Goal: Information Seeking & Learning: Learn about a topic

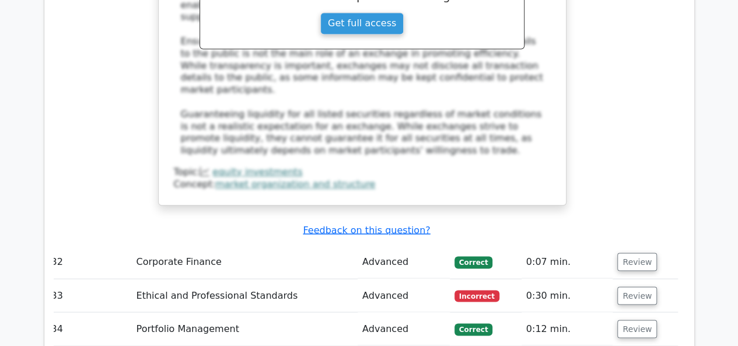
scroll to position [5399, 0]
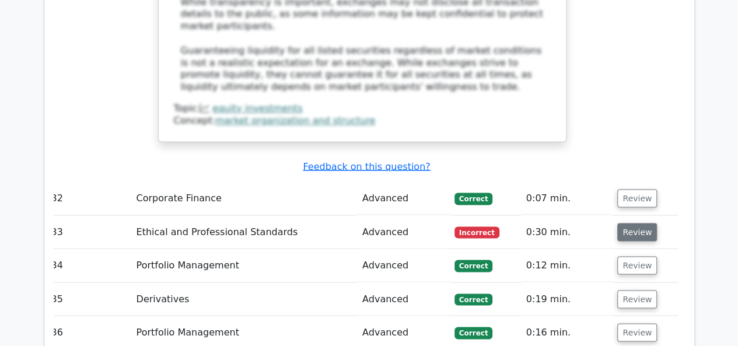
click at [628, 223] on button "Review" at bounding box center [637, 232] width 40 height 18
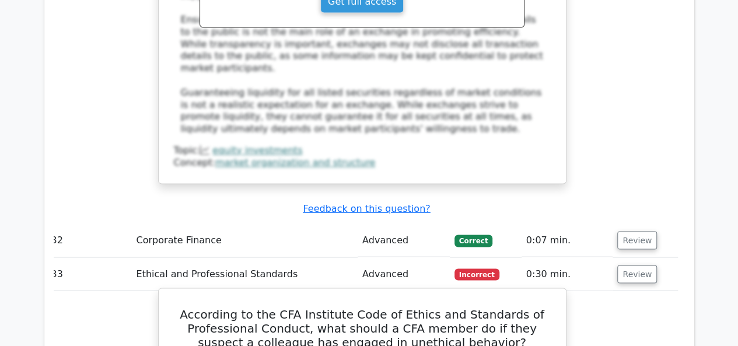
scroll to position [5340, 0]
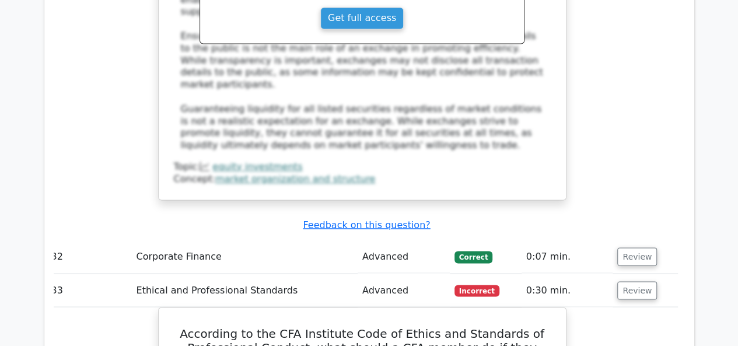
click at [58, 274] on td "33" at bounding box center [89, 290] width 85 height 33
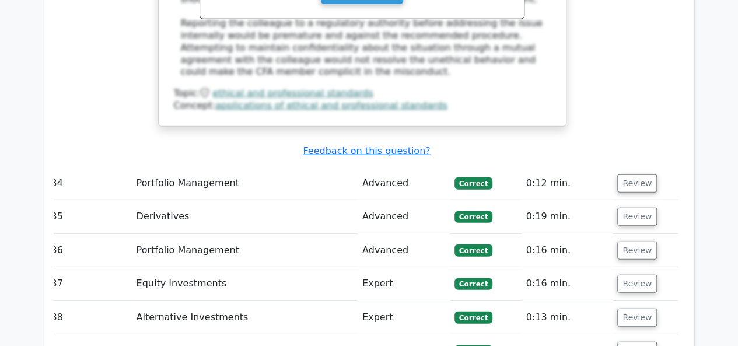
scroll to position [6041, 0]
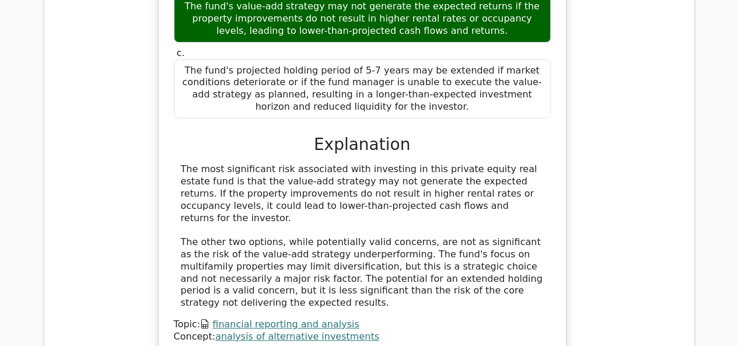
scroll to position [6741, 0]
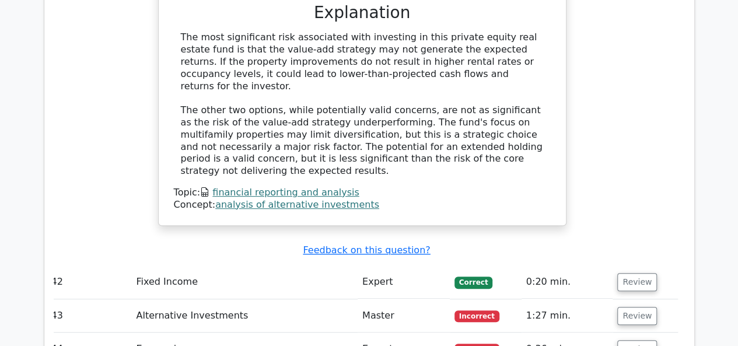
scroll to position [6858, 0]
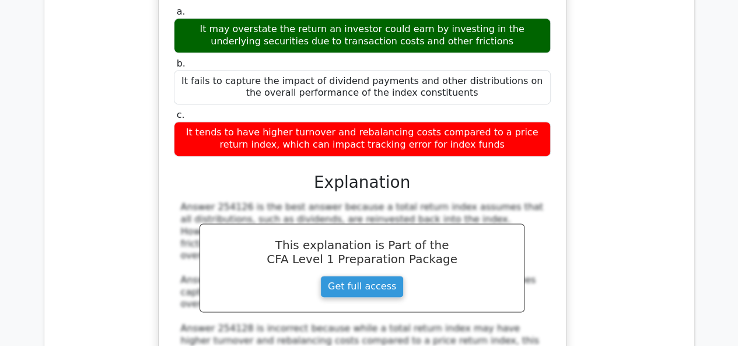
scroll to position [7441, 0]
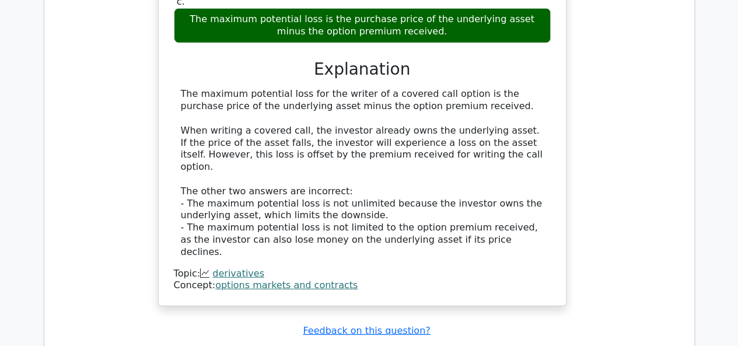
scroll to position [8200, 0]
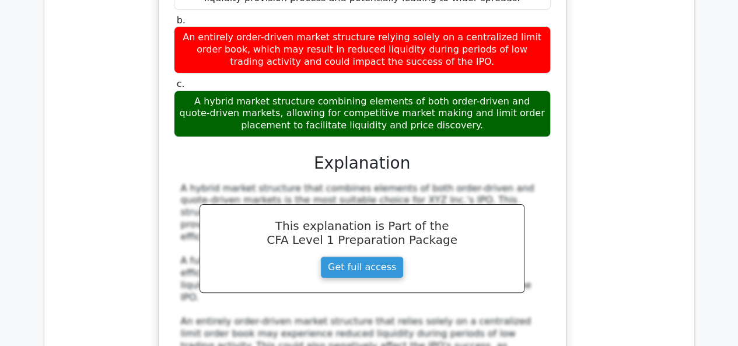
scroll to position [8959, 0]
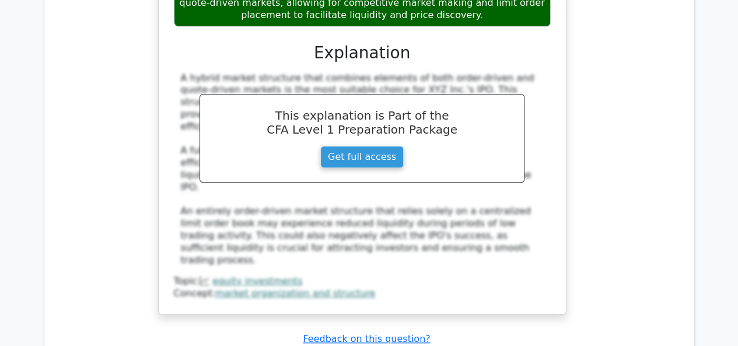
scroll to position [8900, 0]
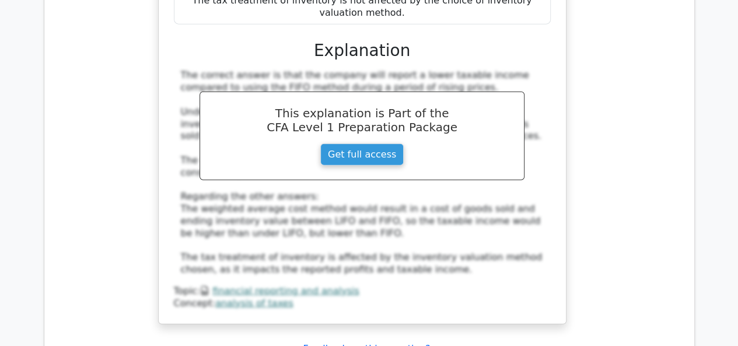
scroll to position [10301, 0]
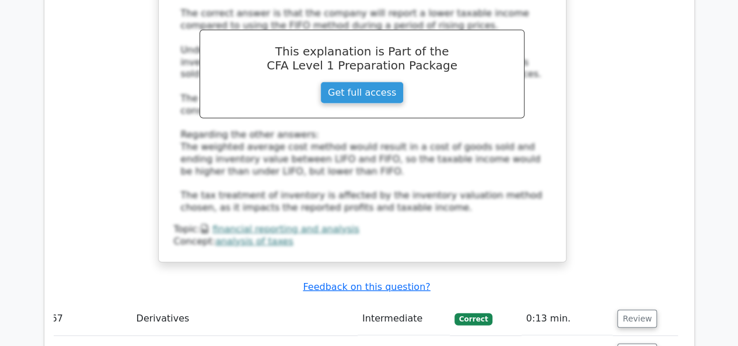
scroll to position [10418, 0]
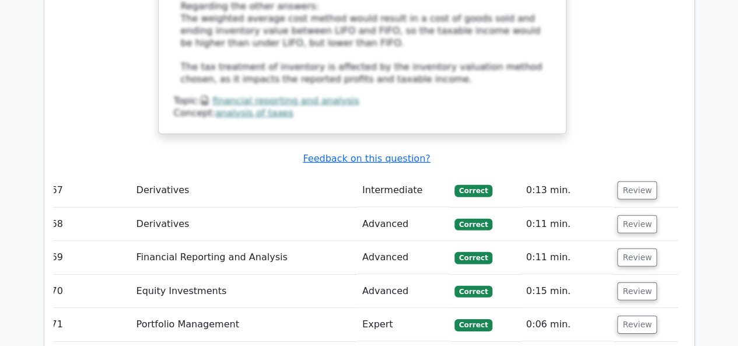
scroll to position [10651, 0]
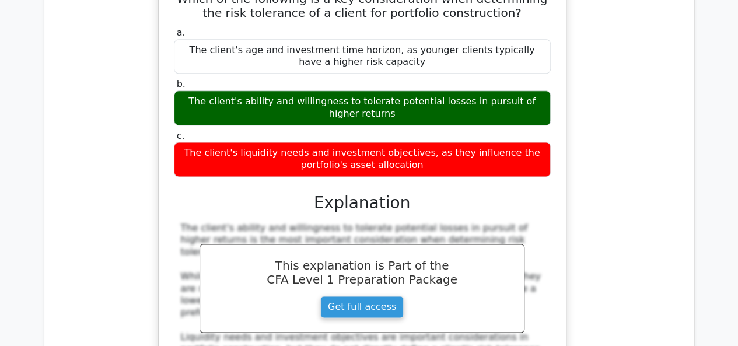
scroll to position [11877, 0]
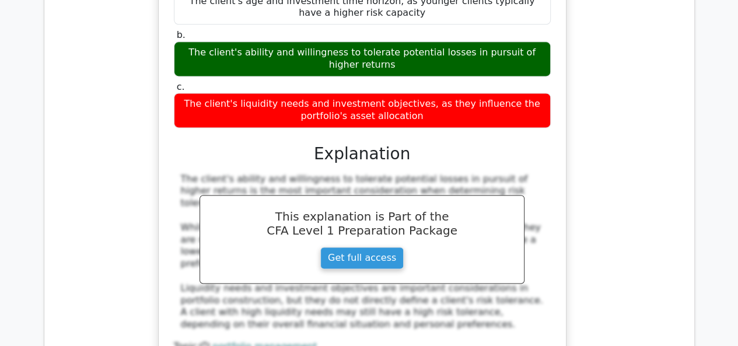
scroll to position [11819, 0]
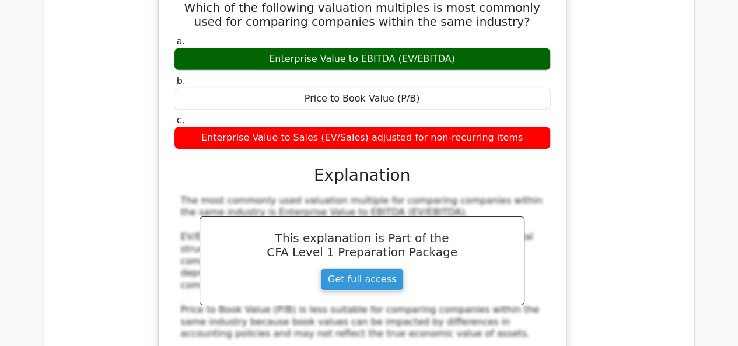
scroll to position [12928, 0]
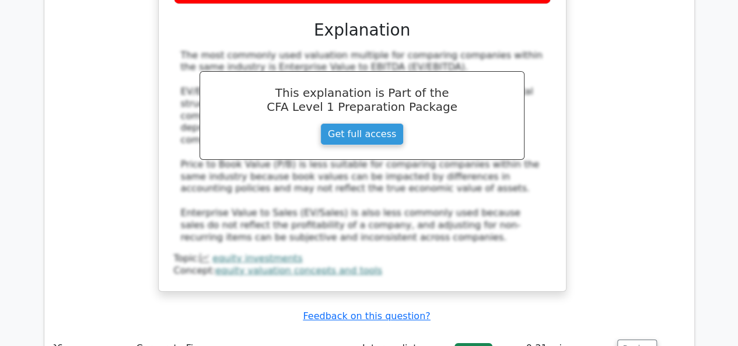
scroll to position [13044, 0]
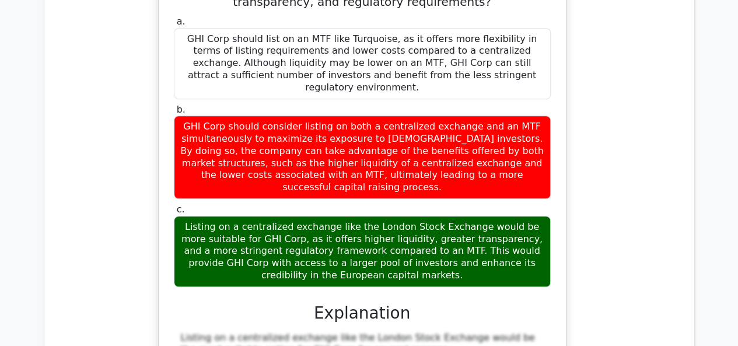
scroll to position [14036, 0]
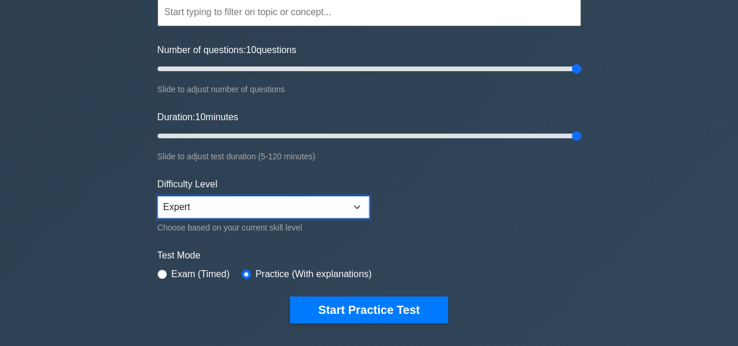
click at [326, 204] on select "Beginner Intermediate Expert" at bounding box center [264, 207] width 212 height 22
click at [158, 196] on select "Beginner Intermediate Expert" at bounding box center [264, 207] width 212 height 22
click at [284, 207] on select "Beginner Intermediate Expert" at bounding box center [264, 207] width 212 height 22
select select "expert"
click at [158, 196] on select "Beginner Intermediate Expert" at bounding box center [264, 207] width 212 height 22
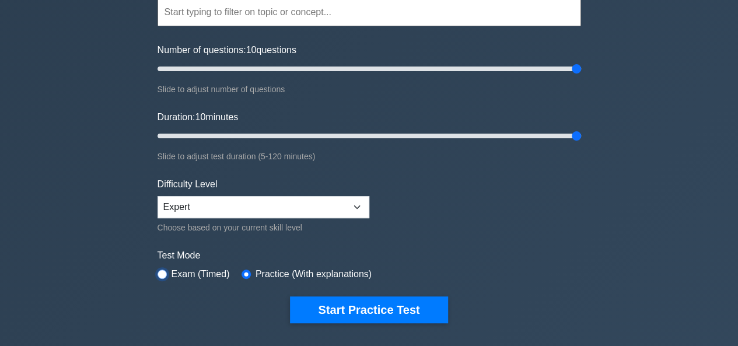
click at [162, 273] on input "radio" at bounding box center [162, 274] width 9 height 9
radio input "true"
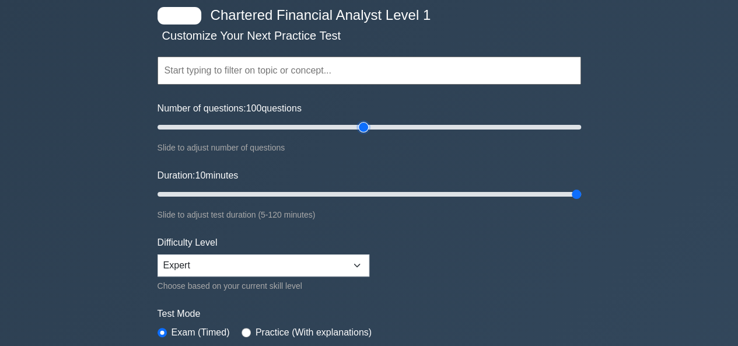
drag, startPoint x: 184, startPoint y: 130, endPoint x: 350, endPoint y: 142, distance: 166.2
type input "100"
click at [363, 134] on input "Number of questions: 100 questions" at bounding box center [370, 127] width 424 height 14
type input "120"
drag, startPoint x: 235, startPoint y: 191, endPoint x: 717, endPoint y: 212, distance: 482.5
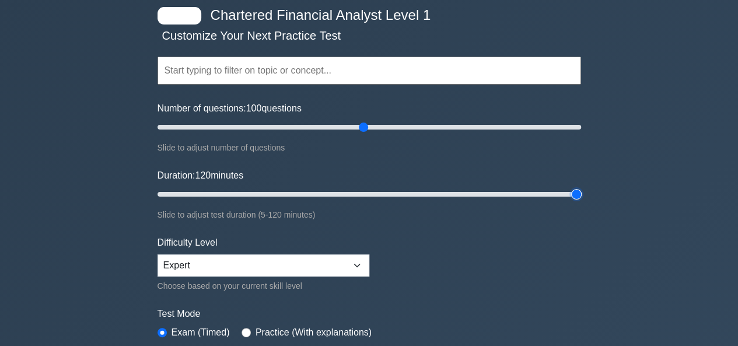
click at [581, 201] on input "Duration: 120 minutes" at bounding box center [370, 194] width 424 height 14
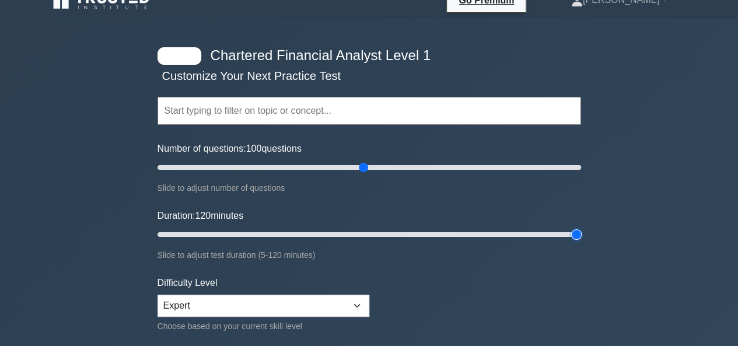
scroll to position [0, 0]
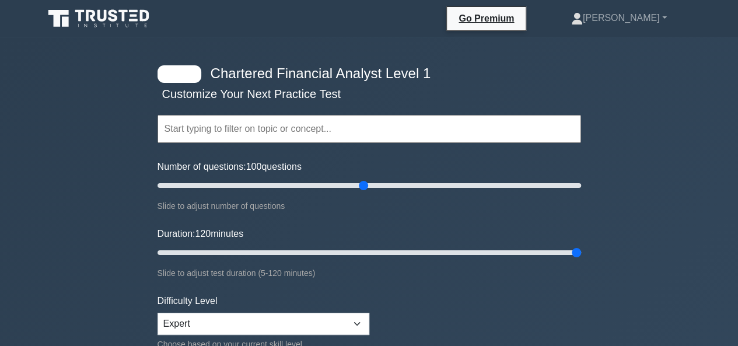
click at [179, 74] on div at bounding box center [180, 74] width 44 height 18
click at [211, 131] on input "text" at bounding box center [370, 129] width 424 height 28
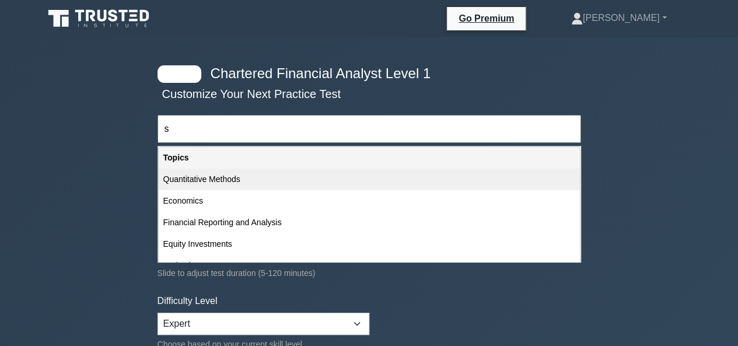
click at [227, 184] on div "Quantitative Methods" at bounding box center [369, 180] width 421 height 22
type input "Quantitative Methods"
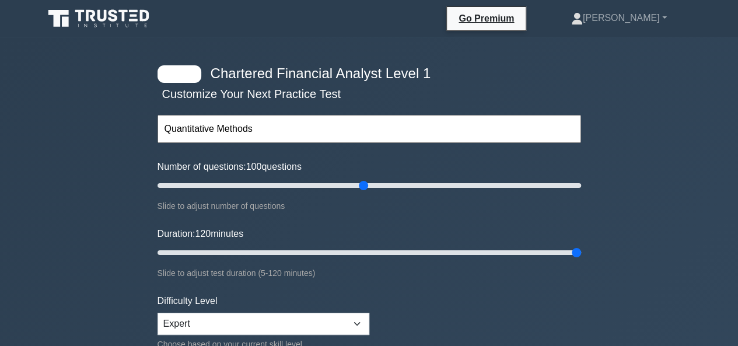
drag, startPoint x: 278, startPoint y: 129, endPoint x: 120, endPoint y: 137, distance: 157.8
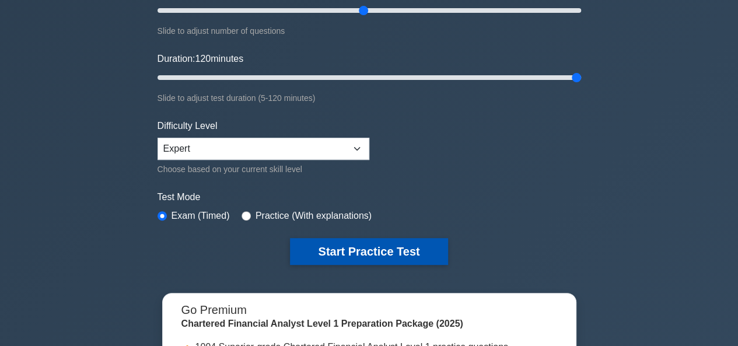
click at [334, 253] on button "Start Practice Test" at bounding box center [369, 251] width 158 height 27
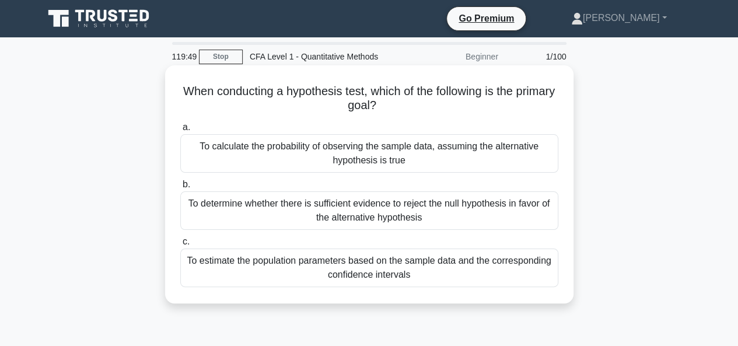
click at [379, 215] on div "To determine whether there is sufficient evidence to reject the null hypothesis…" at bounding box center [369, 210] width 378 height 39
click at [180, 189] on input "b. To determine whether there is sufficient evidence to reject the null hypothe…" at bounding box center [180, 185] width 0 height 8
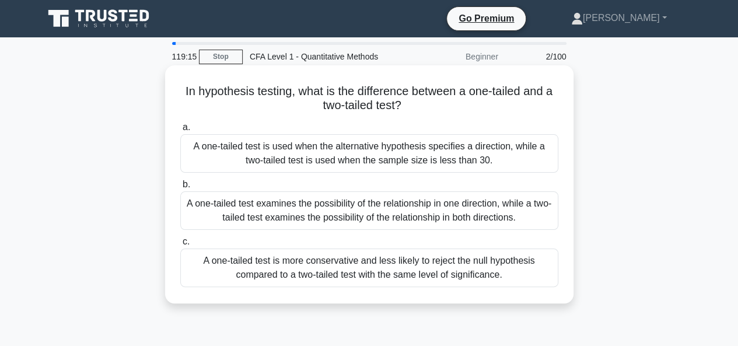
click at [322, 211] on div "A one-tailed test examines the possibility of the relationship in one direction…" at bounding box center [369, 210] width 378 height 39
click at [180, 189] on input "b. A one-tailed test examines the possibility of the relationship in one direct…" at bounding box center [180, 185] width 0 height 8
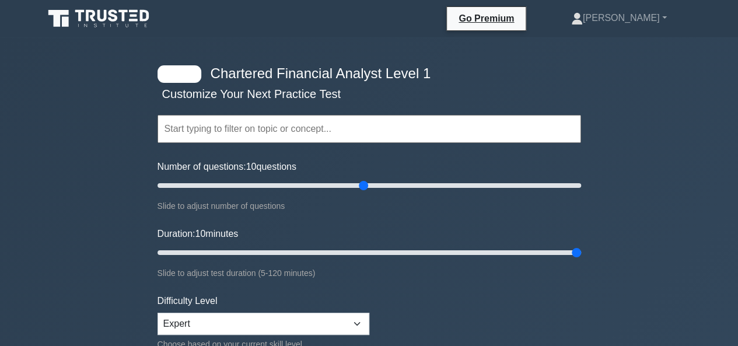
click at [180, 71] on div at bounding box center [180, 74] width 44 height 18
type input "100"
drag, startPoint x: 362, startPoint y: 185, endPoint x: 365, endPoint y: 194, distance: 9.2
click at [365, 193] on input "Number of questions: 100 questions" at bounding box center [370, 186] width 424 height 14
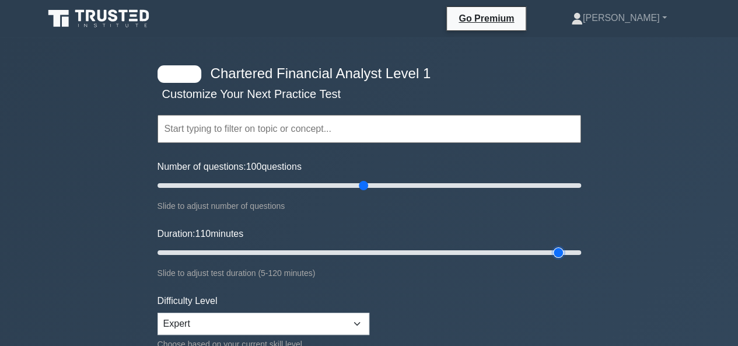
type input "120"
drag, startPoint x: 572, startPoint y: 252, endPoint x: 609, endPoint y: 244, distance: 38.1
click at [581, 246] on input "Duration: 120 minutes" at bounding box center [370, 253] width 424 height 14
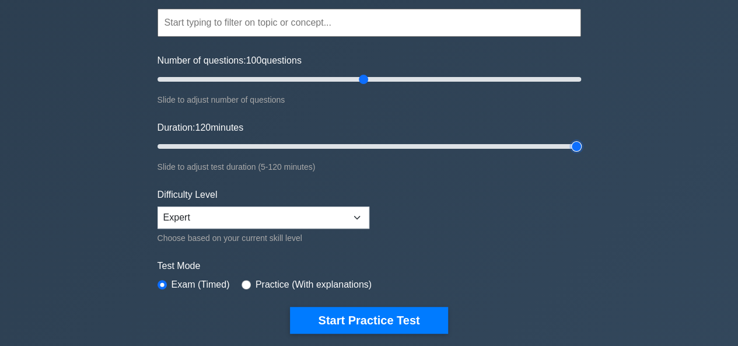
scroll to position [117, 0]
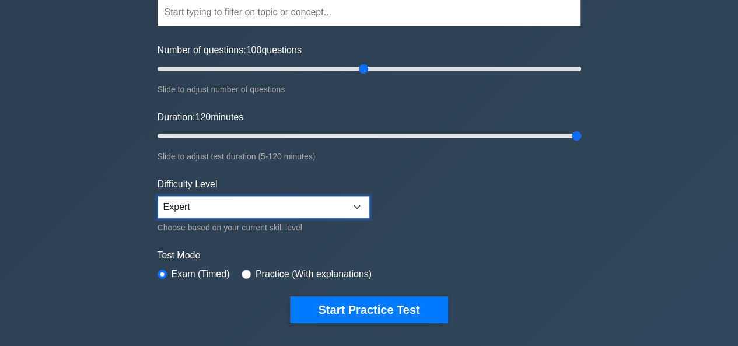
click at [360, 207] on select "Beginner Intermediate Expert" at bounding box center [264, 207] width 212 height 22
click at [158, 196] on select "Beginner Intermediate Expert" at bounding box center [264, 207] width 212 height 22
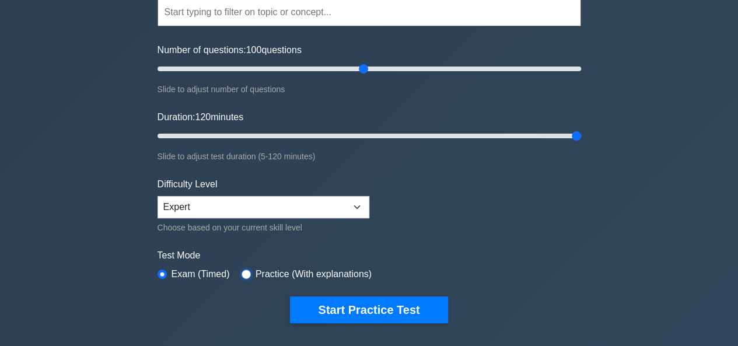
click at [243, 273] on input "radio" at bounding box center [246, 274] width 9 height 9
radio input "true"
click at [158, 271] on input "radio" at bounding box center [162, 274] width 9 height 9
radio input "true"
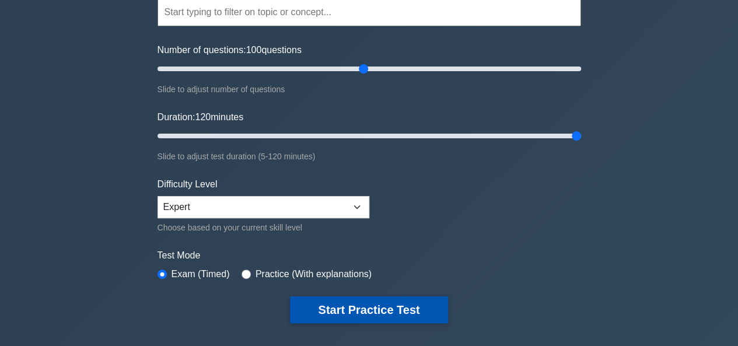
click at [372, 310] on button "Start Practice Test" at bounding box center [369, 309] width 158 height 27
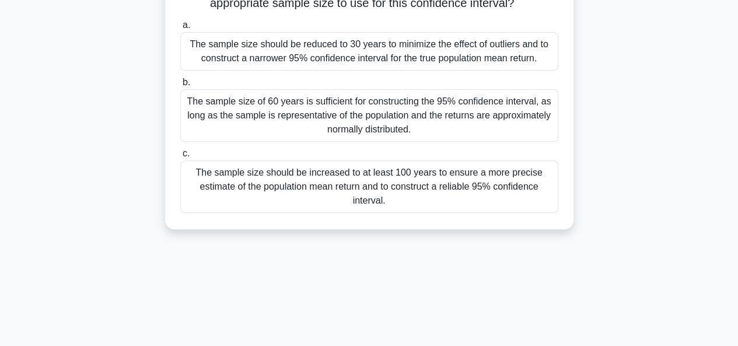
scroll to position [58, 0]
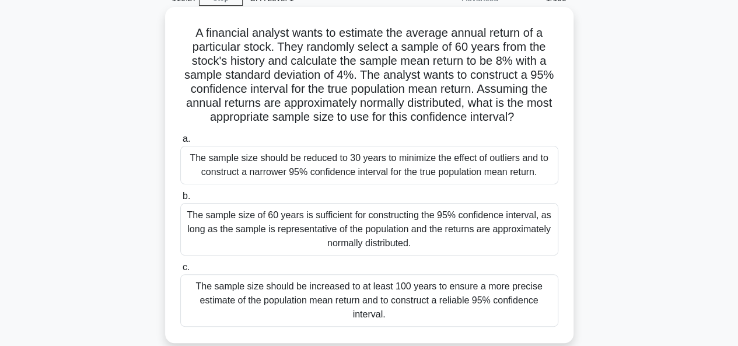
click at [424, 248] on div "The sample size of 60 years is sufficient for constructing the 95% confidence i…" at bounding box center [369, 229] width 378 height 53
click at [180, 200] on input "b. The sample size of 60 years is sufficient for constructing the 95% confidenc…" at bounding box center [180, 197] width 0 height 8
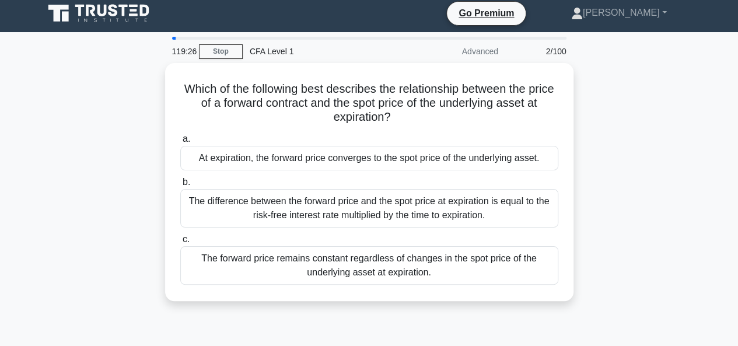
scroll to position [0, 0]
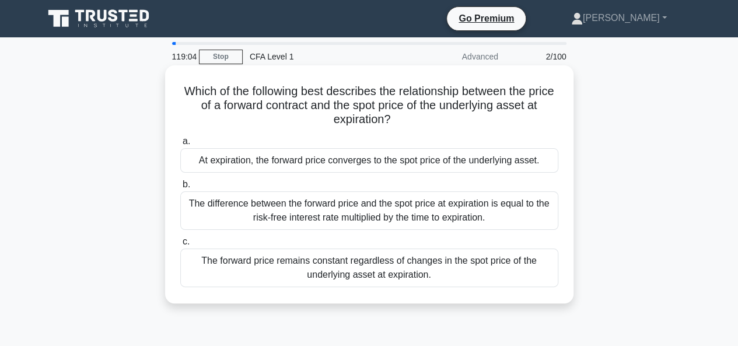
click at [396, 281] on div "The forward price remains constant regardless of changes in the spot price of t…" at bounding box center [369, 268] width 378 height 39
click at [180, 246] on input "c. The forward price remains constant regardless of changes in the spot price o…" at bounding box center [180, 242] width 0 height 8
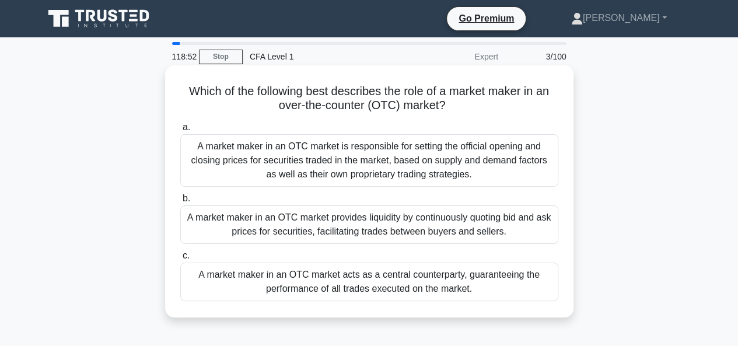
click at [370, 228] on div "A market maker in an OTC market provides liquidity by continuously quoting bid …" at bounding box center [369, 224] width 378 height 39
click at [180, 203] on input "b. A market maker in an OTC market provides liquidity by continuously quoting b…" at bounding box center [180, 199] width 0 height 8
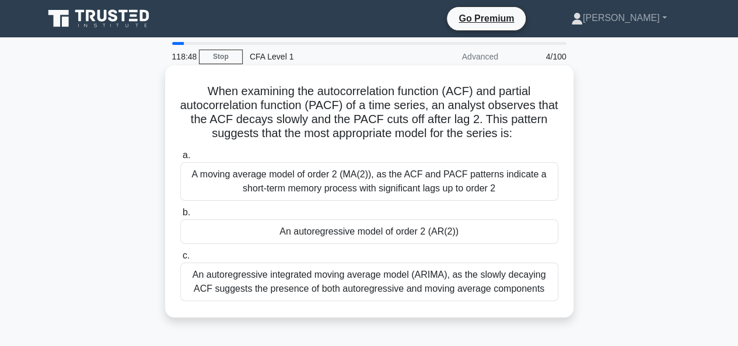
click at [332, 224] on div "An autoregressive model of order 2 (AR(2))" at bounding box center [369, 231] width 378 height 25
click at [180, 217] on input "b. An autoregressive model of order 2 (AR(2))" at bounding box center [180, 213] width 0 height 8
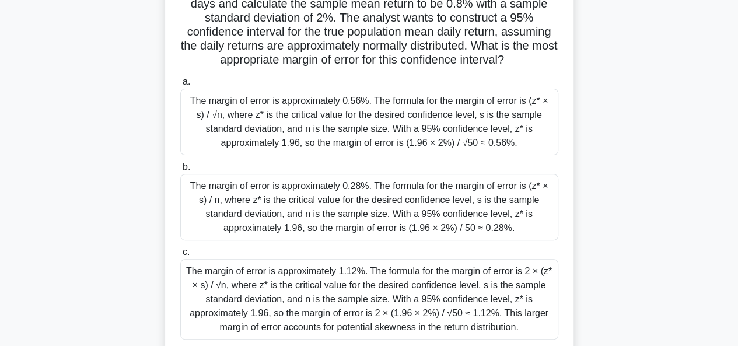
scroll to position [117, 0]
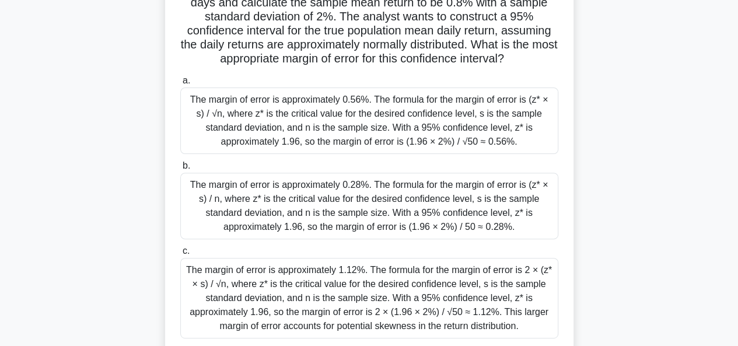
click at [402, 122] on div "The margin of error is approximately 0.56%. The formula for the margin of error…" at bounding box center [369, 121] width 378 height 67
click at [180, 85] on input "a. The margin of error is approximately 0.56%. The formula for the margin of er…" at bounding box center [180, 81] width 0 height 8
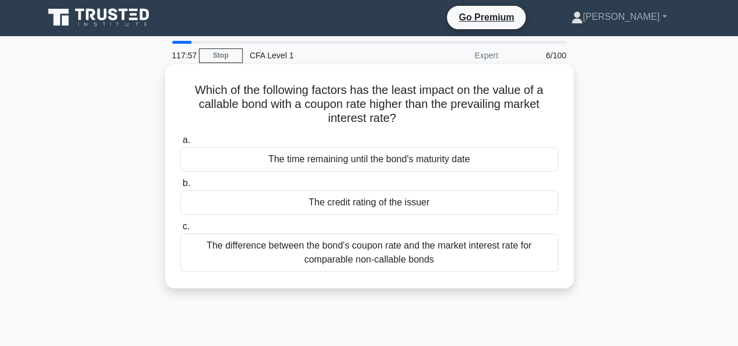
scroll to position [0, 0]
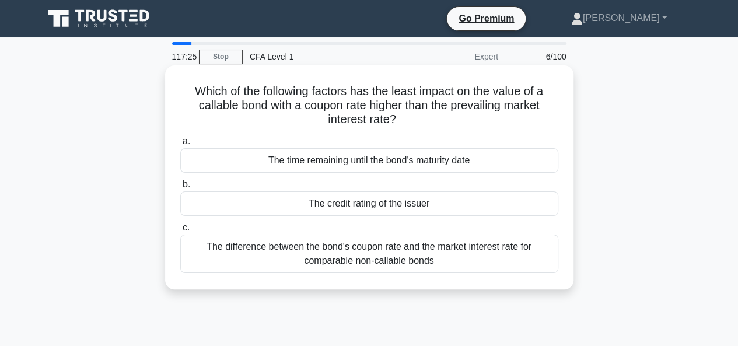
click at [417, 243] on div "The difference between the bond's coupon rate and the market interest rate for …" at bounding box center [369, 254] width 378 height 39
click at [180, 232] on input "c. The difference between the bond's coupon rate and the market interest rate f…" at bounding box center [180, 228] width 0 height 8
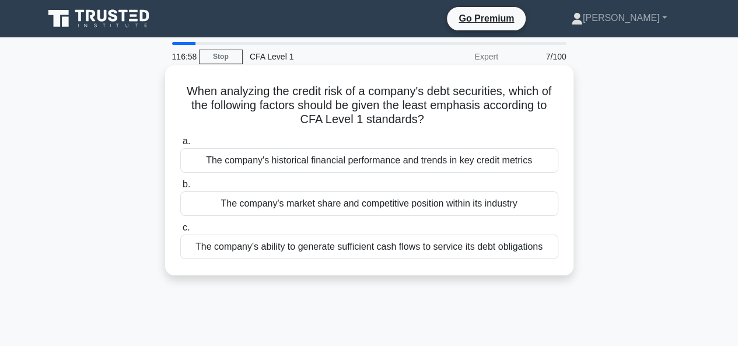
click at [440, 163] on div "The company's historical financial performance and trends in key credit metrics" at bounding box center [369, 160] width 378 height 25
click at [180, 145] on input "a. The company's historical financial performance and trends in key credit metr…" at bounding box center [180, 142] width 0 height 8
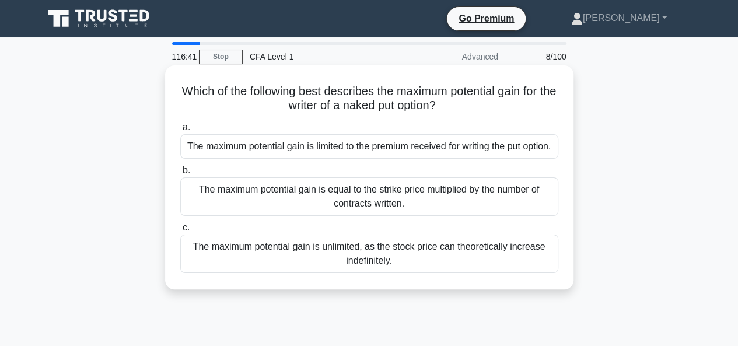
click at [468, 154] on div "The maximum potential gain is limited to the premium received for writing the p…" at bounding box center [369, 146] width 378 height 25
click at [180, 131] on input "a. The maximum potential gain is limited to the premium received for writing th…" at bounding box center [180, 128] width 0 height 8
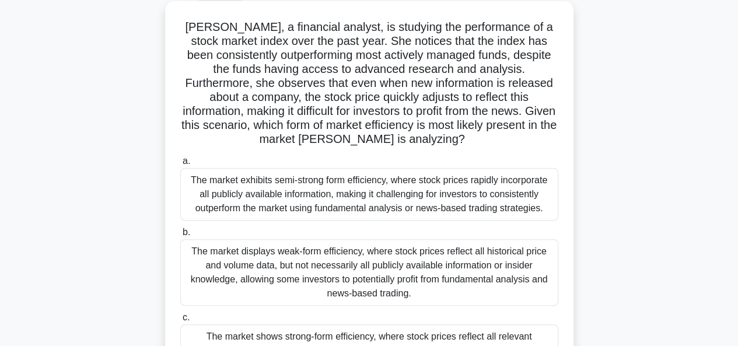
scroll to position [117, 0]
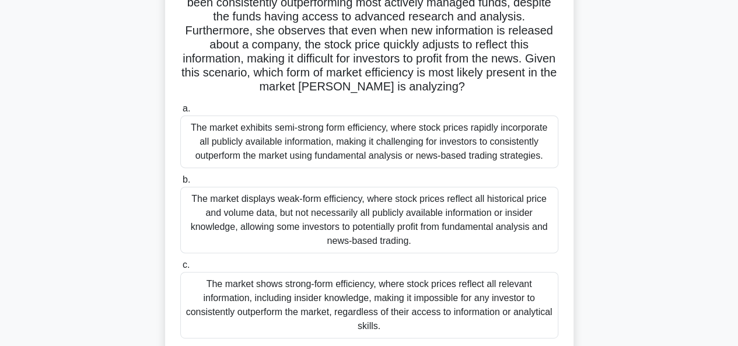
click at [419, 136] on div "The market exhibits semi-strong form efficiency, where stock prices rapidly inc…" at bounding box center [369, 142] width 378 height 53
click at [180, 113] on input "a. The market exhibits semi-strong form efficiency, where stock prices rapidly …" at bounding box center [180, 109] width 0 height 8
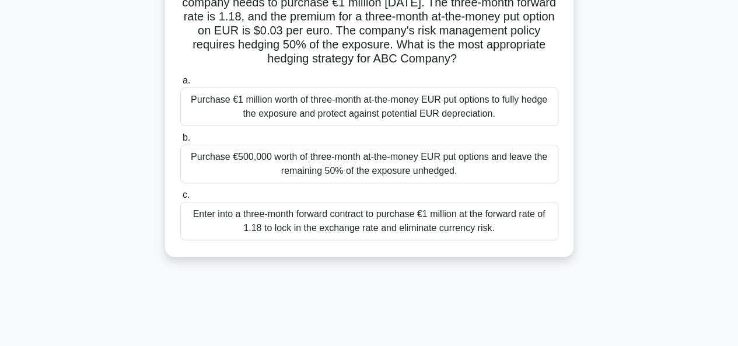
click at [477, 163] on div "Purchase €500,000 worth of three-month at-the-money EUR put options and leave t…" at bounding box center [369, 164] width 378 height 39
click at [180, 142] on input "b. Purchase €500,000 worth of three-month at-the-money EUR put options and leav…" at bounding box center [180, 138] width 0 height 8
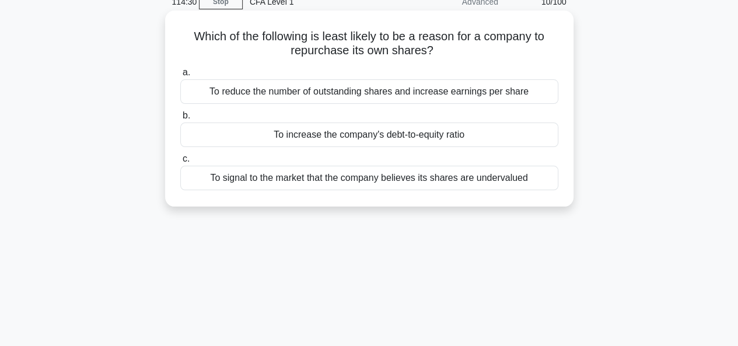
scroll to position [0, 0]
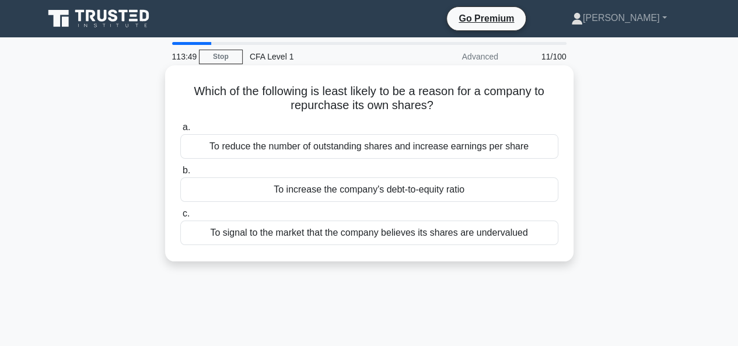
drag, startPoint x: 190, startPoint y: 93, endPoint x: 550, endPoint y: 252, distance: 393.5
click at [550, 252] on div "Which of the following is least likely to be a reason for a company to repurcha…" at bounding box center [369, 163] width 399 height 187
copy div "Which of the following is least likely to be a reason for a company to repurcha…"
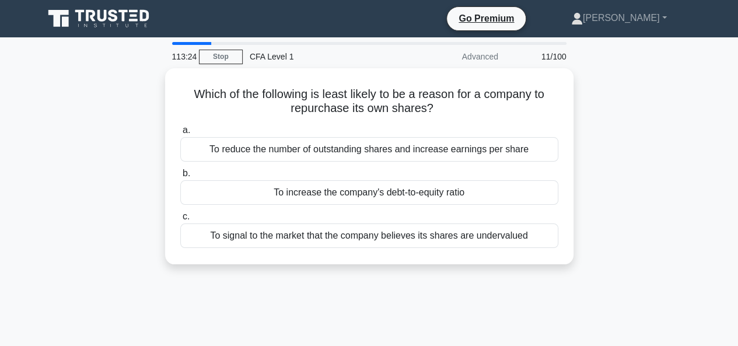
click at [624, 200] on div "Which of the following is least likely to be a reason for a company to repurcha…" at bounding box center [369, 173] width 665 height 210
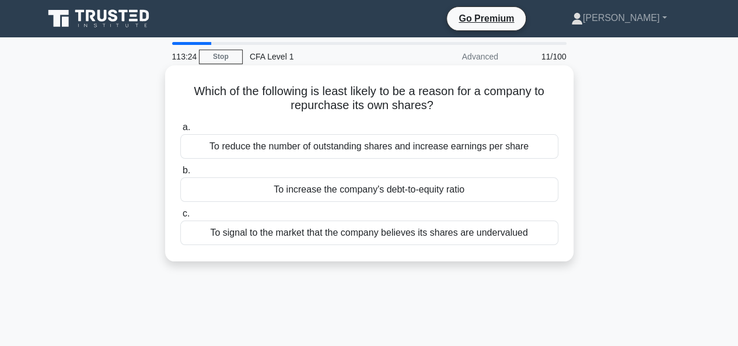
click at [483, 189] on div "To increase the company's debt-to-equity ratio" at bounding box center [369, 189] width 378 height 25
click at [180, 175] on input "b. To increase the company's debt-to-equity ratio" at bounding box center [180, 171] width 0 height 8
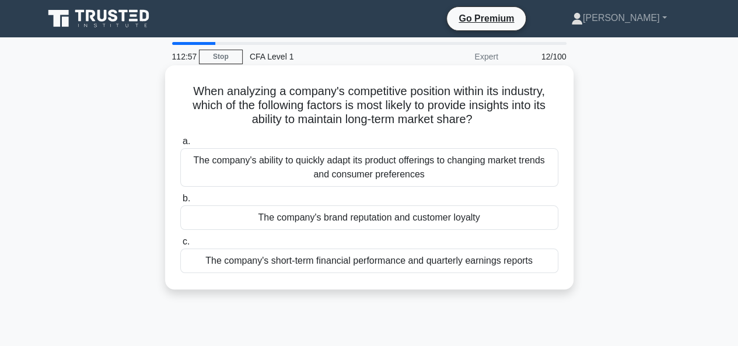
click at [393, 216] on div "The company's brand reputation and customer loyalty" at bounding box center [369, 217] width 378 height 25
click at [180, 203] on input "b. The company's brand reputation and customer loyalty" at bounding box center [180, 199] width 0 height 8
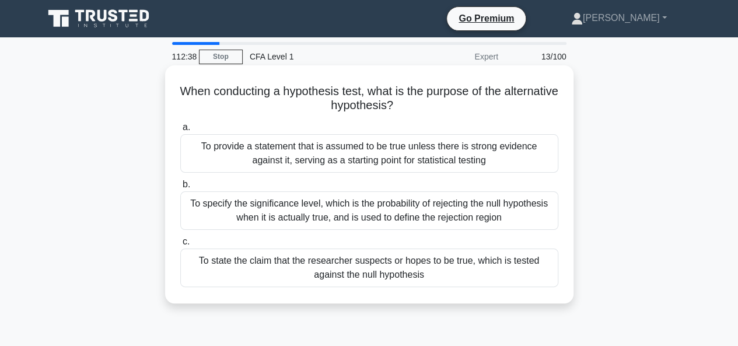
click at [257, 266] on div "To state the claim that the researcher suspects or hopes to be true, which is t…" at bounding box center [369, 268] width 378 height 39
click at [180, 246] on input "c. To state the claim that the researcher suspects or hopes to be true, which i…" at bounding box center [180, 242] width 0 height 8
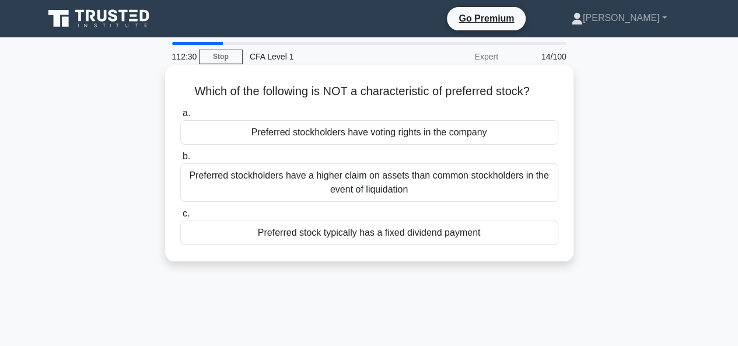
click at [337, 134] on div "Preferred stockholders have voting rights in the company" at bounding box center [369, 132] width 378 height 25
click at [180, 117] on input "a. Preferred stockholders have voting rights in the company" at bounding box center [180, 114] width 0 height 8
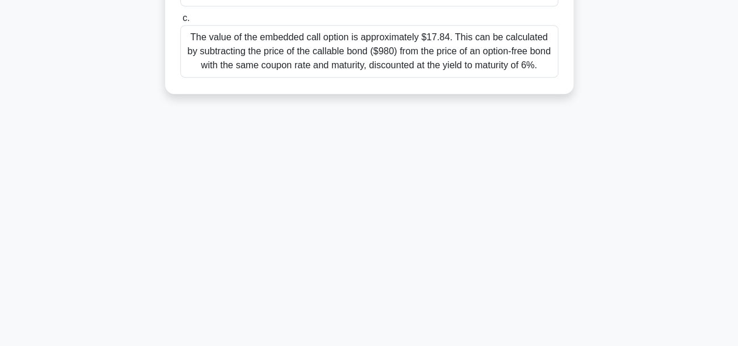
scroll to position [284, 0]
drag, startPoint x: 188, startPoint y: 90, endPoint x: 598, endPoint y: 102, distance: 409.9
copy div "ABC Company issued a bond with an embedded call option and the following charac…"
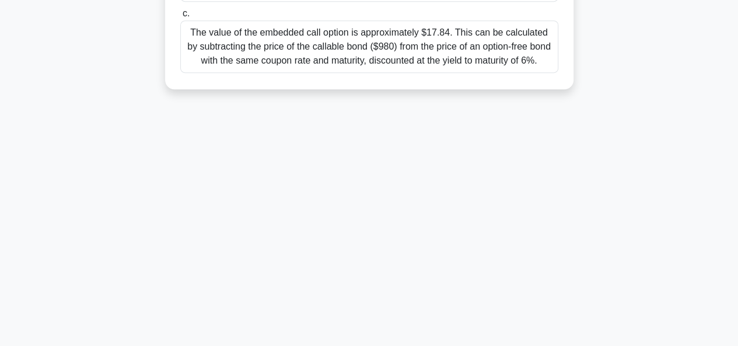
scroll to position [51, 0]
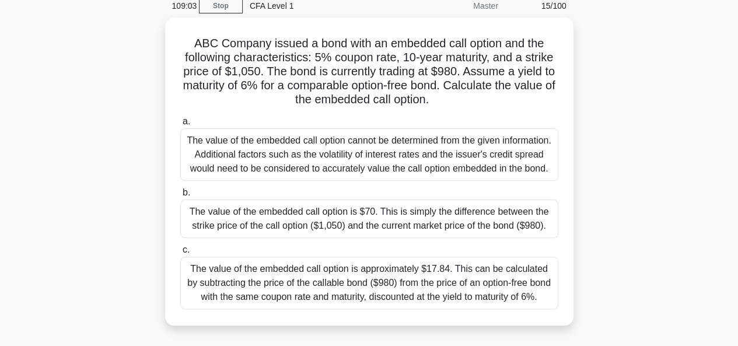
click at [637, 186] on div "ABC Company issued a bond with an embedded call option and the following charac…" at bounding box center [369, 179] width 665 height 322
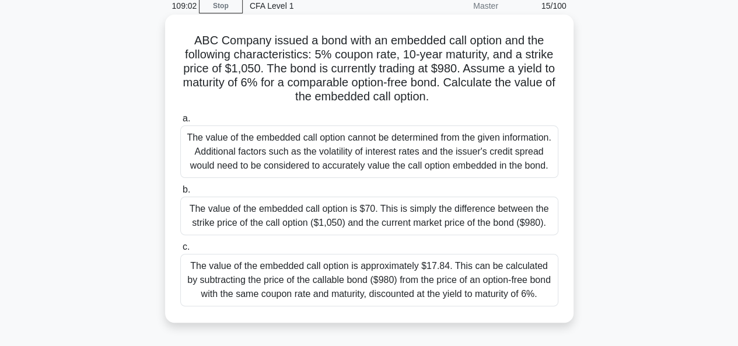
click at [396, 138] on div "The value of the embedded call option cannot be determined from the given infor…" at bounding box center [369, 151] width 378 height 53
click at [180, 123] on input "a. The value of the embedded call option cannot be determined from the given in…" at bounding box center [180, 119] width 0 height 8
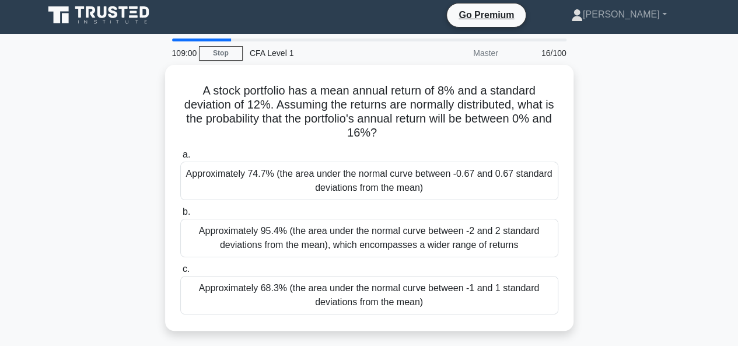
scroll to position [0, 0]
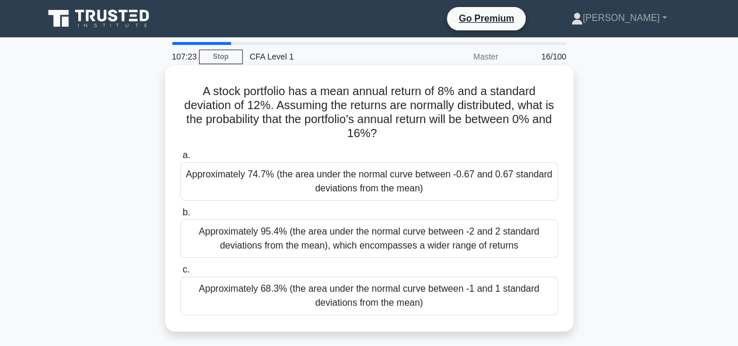
click at [442, 172] on div "Approximately 74.7% (the area under the normal curve between -0.67 and 0.67 sta…" at bounding box center [369, 181] width 378 height 39
click at [180, 159] on input "a. Approximately 74.7% (the area under the normal curve between -0.67 and 0.67 …" at bounding box center [180, 156] width 0 height 8
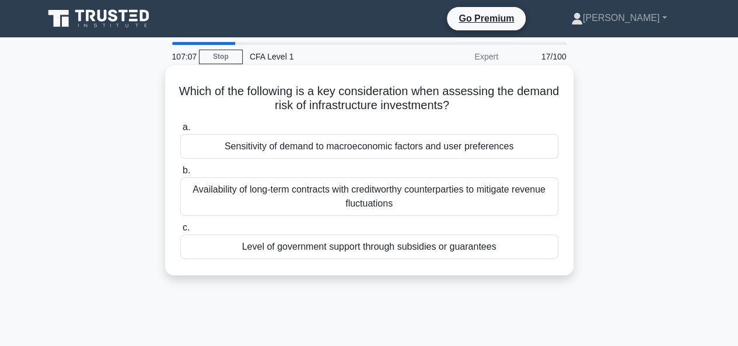
click at [385, 151] on div "Sensitivity of demand to macroeconomic factors and user preferences" at bounding box center [369, 146] width 378 height 25
click at [180, 131] on input "a. Sensitivity of demand to macroeconomic factors and user preferences" at bounding box center [180, 128] width 0 height 8
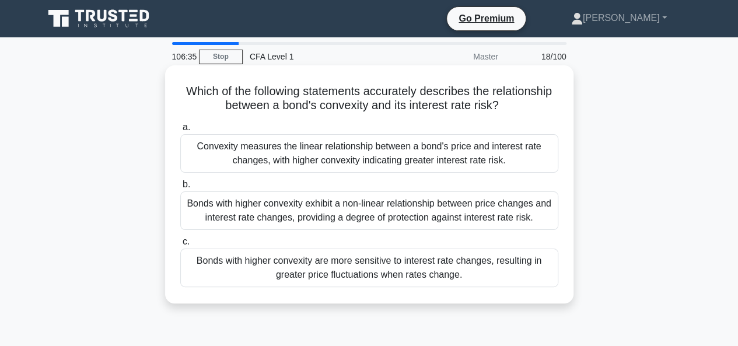
click at [361, 210] on div "Bonds with higher convexity exhibit a non-linear relationship between price cha…" at bounding box center [369, 210] width 378 height 39
click at [180, 189] on input "b. Bonds with higher convexity exhibit a non-linear relationship between price …" at bounding box center [180, 185] width 0 height 8
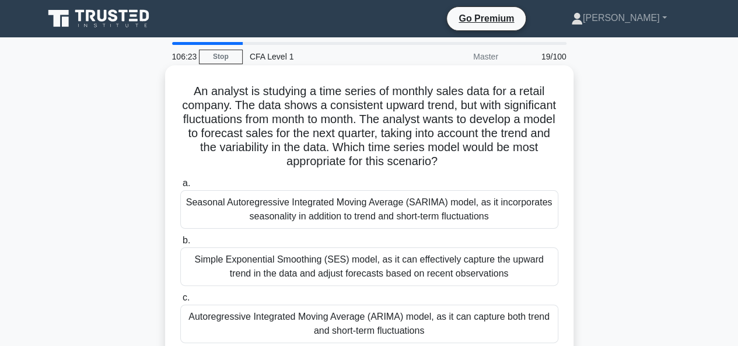
click at [353, 219] on div "Seasonal Autoregressive Integrated Moving Average (SARIMA) model, as it incorpo…" at bounding box center [369, 209] width 378 height 39
click at [180, 187] on input "a. Seasonal Autoregressive Integrated Moving Average (SARIMA) model, as it inco…" at bounding box center [180, 184] width 0 height 8
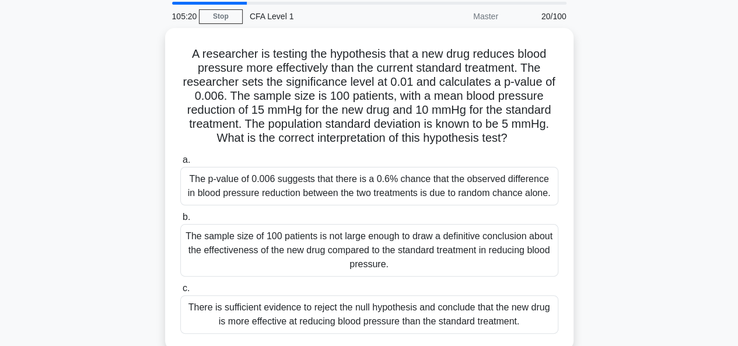
scroll to position [58, 0]
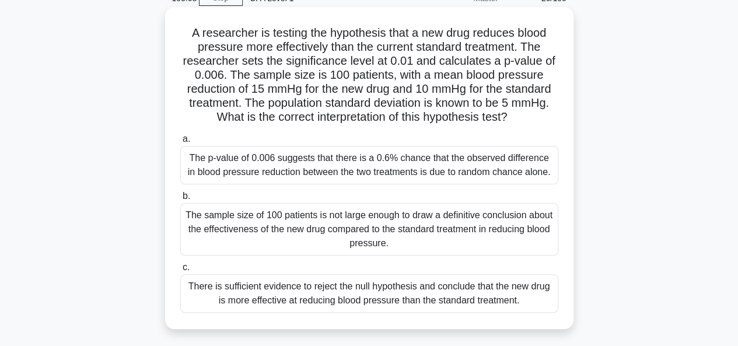
click at [509, 298] on div "There is sufficient evidence to reject the null hypothesis and conclude that th…" at bounding box center [369, 293] width 378 height 39
click at [180, 271] on input "c. There is sufficient evidence to reject the null hypothesis and conclude that…" at bounding box center [180, 268] width 0 height 8
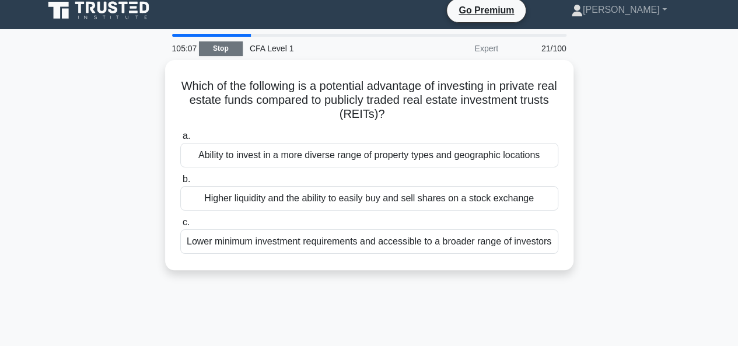
scroll to position [0, 0]
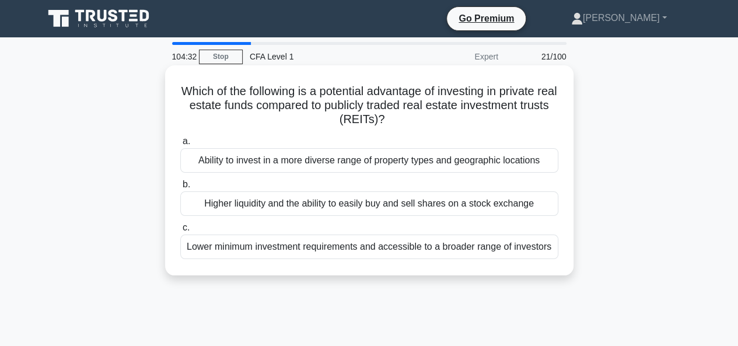
click at [330, 160] on div "Ability to invest in a more diverse range of property types and geographic loca…" at bounding box center [369, 160] width 378 height 25
click at [180, 145] on input "a. Ability to invest in a more diverse range of property types and geographic l…" at bounding box center [180, 142] width 0 height 8
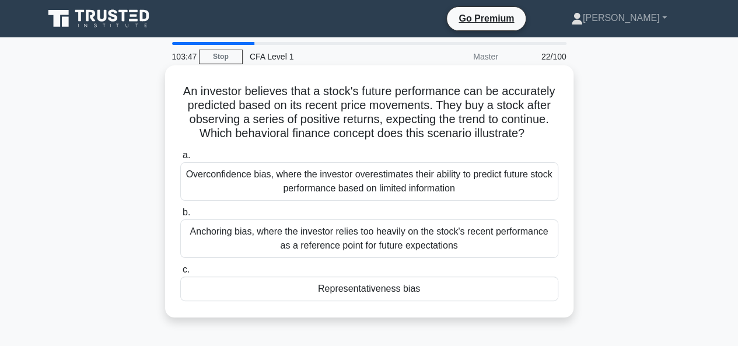
click at [391, 292] on div "Representativeness bias" at bounding box center [369, 289] width 378 height 25
click at [180, 274] on input "c. Representativeness bias" at bounding box center [180, 270] width 0 height 8
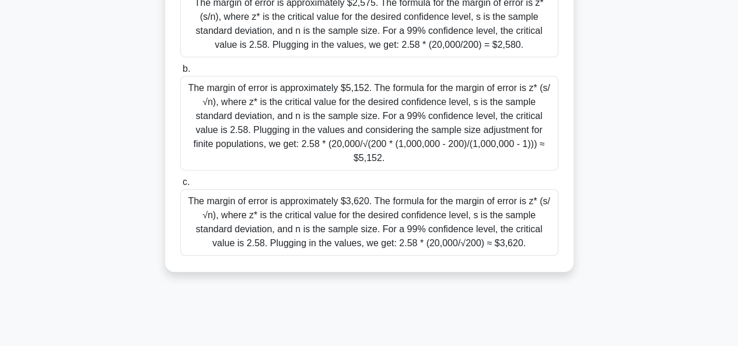
scroll to position [284, 0]
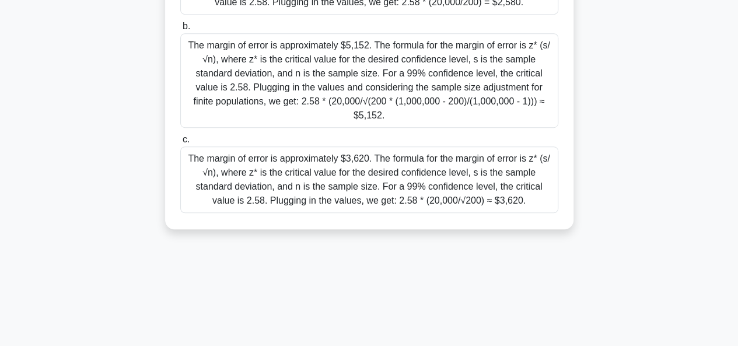
click at [514, 170] on div "The margin of error is approximately $3,620. The formula for the margin of erro…" at bounding box center [369, 179] width 378 height 67
click at [180, 144] on input "c. The margin of error is approximately $3,620. The formula for the margin of e…" at bounding box center [180, 140] width 0 height 8
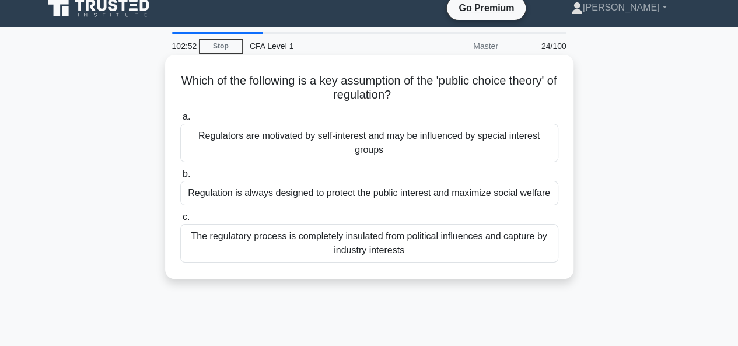
scroll to position [0, 0]
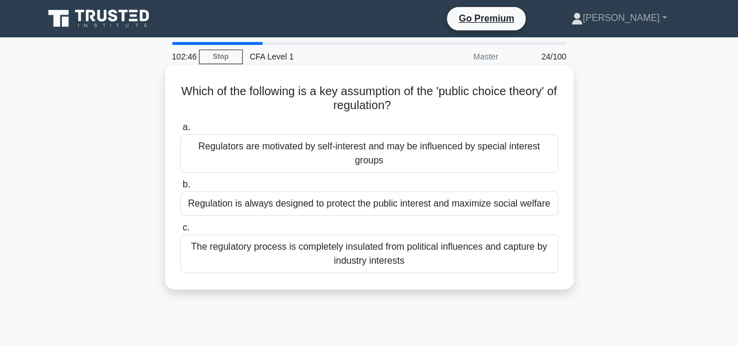
click at [427, 205] on div "Regulation is always designed to protect the public interest and maximize socia…" at bounding box center [369, 203] width 378 height 25
click at [180, 189] on input "b. Regulation is always designed to protect the public interest and maximize so…" at bounding box center [180, 185] width 0 height 8
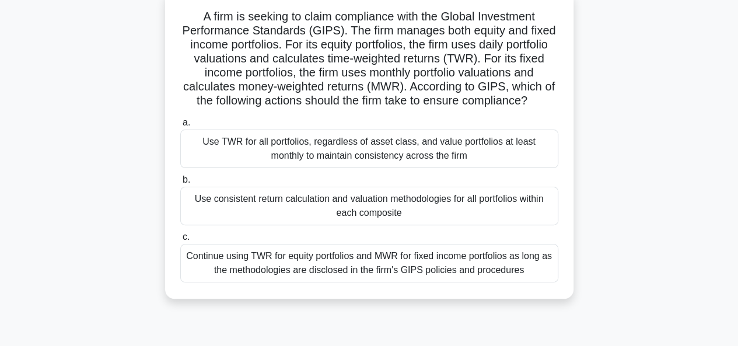
scroll to position [117, 0]
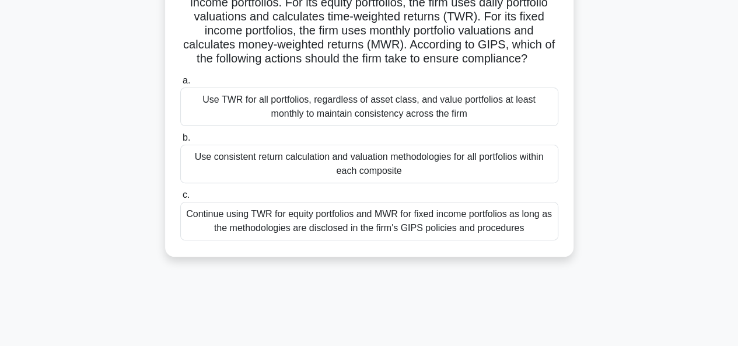
click at [474, 159] on div "Use consistent return calculation and valuation methodologies for all portfolio…" at bounding box center [369, 164] width 378 height 39
click at [180, 142] on input "b. Use consistent return calculation and valuation methodologies for all portfo…" at bounding box center [180, 138] width 0 height 8
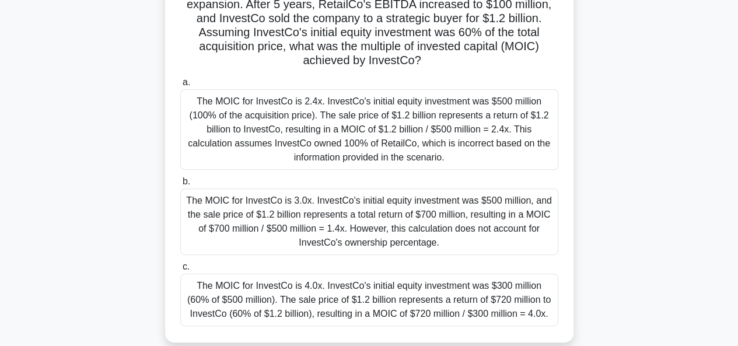
scroll to position [175, 0]
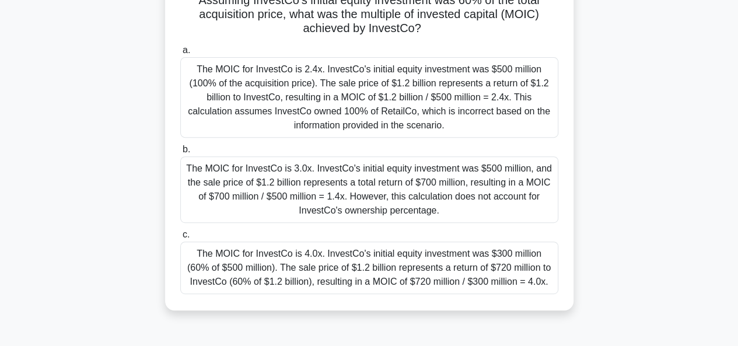
click at [514, 276] on div "The MOIC for InvestCo is 4.0x. InvestCo's initial equity investment was $300 mi…" at bounding box center [369, 268] width 378 height 53
click at [180, 239] on input "c. The MOIC for InvestCo is 4.0x. InvestCo's initial equity investment was $300…" at bounding box center [180, 235] width 0 height 8
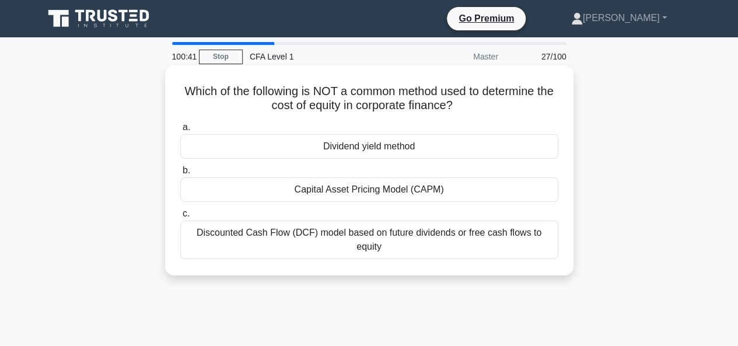
scroll to position [0, 0]
click at [402, 152] on div "Dividend yield method" at bounding box center [369, 146] width 378 height 25
click at [180, 131] on input "a. Dividend yield method" at bounding box center [180, 128] width 0 height 8
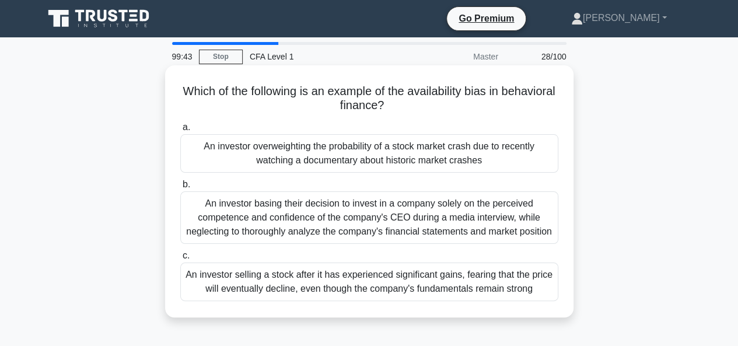
click at [278, 158] on div "An investor overweighting the probability of a stock market crash due to recent…" at bounding box center [369, 153] width 378 height 39
click at [180, 131] on input "a. An investor overweighting the probability of a stock market crash due to rec…" at bounding box center [180, 128] width 0 height 8
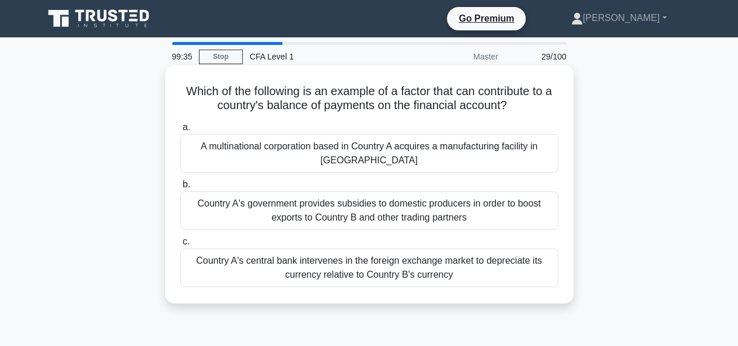
click at [356, 202] on div "Country A's government provides subsidies to domestic producers in order to boo…" at bounding box center [369, 210] width 378 height 39
click at [180, 189] on input "b. Country A's government provides subsidies to domestic producers in order to …" at bounding box center [180, 185] width 0 height 8
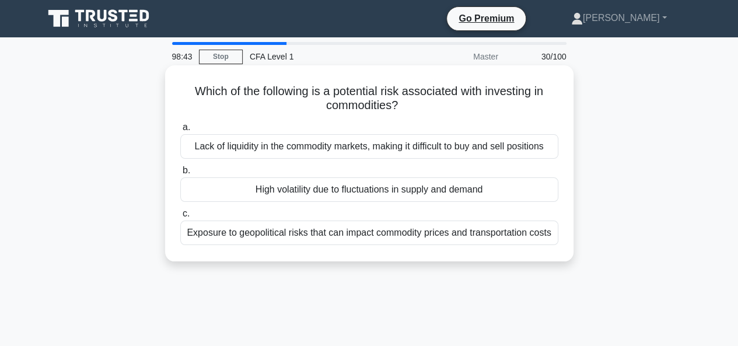
drag, startPoint x: 190, startPoint y: 94, endPoint x: 564, endPoint y: 227, distance: 396.5
click at [564, 227] on div "Which of the following is a potential risk associated with investing in commodi…" at bounding box center [369, 163] width 399 height 187
copy div "Which of the following is a potential risk associated with investing in commodi…"
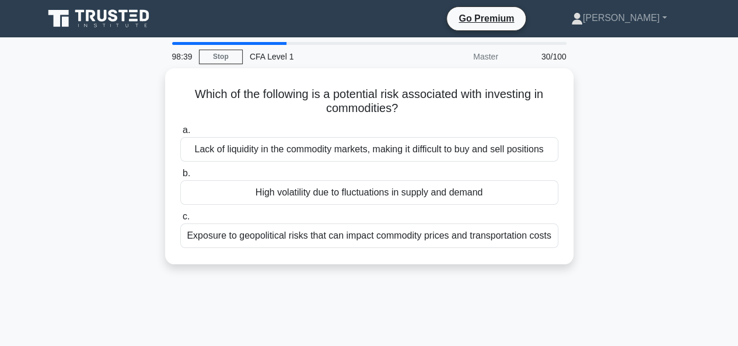
click at [636, 165] on div "Which of the following is a potential risk associated with investing in commodi…" at bounding box center [369, 173] width 665 height 210
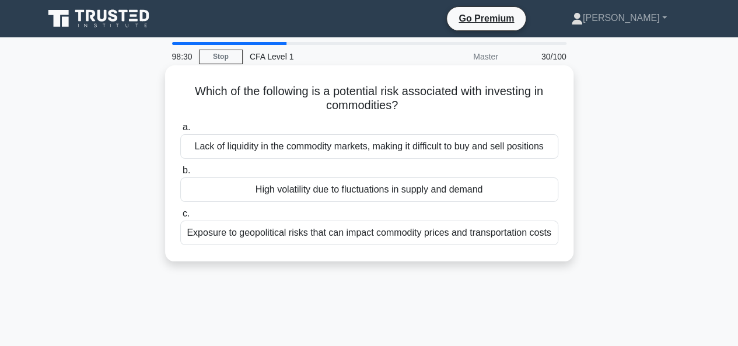
click at [425, 188] on div "High volatility due to fluctuations in supply and demand" at bounding box center [369, 189] width 378 height 25
click at [180, 175] on input "b. High volatility due to fluctuations in supply and demand" at bounding box center [180, 171] width 0 height 8
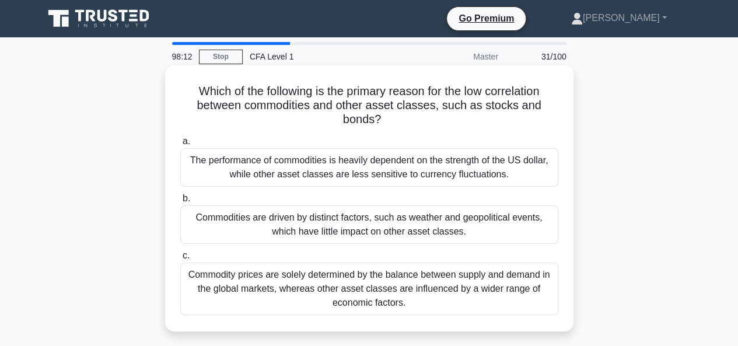
click at [483, 231] on div "Commodities are driven by distinct factors, such as weather and geopolitical ev…" at bounding box center [369, 224] width 378 height 39
click at [180, 203] on input "b. Commodities are driven by distinct factors, such as weather and geopolitical…" at bounding box center [180, 199] width 0 height 8
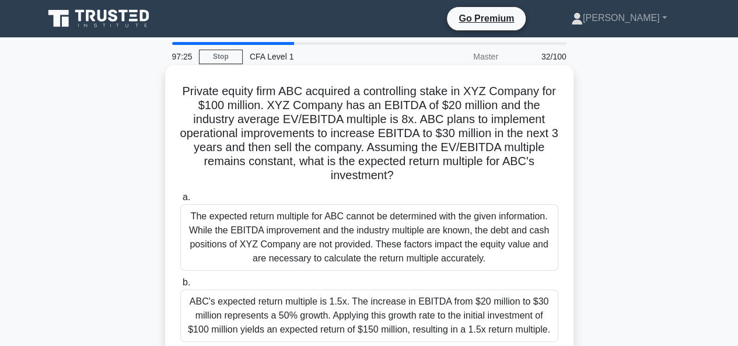
scroll to position [175, 0]
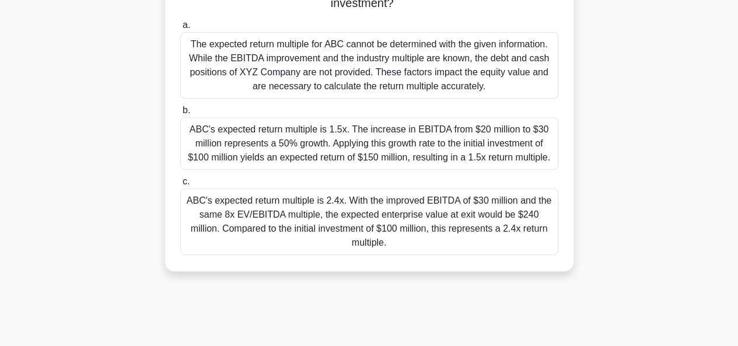
click at [530, 203] on div "ABC's expected return multiple is 2.4x. With the improved EBITDA of $30 million…" at bounding box center [369, 222] width 378 height 67
click at [180, 186] on input "c. ABC's expected return multiple is 2.4x. With the improved EBITDA of $30 mill…" at bounding box center [180, 182] width 0 height 8
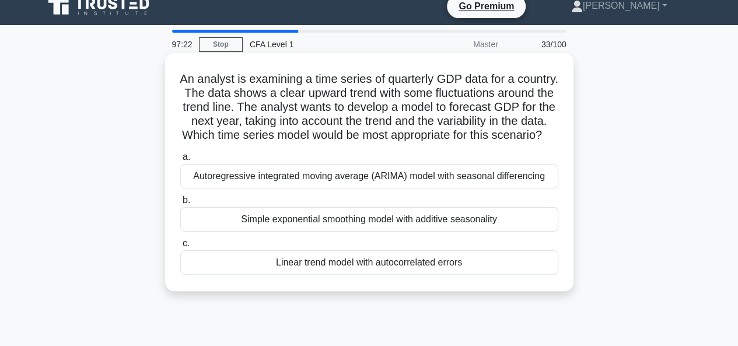
scroll to position [0, 0]
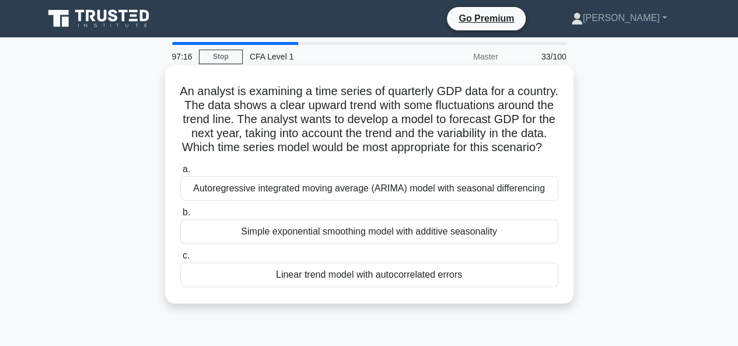
click at [442, 194] on div "Autoregressive integrated moving average (ARIMA) model with seasonal differenci…" at bounding box center [369, 188] width 378 height 25
click at [180, 173] on input "a. Autoregressive integrated moving average (ARIMA) model with seasonal differe…" at bounding box center [180, 170] width 0 height 8
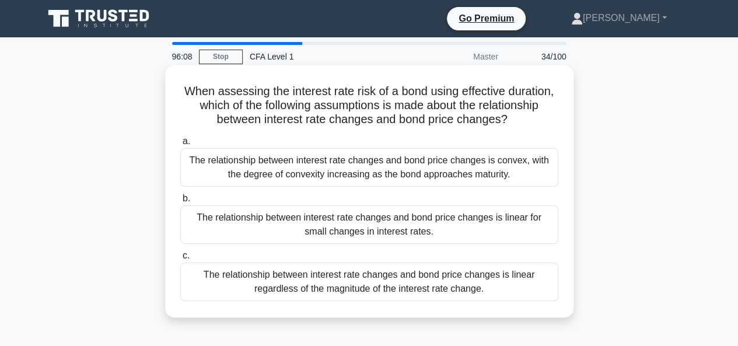
click at [497, 284] on div "The relationship between interest rate changes and bond price changes is linear…" at bounding box center [369, 282] width 378 height 39
click at [180, 260] on input "c. The relationship between interest rate changes and bond price changes is lin…" at bounding box center [180, 256] width 0 height 8
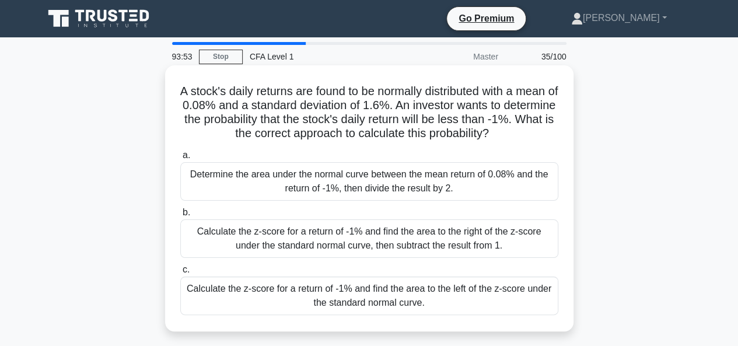
click at [495, 297] on div "Calculate the z-score for a return of -1% and find the area to the left of the …" at bounding box center [369, 296] width 378 height 39
click at [180, 274] on input "c. Calculate the z-score for a return of -1% and find the area to the left of t…" at bounding box center [180, 270] width 0 height 8
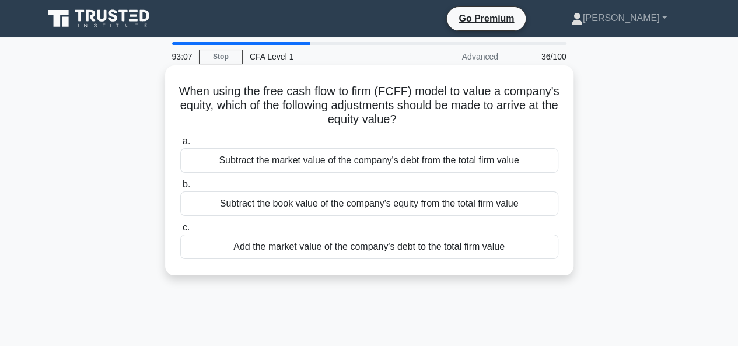
click at [313, 160] on div "Subtract the market value of the company's debt from the total firm value" at bounding box center [369, 160] width 378 height 25
click at [180, 145] on input "a. Subtract the market value of the company's debt from the total firm value" at bounding box center [180, 142] width 0 height 8
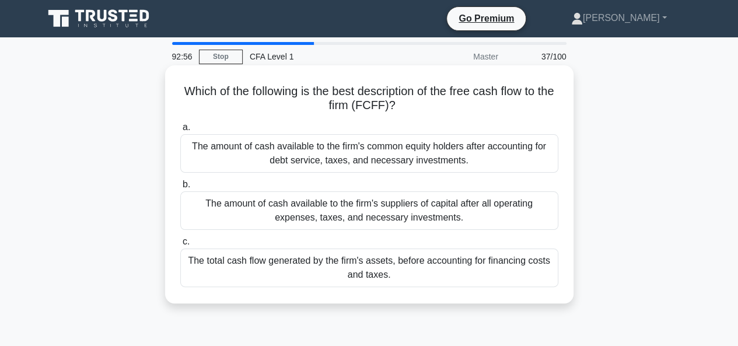
click at [432, 204] on div "The amount of cash available to the firm's suppliers of capital after all opera…" at bounding box center [369, 210] width 378 height 39
click at [180, 189] on input "b. The amount of cash available to the firm's suppliers of capital after all op…" at bounding box center [180, 185] width 0 height 8
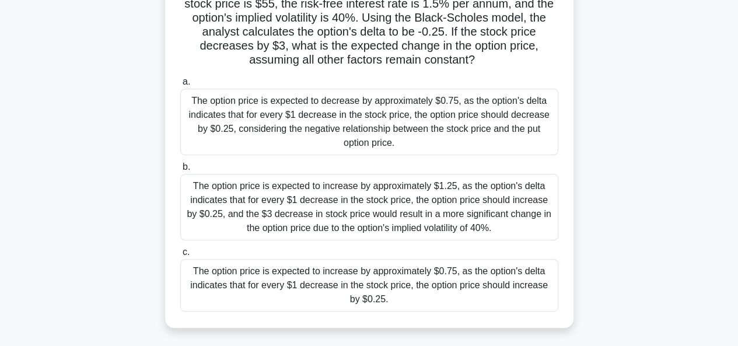
scroll to position [175, 0]
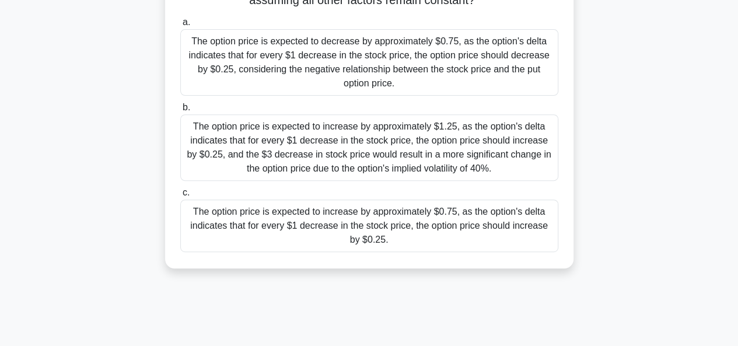
click at [336, 234] on div "The option price is expected to increase by approximately $0.75, as the option'…" at bounding box center [369, 226] width 378 height 53
click at [180, 197] on input "c. The option price is expected to increase by approximately $0.75, as the opti…" at bounding box center [180, 193] width 0 height 8
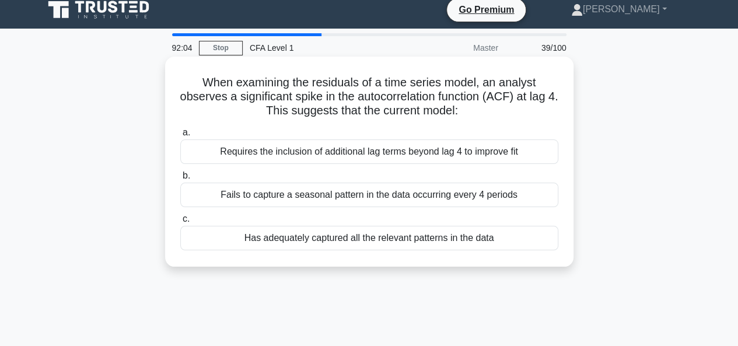
scroll to position [0, 0]
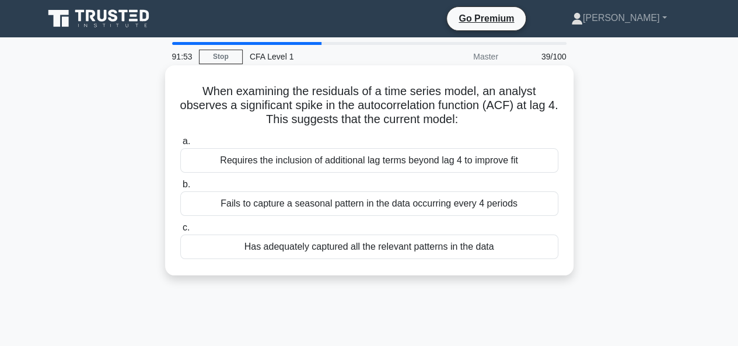
click at [368, 163] on div "Requires the inclusion of additional lag terms beyond lag 4 to improve fit" at bounding box center [369, 160] width 378 height 25
click at [180, 145] on input "a. Requires the inclusion of additional lag terms beyond lag 4 to improve fit" at bounding box center [180, 142] width 0 height 8
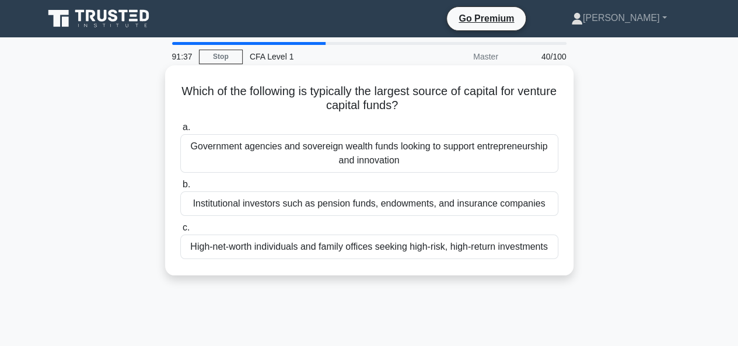
click at [348, 246] on div "High-net-worth individuals and family offices seeking high-risk, high-return in…" at bounding box center [369, 247] width 378 height 25
click at [180, 232] on input "c. High-net-worth individuals and family offices seeking high-risk, high-return…" at bounding box center [180, 228] width 0 height 8
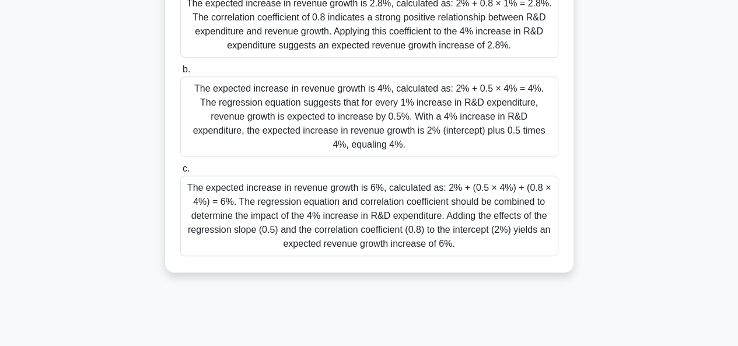
scroll to position [226, 0]
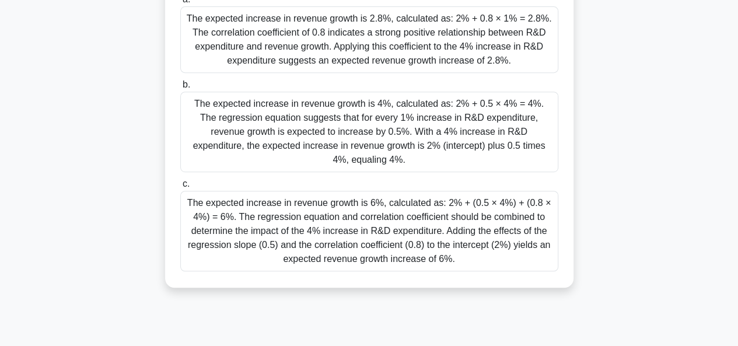
click at [533, 128] on div "The expected increase in revenue growth is 4%, calculated as: 2% + 0.5 × 4% = 4…" at bounding box center [369, 132] width 378 height 81
click at [180, 89] on input "b. The expected increase in revenue growth is 4%, calculated as: 2% + 0.5 × 4% …" at bounding box center [180, 85] width 0 height 8
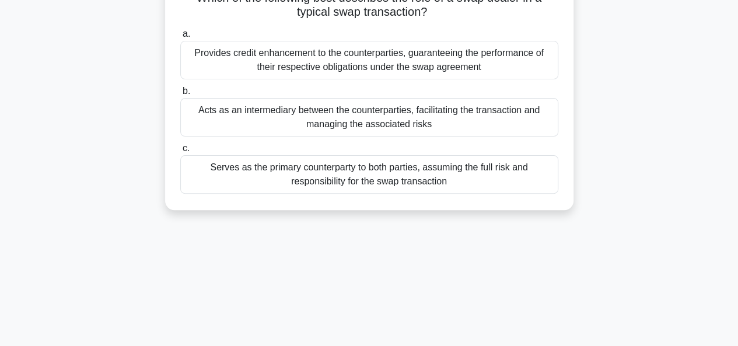
scroll to position [0, 0]
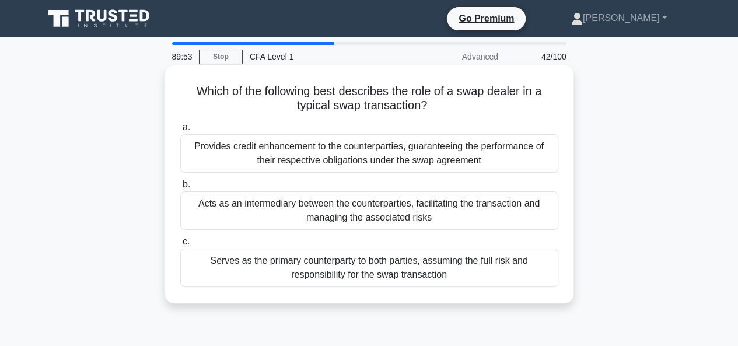
click at [505, 263] on div "Serves as the primary counterparty to both parties, assuming the full risk and …" at bounding box center [369, 268] width 378 height 39
click at [180, 246] on input "c. Serves as the primary counterparty to both parties, assuming the full risk a…" at bounding box center [180, 242] width 0 height 8
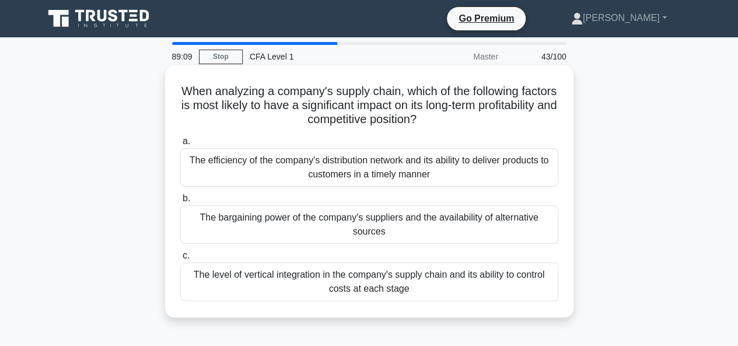
click at [366, 289] on div "The level of vertical integration in the company's supply chain and its ability…" at bounding box center [369, 282] width 378 height 39
click at [180, 260] on input "c. The level of vertical integration in the company's supply chain and its abil…" at bounding box center [180, 256] width 0 height 8
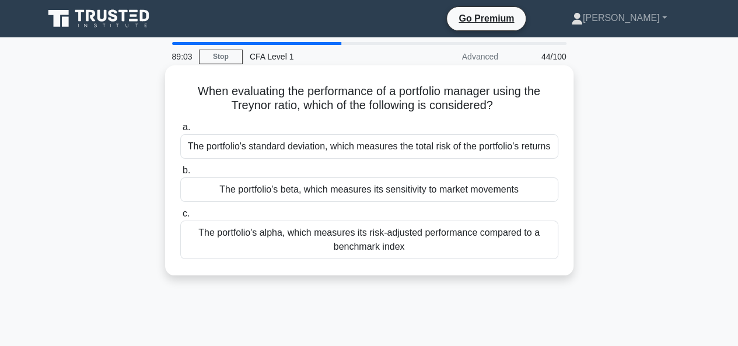
click at [295, 185] on div "The portfolio's beta, which measures its sensitivity to market movements" at bounding box center [369, 189] width 378 height 25
click at [180, 175] on input "b. The portfolio's beta, which measures its sensitivity to market movements" at bounding box center [180, 171] width 0 height 8
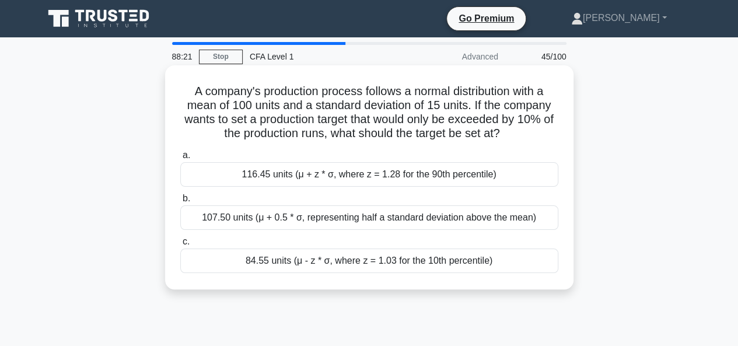
click at [218, 173] on div "116.45 units (μ + z * σ, where z = 1.28 for the 90th percentile)" at bounding box center [369, 174] width 378 height 25
click at [180, 159] on input "a. 116.45 units (μ + z * σ, where z = 1.28 for the 90th percentile)" at bounding box center [180, 156] width 0 height 8
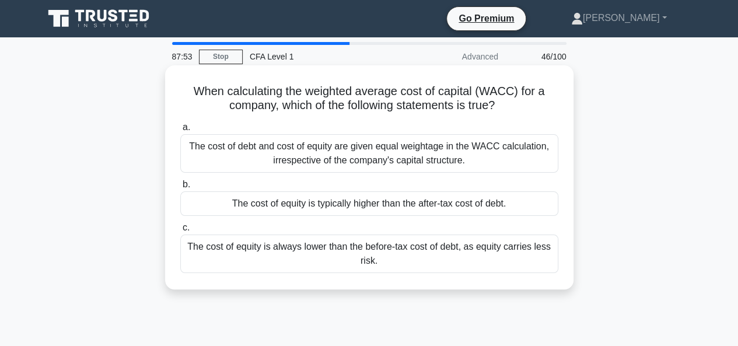
click at [308, 205] on div "The cost of equity is typically higher than the after-tax cost of debt." at bounding box center [369, 203] width 378 height 25
click at [180, 189] on input "b. The cost of equity is typically higher than the after-tax cost of debt." at bounding box center [180, 185] width 0 height 8
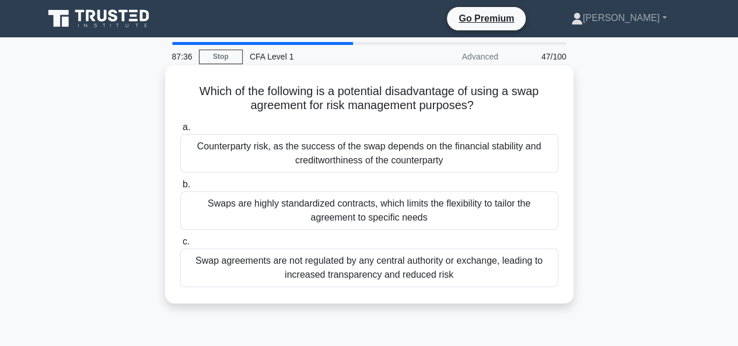
click at [282, 157] on div "Counterparty risk, as the success of the swap depends on the financial stabilit…" at bounding box center [369, 153] width 378 height 39
click at [180, 131] on input "a. Counterparty risk, as the success of the swap depends on the financial stabi…" at bounding box center [180, 128] width 0 height 8
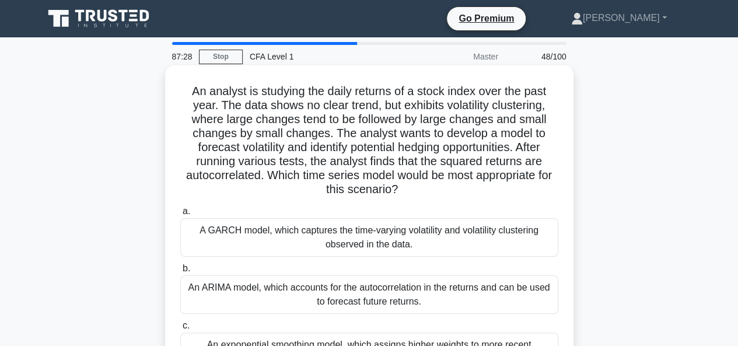
click at [242, 281] on div "An ARIMA model, which accounts for the autocorrelation in the returns and can b…" at bounding box center [369, 294] width 378 height 39
click at [180, 273] on input "b. An ARIMA model, which accounts for the autocorrelation in the returns and ca…" at bounding box center [180, 269] width 0 height 8
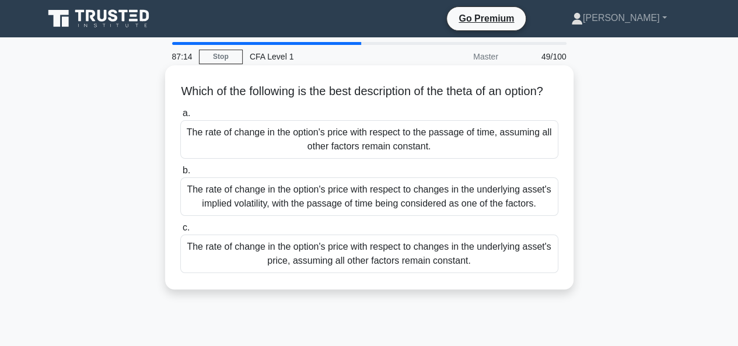
click at [328, 146] on div "The rate of change in the option's price with respect to the passage of time, a…" at bounding box center [369, 139] width 378 height 39
click at [180, 117] on input "a. The rate of change in the option's price with respect to the passage of time…" at bounding box center [180, 114] width 0 height 8
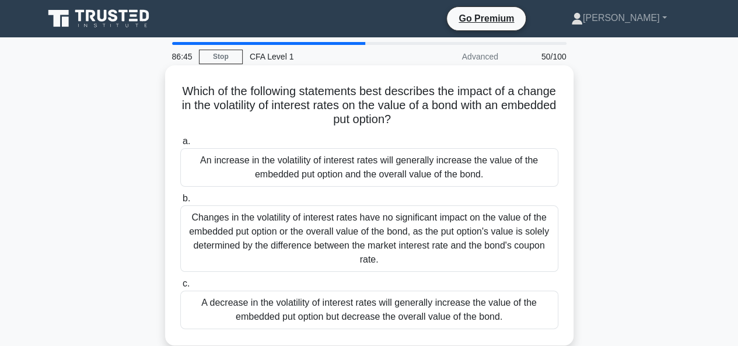
click at [275, 168] on div "An increase in the volatility of interest rates will generally increase the val…" at bounding box center [369, 167] width 378 height 39
click at [180, 145] on input "a. An increase in the volatility of interest rates will generally increase the …" at bounding box center [180, 142] width 0 height 8
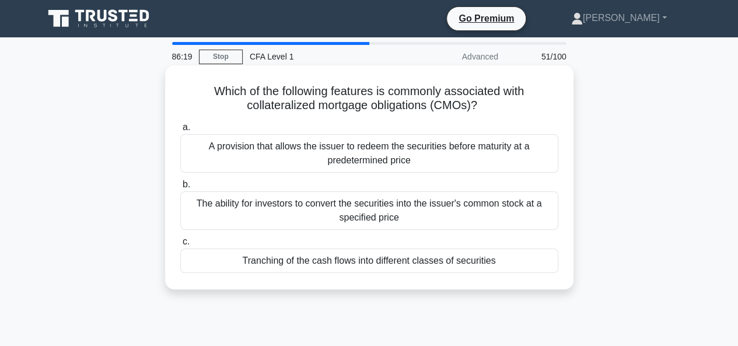
click at [335, 255] on div "Tranching of the cash flows into different classes of securities" at bounding box center [369, 261] width 378 height 25
click at [301, 267] on div "Tranching of the cash flows into different classes of securities" at bounding box center [369, 261] width 378 height 25
click at [180, 246] on input "c. Tranching of the cash flows into different classes of securities" at bounding box center [180, 242] width 0 height 8
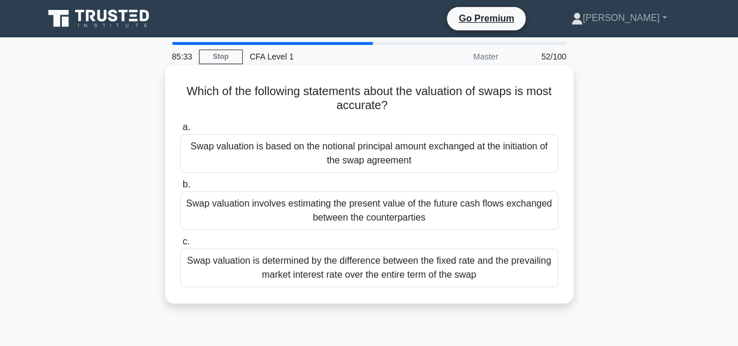
click at [396, 203] on div "Swap valuation involves estimating the present value of the future cash flows e…" at bounding box center [369, 210] width 378 height 39
click at [180, 189] on input "b. Swap valuation involves estimating the present value of the future cash flow…" at bounding box center [180, 185] width 0 height 8
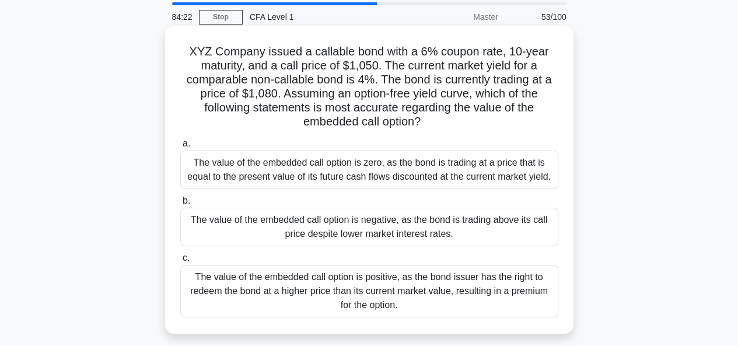
scroll to position [58, 0]
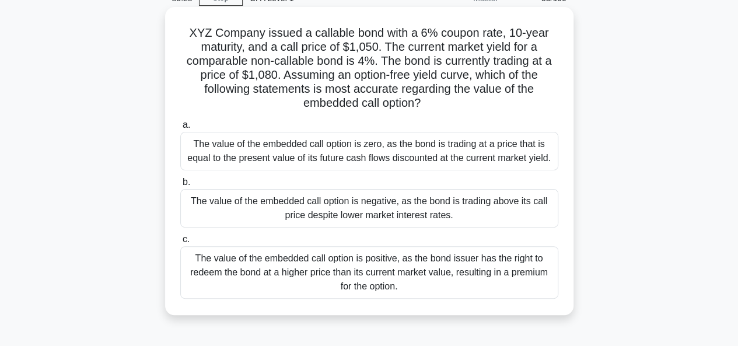
click at [496, 282] on div "The value of the embedded call option is positive, as the bond issuer has the r…" at bounding box center [369, 272] width 378 height 53
click at [180, 243] on input "c. The value of the embedded call option is positive, as the bond issuer has th…" at bounding box center [180, 240] width 0 height 8
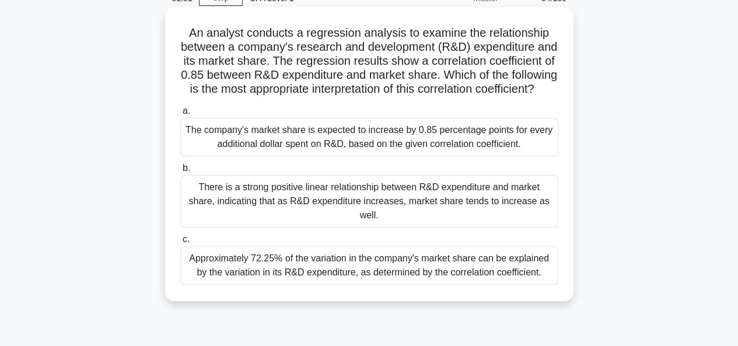
click at [434, 217] on div "There is a strong positive linear relationship between R&D expenditure and mark…" at bounding box center [369, 201] width 378 height 53
click at [180, 172] on input "b. There is a strong positive linear relationship between R&D expenditure and m…" at bounding box center [180, 169] width 0 height 8
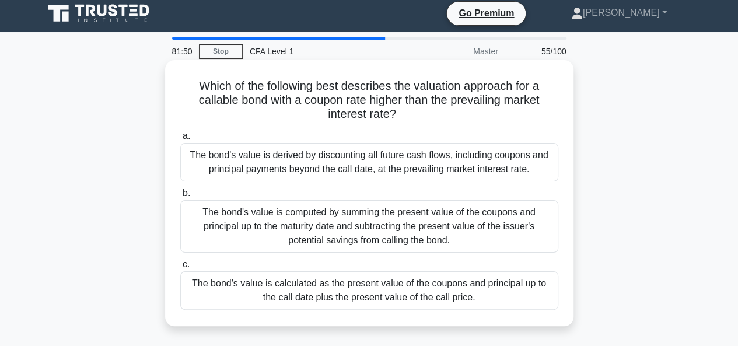
scroll to position [0, 0]
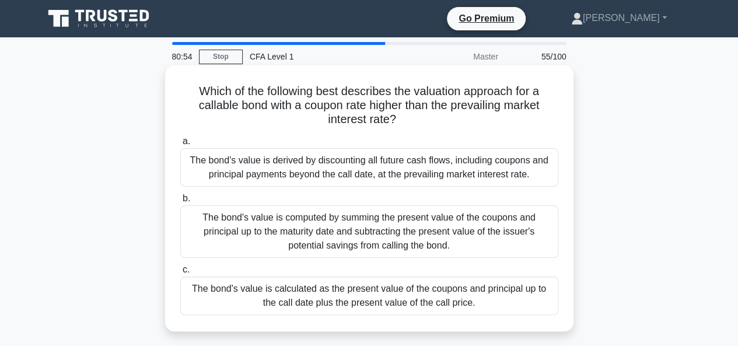
click at [226, 290] on div "The bond's value is calculated as the present value of the coupons and principa…" at bounding box center [369, 296] width 378 height 39
click at [180, 274] on input "c. The bond's value is calculated as the present value of the coupons and princ…" at bounding box center [180, 270] width 0 height 8
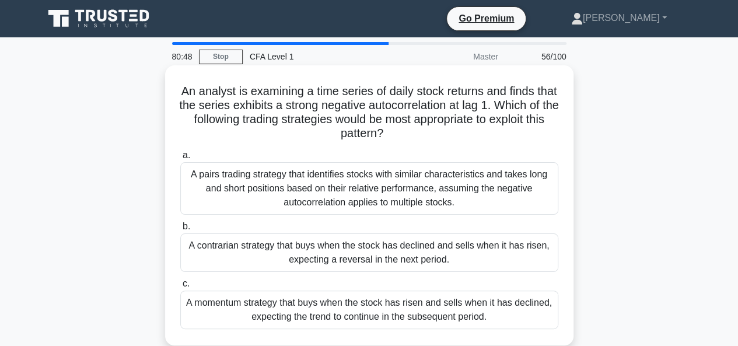
drag, startPoint x: 442, startPoint y: 163, endPoint x: 435, endPoint y: 187, distance: 25.7
click at [442, 165] on label "a. A pairs trading strategy that identifies stocks with similar characteristics…" at bounding box center [369, 181] width 378 height 67
click at [384, 200] on div "A pairs trading strategy that identifies stocks with similar characteristics an…" at bounding box center [369, 188] width 378 height 53
click at [180, 159] on input "a. A pairs trading strategy that identifies stocks with similar characteristics…" at bounding box center [180, 156] width 0 height 8
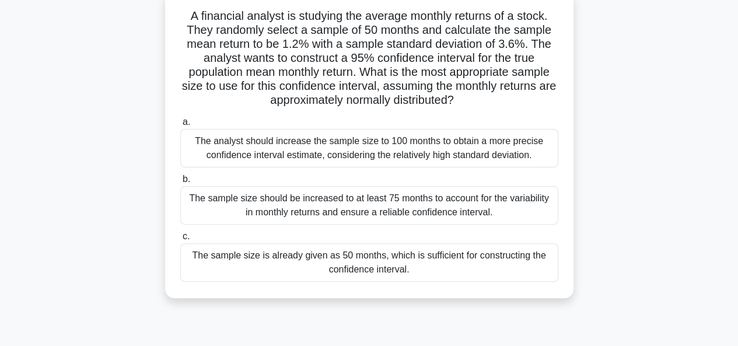
scroll to position [117, 0]
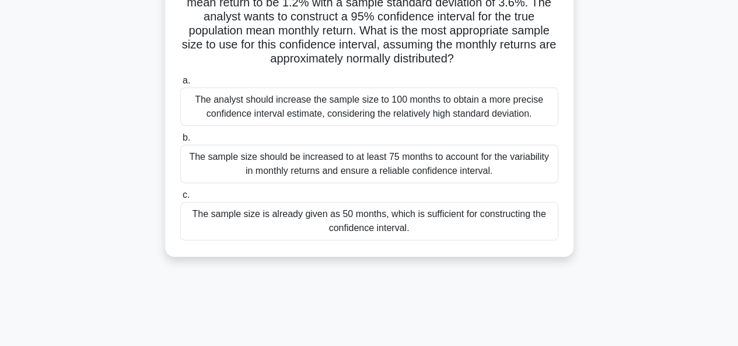
click at [437, 228] on div "The sample size is already given as 50 months, which is sufficient for construc…" at bounding box center [369, 221] width 378 height 39
click at [180, 199] on input "c. The sample size is already given as 50 months, which is sufficient for const…" at bounding box center [180, 195] width 0 height 8
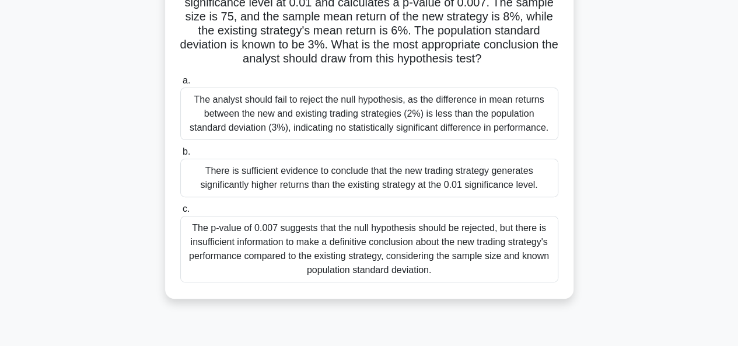
click at [418, 186] on div "There is sufficient evidence to conclude that the new trading strategy generate…" at bounding box center [369, 178] width 378 height 39
click at [180, 156] on input "b. There is sufficient evidence to conclude that the new trading strategy gener…" at bounding box center [180, 152] width 0 height 8
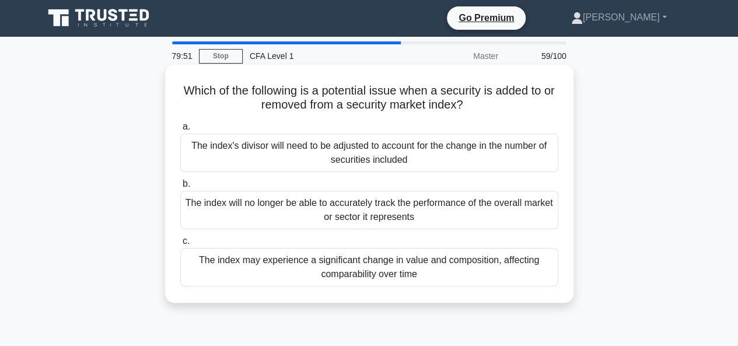
scroll to position [0, 0]
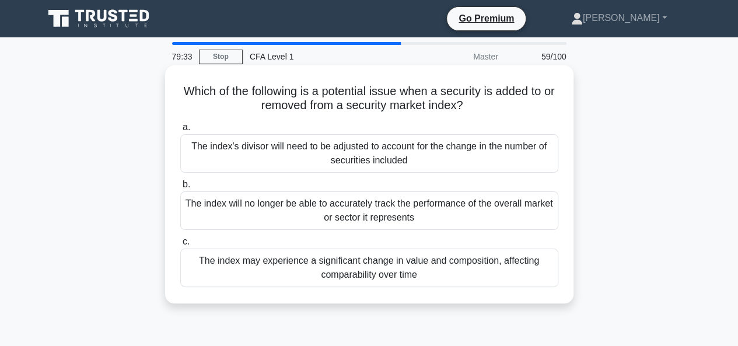
click at [411, 156] on div "The index's divisor will need to be adjusted to account for the change in the n…" at bounding box center [369, 153] width 378 height 39
click at [180, 131] on input "a. The index's divisor will need to be adjusted to account for the change in th…" at bounding box center [180, 128] width 0 height 8
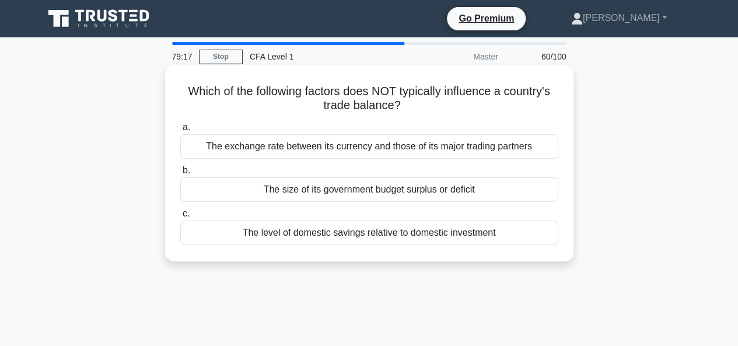
click at [389, 236] on div "The level of domestic savings relative to domestic investment" at bounding box center [369, 233] width 378 height 25
click at [180, 218] on input "c. The level of domestic savings relative to domestic investment" at bounding box center [180, 214] width 0 height 8
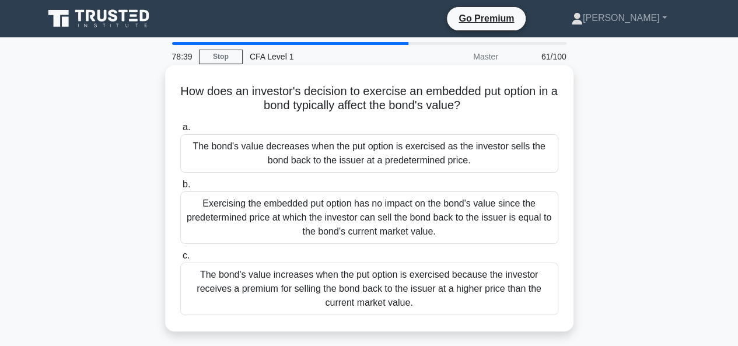
drag, startPoint x: 473, startPoint y: 108, endPoint x: 416, endPoint y: 109, distance: 56.6
click at [416, 109] on h5 "How does an investor's decision to exercise an embedded put option in a bond ty…" at bounding box center [369, 98] width 381 height 29
click at [395, 230] on div "Exercising the embedded put option has no impact on the bond's value since the …" at bounding box center [369, 217] width 378 height 53
click at [180, 189] on input "b. Exercising the embedded put option has no impact on the bond's value since t…" at bounding box center [180, 185] width 0 height 8
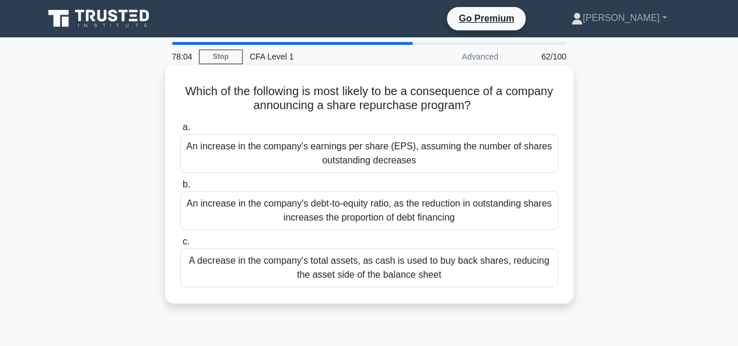
click at [290, 156] on div "An increase in the company's earnings per share (EPS), assuming the number of s…" at bounding box center [369, 153] width 378 height 39
click at [180, 131] on input "a. An increase in the company's earnings per share (EPS), assuming the number o…" at bounding box center [180, 128] width 0 height 8
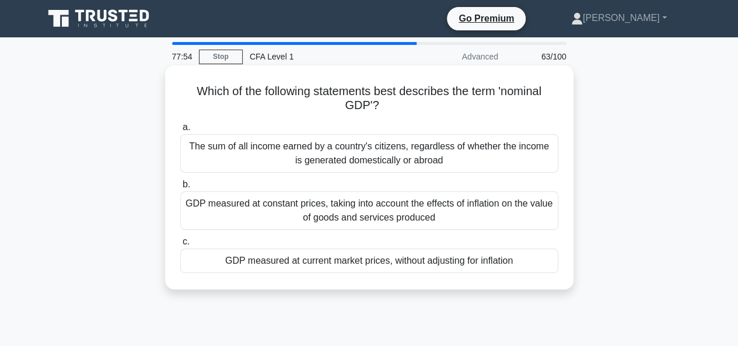
click at [310, 263] on div "GDP measured at current market prices, without adjusting for inflation" at bounding box center [369, 261] width 378 height 25
click at [180, 246] on input "c. GDP measured at current market prices, without adjusting for inflation" at bounding box center [180, 242] width 0 height 8
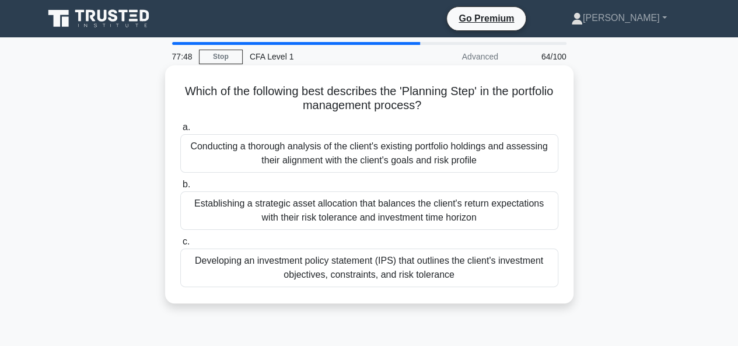
click at [385, 270] on div "Developing an investment policy statement (IPS) that outlines the client's inve…" at bounding box center [369, 268] width 378 height 39
click at [180, 246] on input "c. Developing an investment policy statement (IPS) that outlines the client's i…" at bounding box center [180, 242] width 0 height 8
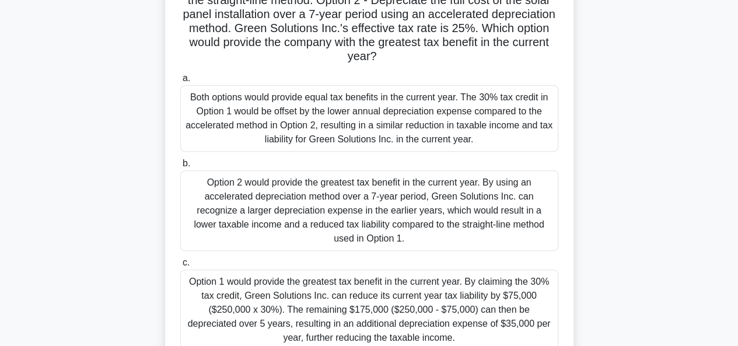
scroll to position [284, 0]
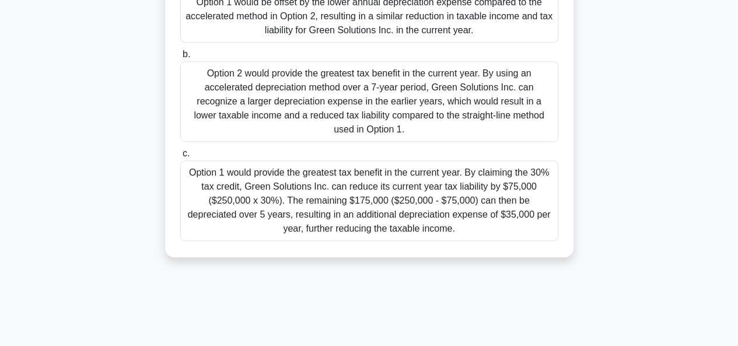
click at [459, 219] on div "Option 1 would provide the greatest tax benefit in the current year. By claimin…" at bounding box center [369, 200] width 378 height 81
click at [180, 158] on input "c. Option 1 would provide the greatest tax benefit in the current year. By clai…" at bounding box center [180, 154] width 0 height 8
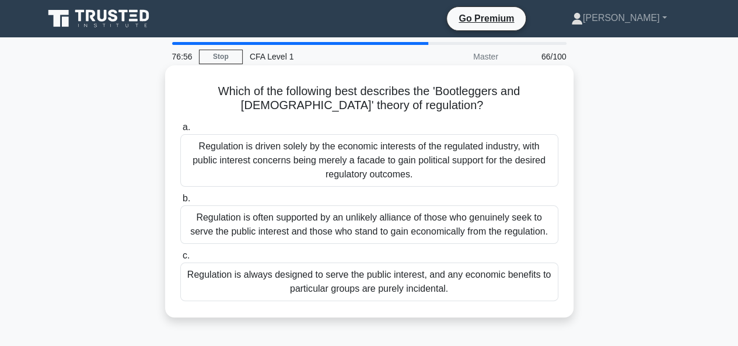
scroll to position [0, 0]
click at [425, 234] on div "Regulation is often supported by an unlikely alliance of those who genuinely se…" at bounding box center [369, 224] width 378 height 39
click at [180, 203] on input "b. Regulation is often supported by an unlikely alliance of those who genuinely…" at bounding box center [180, 199] width 0 height 8
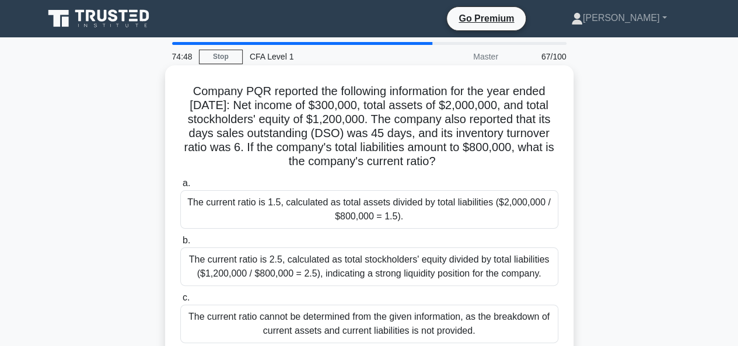
click at [534, 324] on div "The current ratio cannot be determined from the given information, as the break…" at bounding box center [369, 324] width 378 height 39
click at [180, 302] on input "c. The current ratio cannot be determined from the given information, as the br…" at bounding box center [180, 298] width 0 height 8
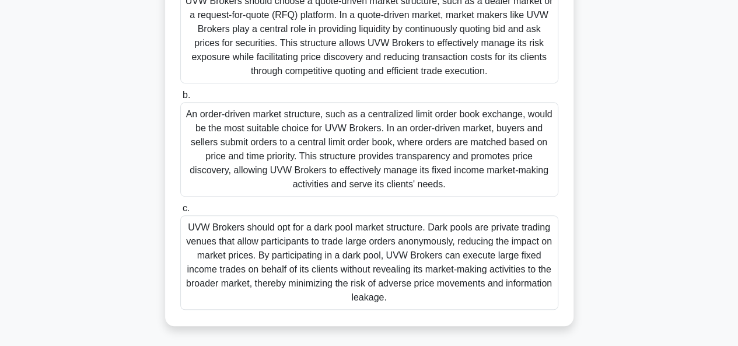
scroll to position [233, 0]
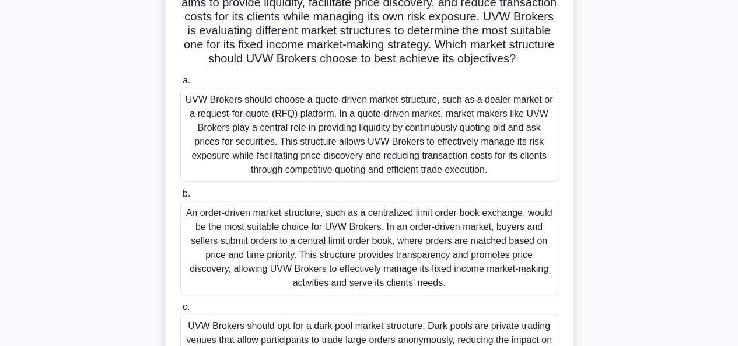
click at [435, 171] on div "UVW Brokers should choose a quote-driven market structure, such as a dealer mar…" at bounding box center [369, 135] width 378 height 95
click at [180, 85] on input "a. UVW Brokers should choose a quote-driven market structure, such as a dealer …" at bounding box center [180, 81] width 0 height 8
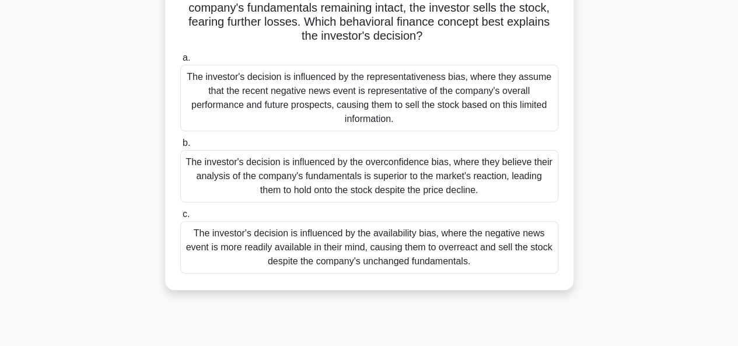
scroll to position [117, 0]
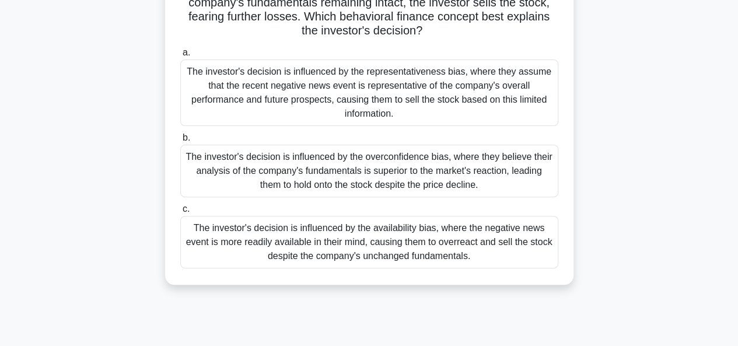
click at [397, 117] on div "The investor's decision is influenced by the representativeness bias, where the…" at bounding box center [369, 93] width 378 height 67
click at [180, 57] on input "a. The investor's decision is influenced by the representativeness bias, where …" at bounding box center [180, 53] width 0 height 8
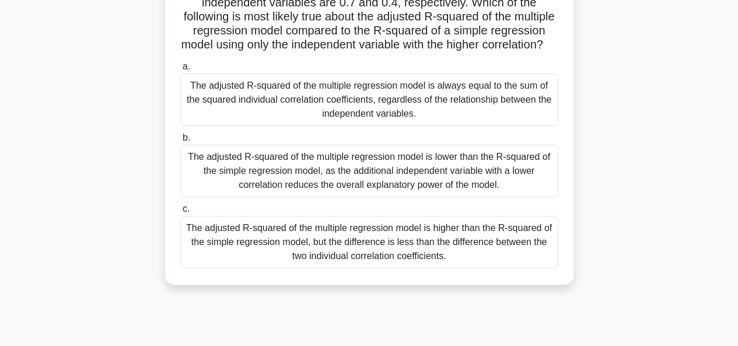
click at [389, 180] on div "The adjusted R-squared of the multiple regression model is lower than the R-squ…" at bounding box center [369, 171] width 378 height 53
click at [180, 142] on input "b. The adjusted R-squared of the multiple regression model is lower than the R-…" at bounding box center [180, 138] width 0 height 8
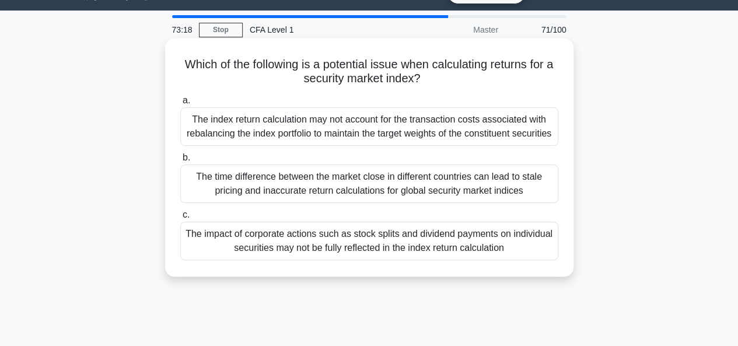
scroll to position [0, 0]
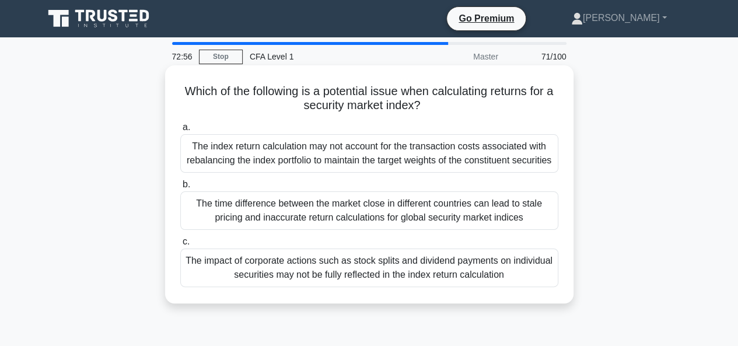
click at [410, 169] on div "The index return calculation may not account for the transaction costs associat…" at bounding box center [369, 153] width 378 height 39
click at [180, 131] on input "a. The index return calculation may not account for the transaction costs assoc…" at bounding box center [180, 128] width 0 height 8
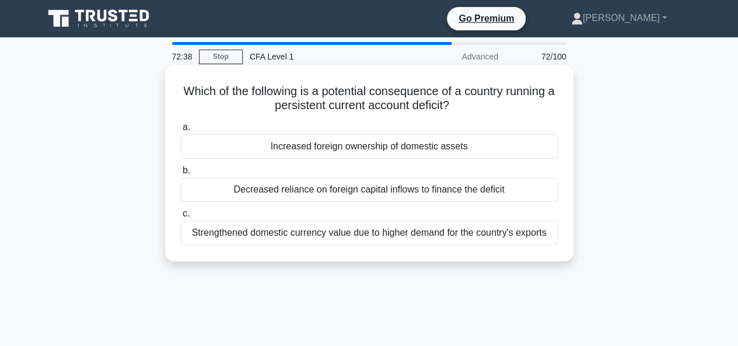
click at [389, 154] on div "Increased foreign ownership of domestic assets" at bounding box center [369, 146] width 378 height 25
click at [180, 131] on input "a. Increased foreign ownership of domestic assets" at bounding box center [180, 128] width 0 height 8
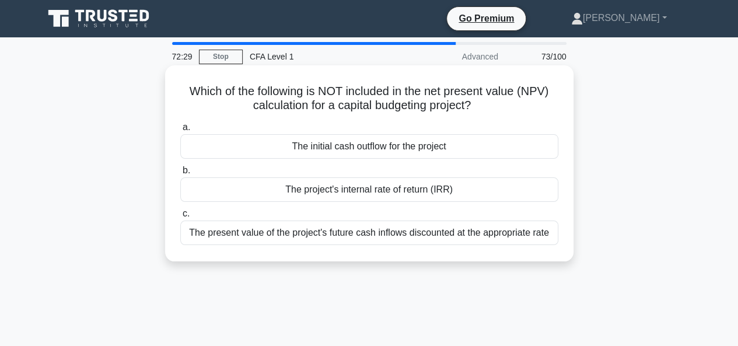
click at [375, 193] on div "The project's internal rate of return (IRR)" at bounding box center [369, 189] width 378 height 25
click at [180, 175] on input "b. The project's internal rate of return (IRR)" at bounding box center [180, 171] width 0 height 8
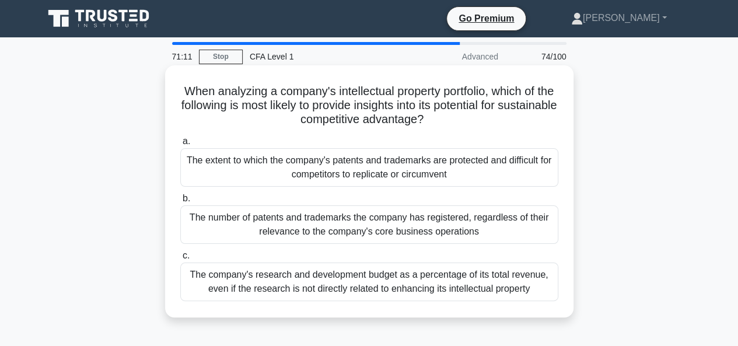
click at [319, 271] on div "The company's research and development budget as a percentage of its total reve…" at bounding box center [369, 282] width 378 height 39
click at [180, 260] on input "c. The company's research and development budget as a percentage of its total r…" at bounding box center [180, 256] width 0 height 8
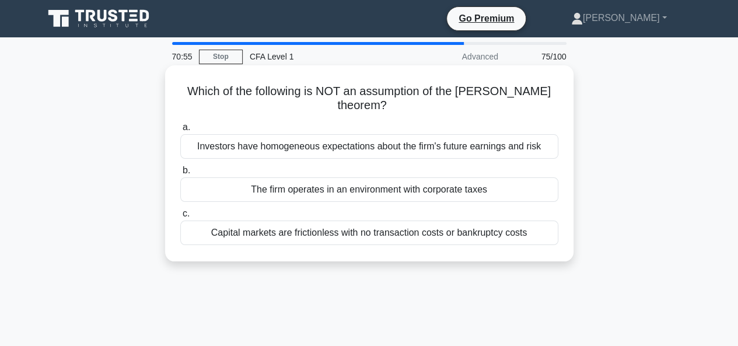
click at [295, 187] on div "The firm operates in an environment with corporate taxes" at bounding box center [369, 189] width 378 height 25
click at [180, 175] on input "b. The firm operates in an environment with corporate taxes" at bounding box center [180, 171] width 0 height 8
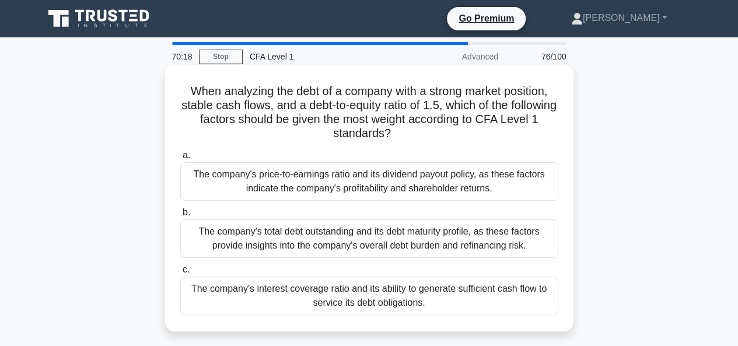
click at [418, 295] on div "The company's interest coverage ratio and its ability to generate sufficient ca…" at bounding box center [369, 296] width 378 height 39
click at [180, 274] on input "c. The company's interest coverage ratio and its ability to generate sufficient…" at bounding box center [180, 270] width 0 height 8
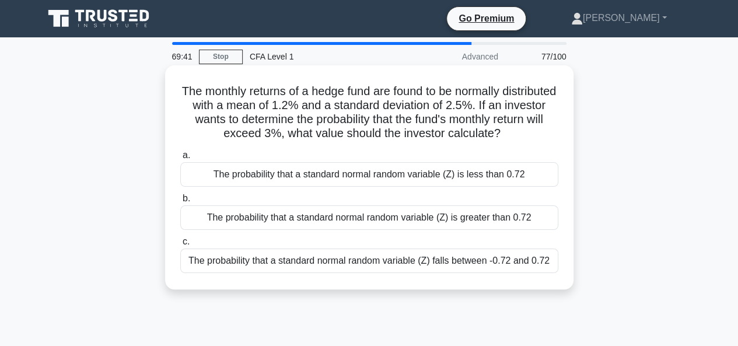
click at [526, 219] on div "The probability that a standard normal random variable (Z) is greater than 0.72" at bounding box center [369, 217] width 378 height 25
click at [180, 203] on input "b. The probability that a standard normal random variable (Z) is greater than 0…" at bounding box center [180, 199] width 0 height 8
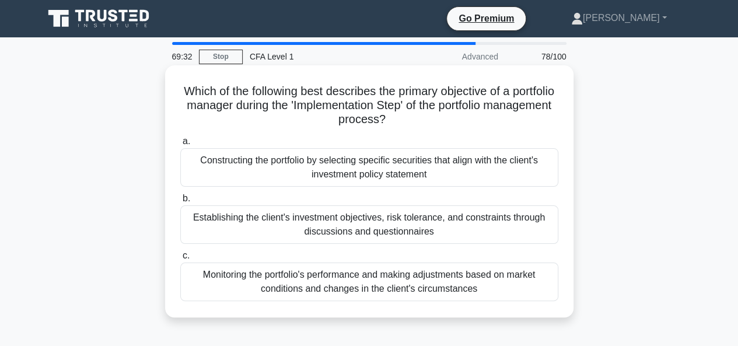
click at [386, 168] on div "Constructing the portfolio by selecting specific securities that align with the…" at bounding box center [369, 167] width 378 height 39
click at [180, 145] on input "a. Constructing the portfolio by selecting specific securities that align with …" at bounding box center [180, 142] width 0 height 8
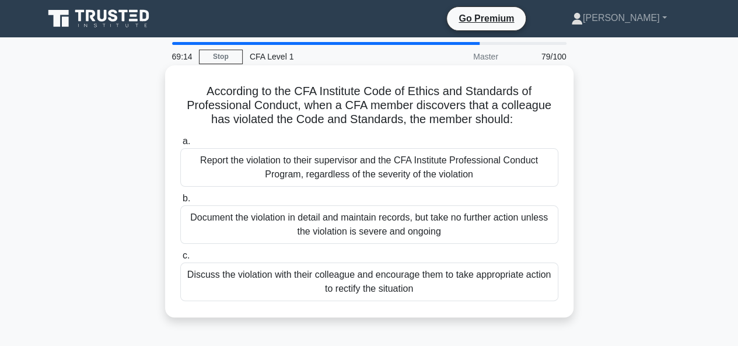
click at [355, 168] on div "Report the violation to their supervisor and the CFA Institute Professional Con…" at bounding box center [369, 167] width 378 height 39
click at [180, 145] on input "a. Report the violation to their supervisor and the CFA Institute Professional …" at bounding box center [180, 142] width 0 height 8
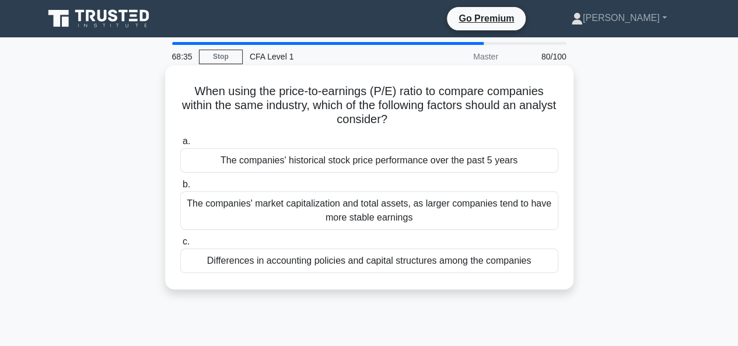
click at [243, 163] on div "The companies' historical stock price performance over the past 5 years" at bounding box center [369, 160] width 378 height 25
click at [180, 145] on input "a. The companies' historical stock price performance over the past 5 years" at bounding box center [180, 142] width 0 height 8
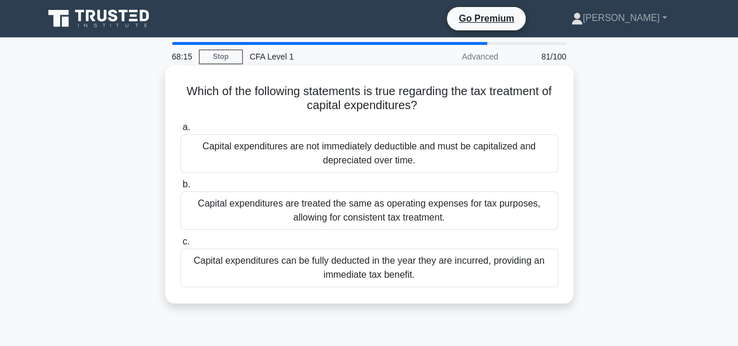
click at [268, 269] on div "Capital expenditures can be fully deducted in the year they are incurred, provi…" at bounding box center [369, 268] width 378 height 39
click at [180, 246] on input "c. Capital expenditures can be fully deducted in the year they are incurred, pr…" at bounding box center [180, 242] width 0 height 8
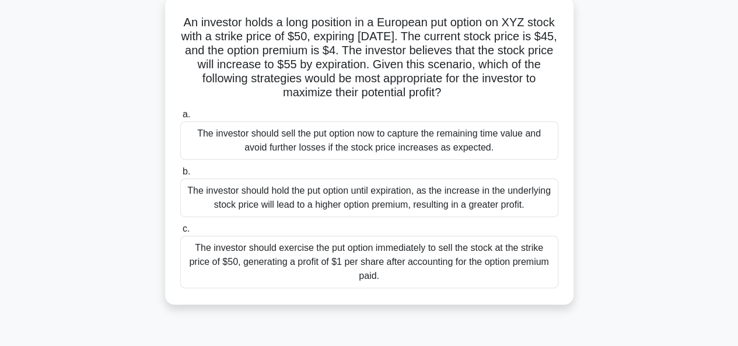
scroll to position [58, 0]
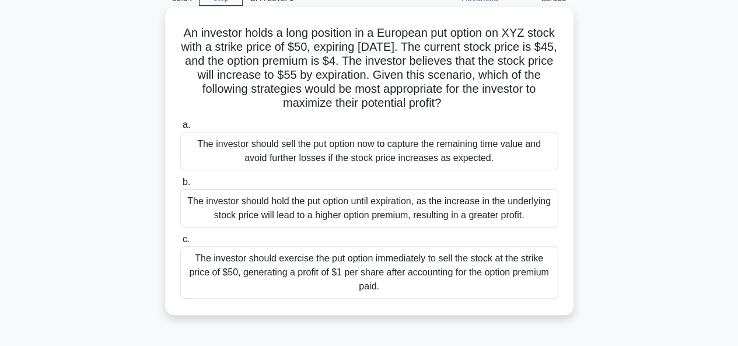
click at [336, 273] on div "The investor should exercise the put option immediately to sell the stock at th…" at bounding box center [369, 272] width 378 height 53
click at [180, 243] on input "c. The investor should exercise the put option immediately to sell the stock at…" at bounding box center [180, 240] width 0 height 8
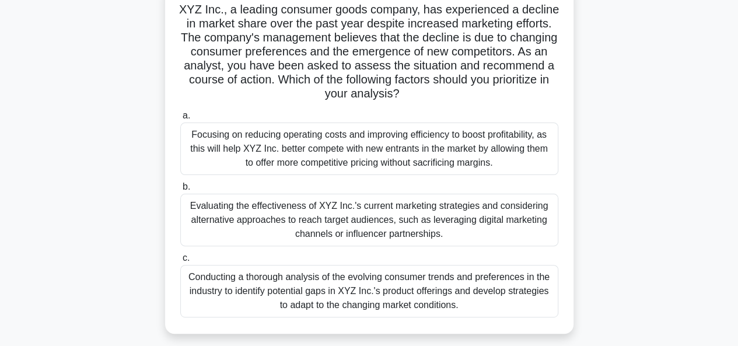
scroll to position [117, 0]
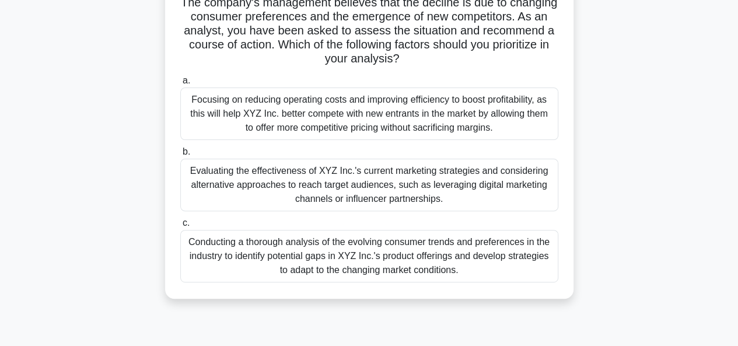
click at [332, 253] on div "Conducting a thorough analysis of the evolving consumer trends and preferences …" at bounding box center [369, 256] width 378 height 53
click at [180, 227] on input "c. Conducting a thorough analysis of the evolving consumer trends and preferenc…" at bounding box center [180, 223] width 0 height 8
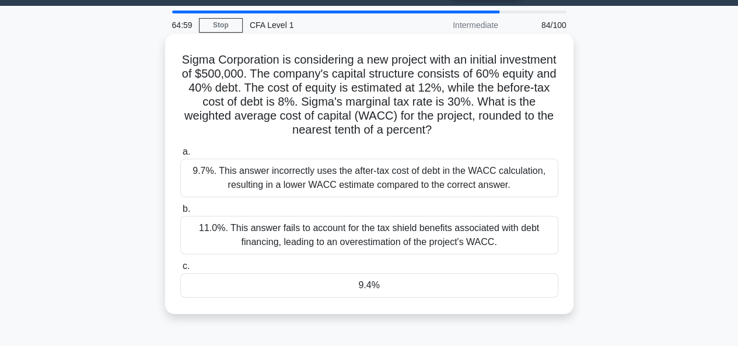
scroll to position [58, 0]
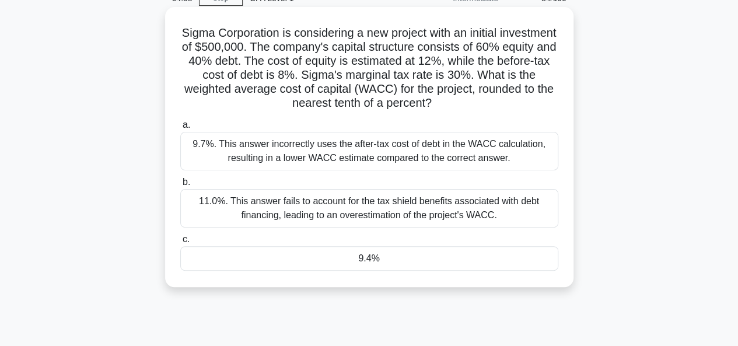
click at [414, 251] on div "9.4%" at bounding box center [369, 258] width 378 height 25
click at [180, 243] on input "c. 9.4%" at bounding box center [180, 240] width 0 height 8
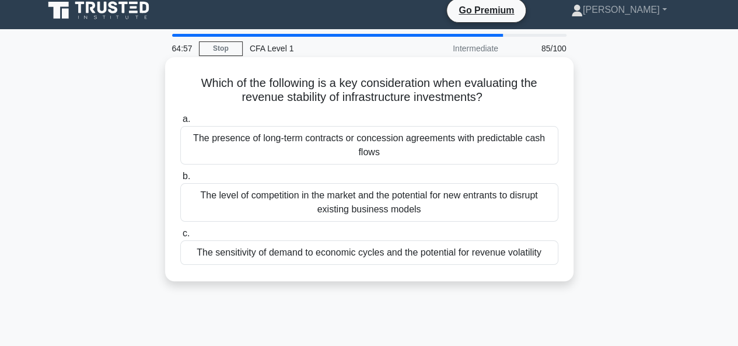
scroll to position [0, 0]
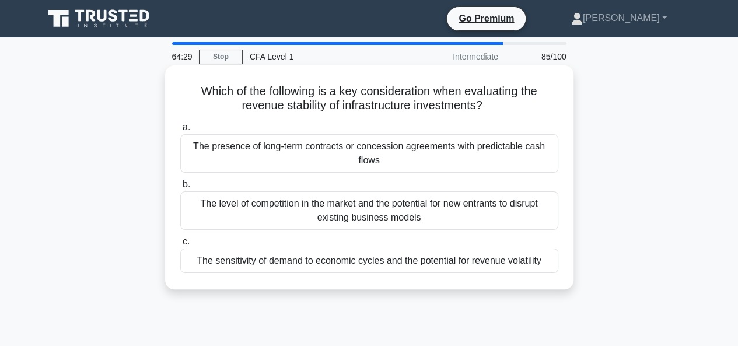
click at [325, 260] on div "The sensitivity of demand to economic cycles and the potential for revenue vola…" at bounding box center [369, 261] width 378 height 25
click at [180, 246] on input "c. The sensitivity of demand to economic cycles and the potential for revenue v…" at bounding box center [180, 242] width 0 height 8
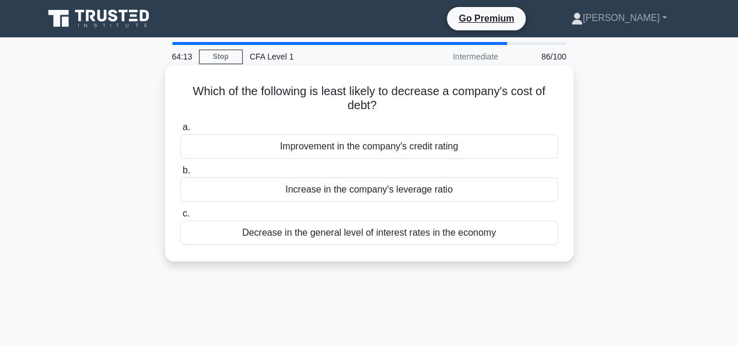
click at [362, 185] on div "Increase in the company's leverage ratio" at bounding box center [369, 189] width 378 height 25
click at [180, 175] on input "b. Increase in the company's leverage ratio" at bounding box center [180, 171] width 0 height 8
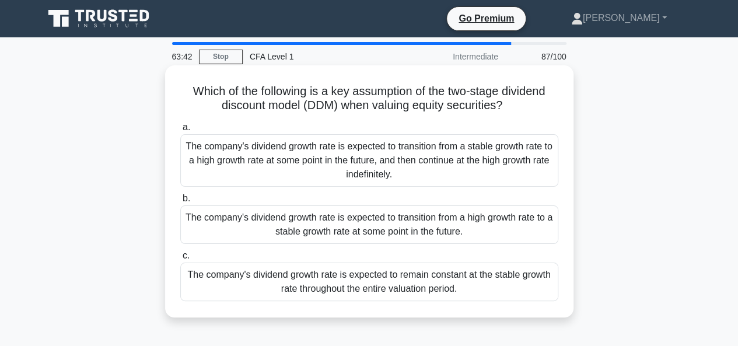
click at [329, 233] on div "The company's dividend growth rate is expected to transition from a high growth…" at bounding box center [369, 224] width 378 height 39
click at [180, 203] on input "b. The company's dividend growth rate is expected to transition from a high gro…" at bounding box center [180, 199] width 0 height 8
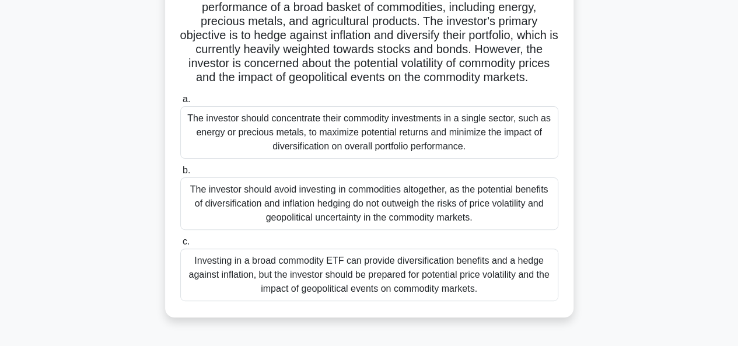
scroll to position [117, 0]
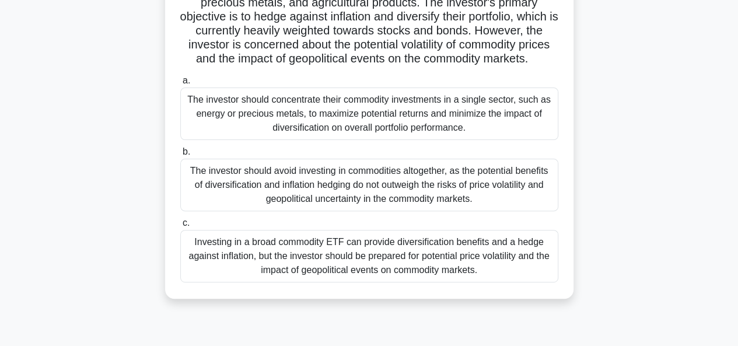
click at [299, 257] on div "Investing in a broad commodity ETF can provide diversification benefits and a h…" at bounding box center [369, 256] width 378 height 53
click at [180, 227] on input "c. Investing in a broad commodity ETF can provide diversification benefits and …" at bounding box center [180, 223] width 0 height 8
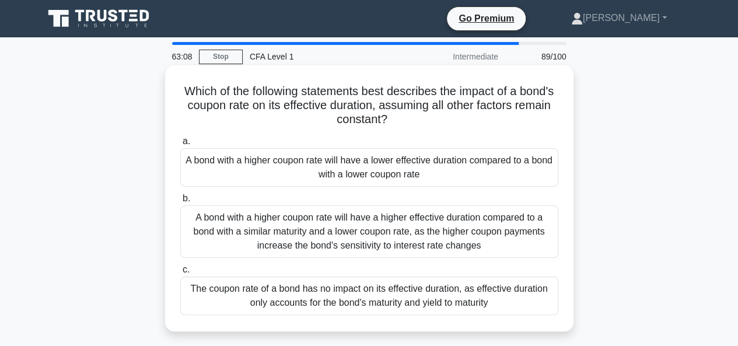
scroll to position [0, 0]
click at [317, 172] on div "A bond with a higher coupon rate will have a lower effective duration compared …" at bounding box center [369, 167] width 378 height 39
click at [180, 145] on input "a. A bond with a higher coupon rate will have a lower effective duration compar…" at bounding box center [180, 142] width 0 height 8
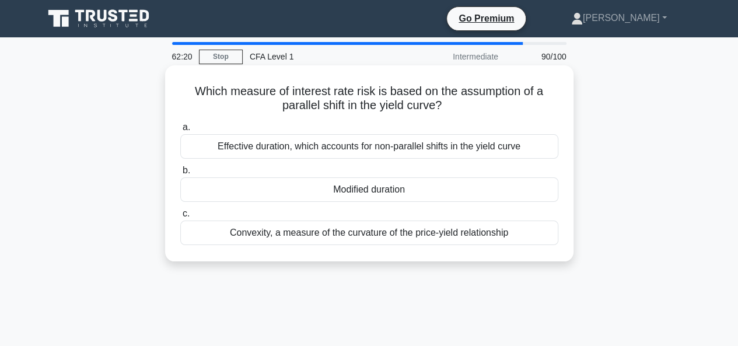
click at [260, 152] on div "Effective duration, which accounts for non-parallel shifts in the yield curve" at bounding box center [369, 146] width 378 height 25
click at [180, 131] on input "a. Effective duration, which accounts for non-parallel shifts in the yield curve" at bounding box center [180, 128] width 0 height 8
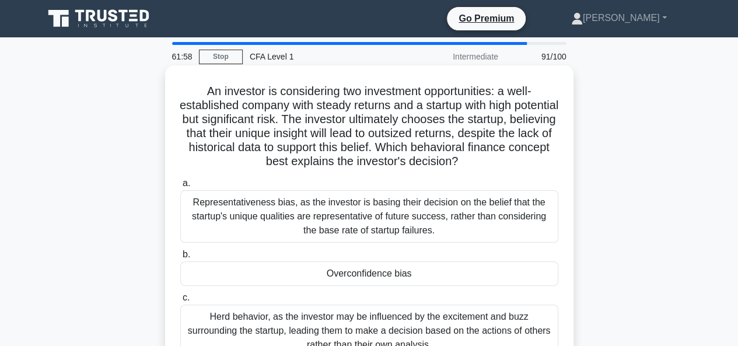
click at [381, 270] on div "Overconfidence bias" at bounding box center [369, 273] width 378 height 25
click at [180, 259] on input "b. Overconfidence bias" at bounding box center [180, 255] width 0 height 8
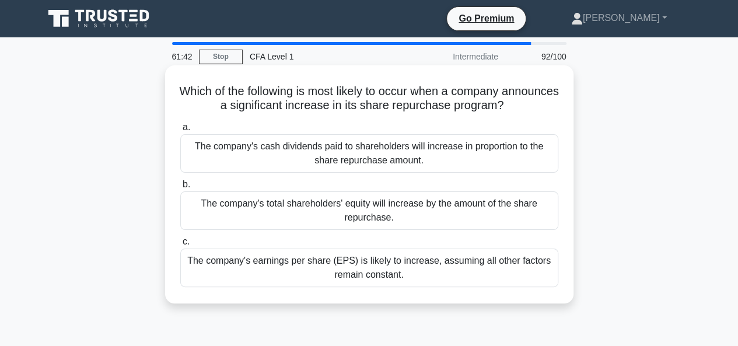
click at [363, 273] on div "The company's earnings per share (EPS) is likely to increase, assuming all othe…" at bounding box center [369, 268] width 378 height 39
click at [180, 246] on input "c. The company's earnings per share (EPS) is likely to increase, assuming all o…" at bounding box center [180, 242] width 0 height 8
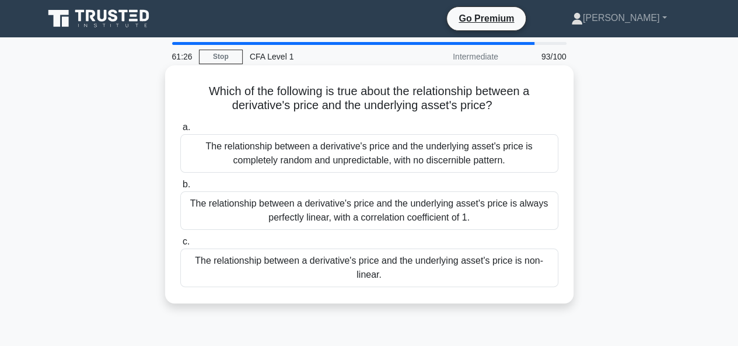
click at [338, 261] on div "The relationship between a derivative's price and the underlying asset's price …" at bounding box center [369, 268] width 378 height 39
click at [180, 246] on input "c. The relationship between a derivative's price and the underlying asset's pri…" at bounding box center [180, 242] width 0 height 8
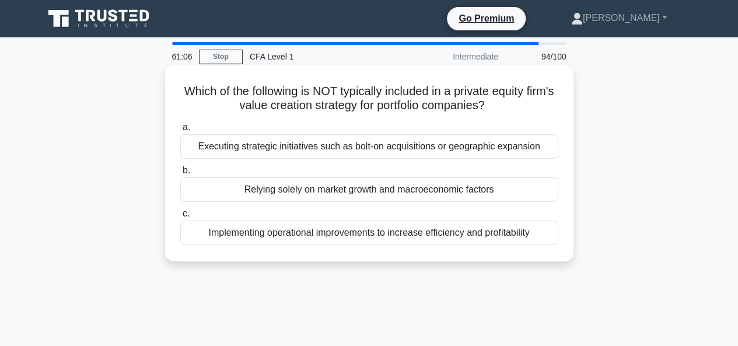
click at [376, 190] on div "Relying solely on market growth and macroeconomic factors" at bounding box center [369, 189] width 378 height 25
click at [180, 175] on input "b. Relying solely on market growth and macroeconomic factors" at bounding box center [180, 171] width 0 height 8
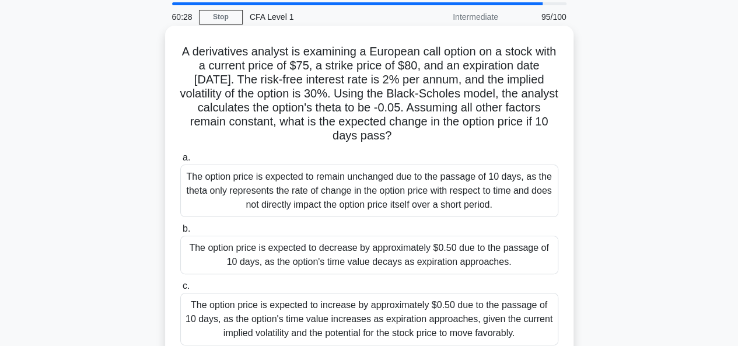
scroll to position [58, 0]
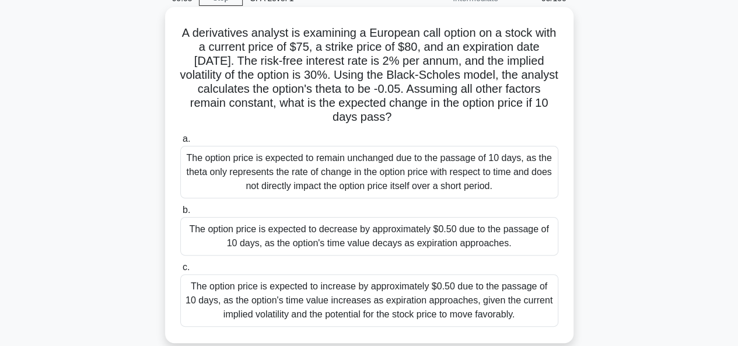
click at [375, 243] on div "The option price is expected to decrease by approximately $0.50 due to the pass…" at bounding box center [369, 236] width 378 height 39
click at [180, 214] on input "b. The option price is expected to decrease by approximately $0.50 due to the p…" at bounding box center [180, 211] width 0 height 8
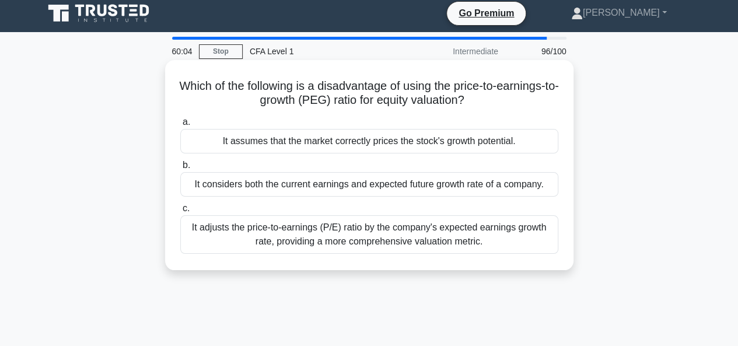
scroll to position [0, 0]
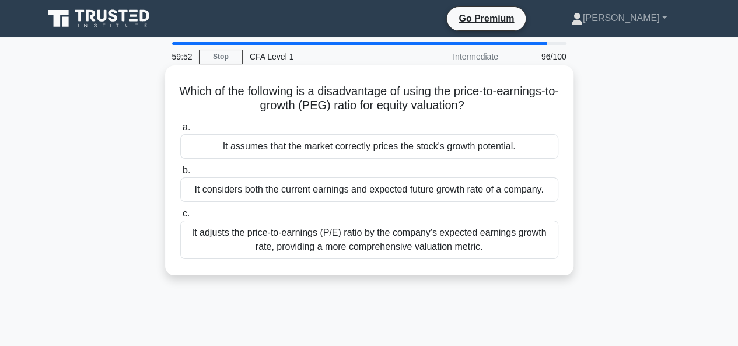
click at [395, 146] on div "It assumes that the market correctly prices the stock's growth potential." at bounding box center [369, 146] width 378 height 25
click at [180, 131] on input "a. It assumes that the market correctly prices the stock's growth potential." at bounding box center [180, 128] width 0 height 8
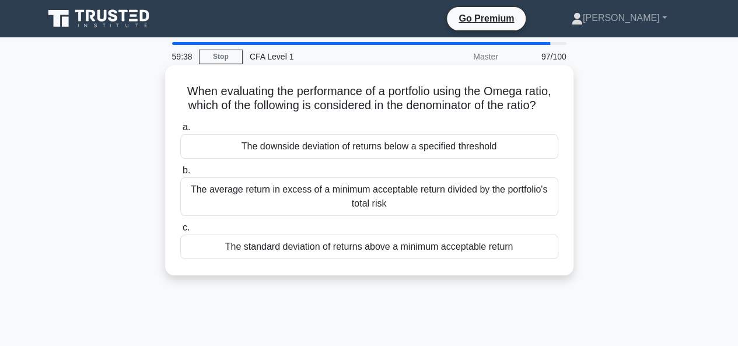
click at [374, 208] on div "The average return in excess of a minimum acceptable return divided by the port…" at bounding box center [369, 196] width 378 height 39
click at [180, 175] on input "b. The average return in excess of a minimum acceptable return divided by the p…" at bounding box center [180, 171] width 0 height 8
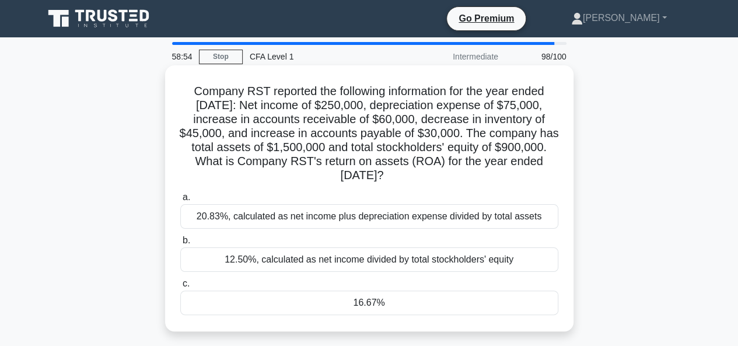
click at [404, 303] on div "16.67%" at bounding box center [369, 303] width 378 height 25
click at [180, 288] on input "c. 16.67%" at bounding box center [180, 284] width 0 height 8
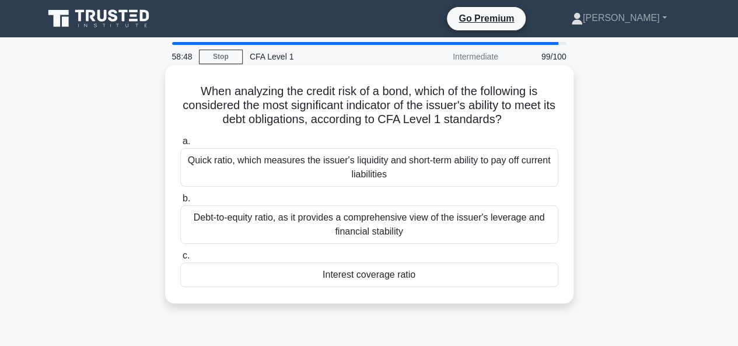
click at [362, 277] on div "Interest coverage ratio" at bounding box center [369, 275] width 378 height 25
click at [180, 260] on input "c. Interest coverage ratio" at bounding box center [180, 256] width 0 height 8
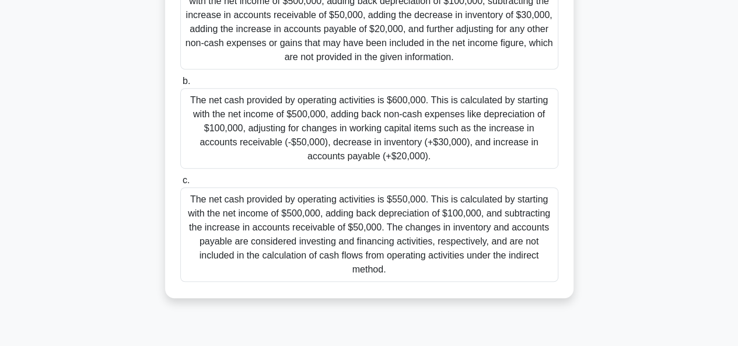
scroll to position [233, 0]
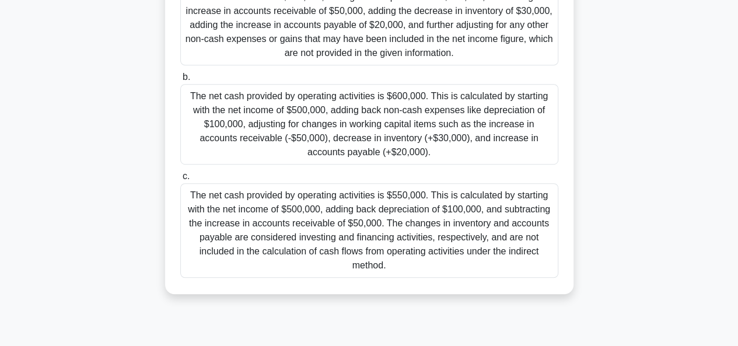
click at [354, 153] on div "The net cash provided by operating activities is $600,000. This is calculated b…" at bounding box center [369, 124] width 378 height 81
click at [180, 81] on input "b. The net cash provided by operating activities is $600,000. This is calculate…" at bounding box center [180, 78] width 0 height 8
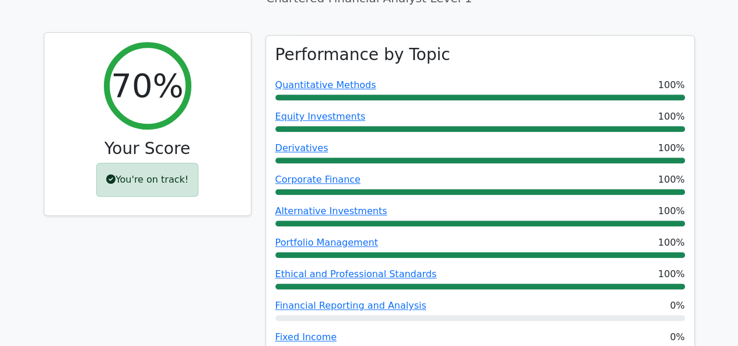
drag, startPoint x: 134, startPoint y: 137, endPoint x: 201, endPoint y: 141, distance: 66.6
click at [193, 163] on div "You're on track!" at bounding box center [147, 180] width 102 height 34
click at [200, 165] on div "70% Your Score You're on track!" at bounding box center [147, 124] width 207 height 183
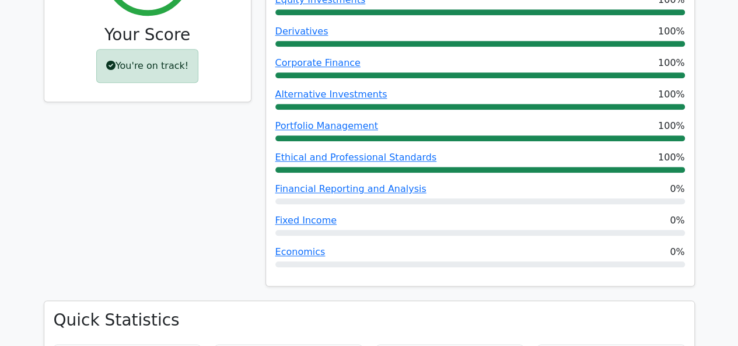
scroll to position [700, 0]
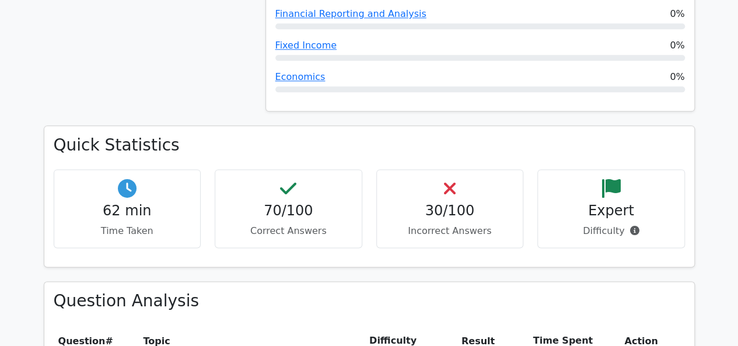
click at [628, 184] on div at bounding box center [631, 183] width 8 height 4
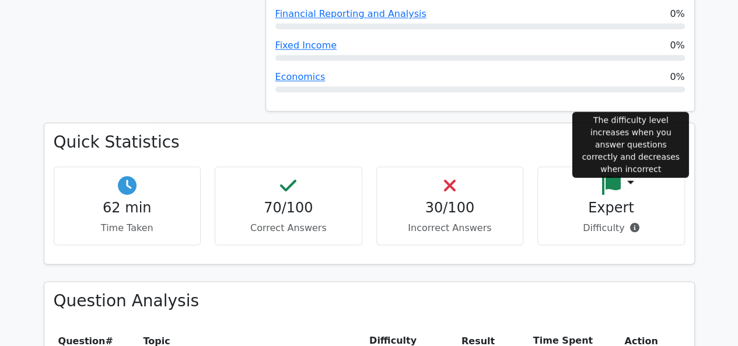
click at [632, 223] on icon at bounding box center [634, 227] width 9 height 9
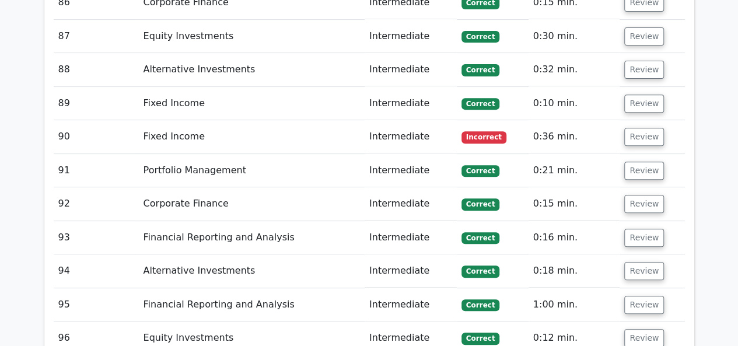
scroll to position [4786, 0]
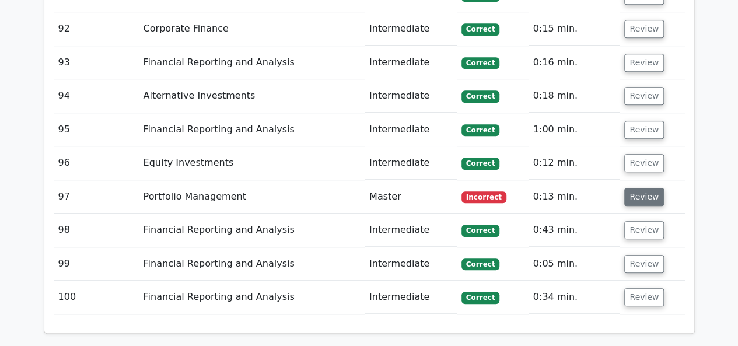
click at [626, 188] on button "Review" at bounding box center [644, 197] width 40 height 18
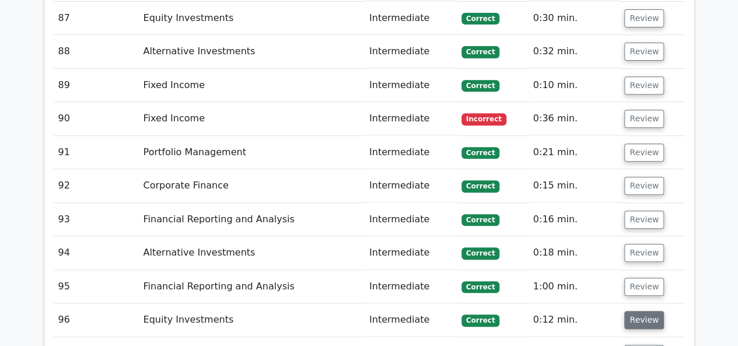
scroll to position [4611, 0]
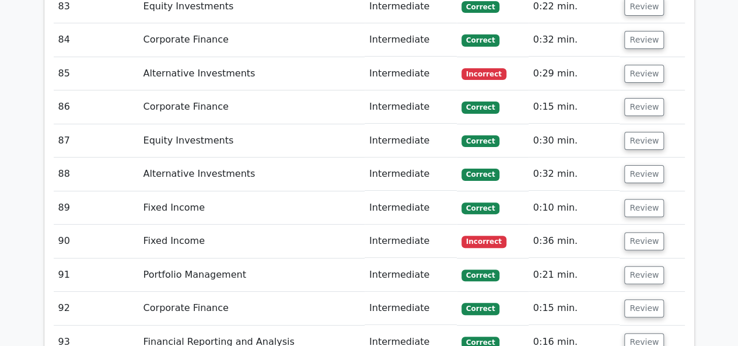
scroll to position [4436, 0]
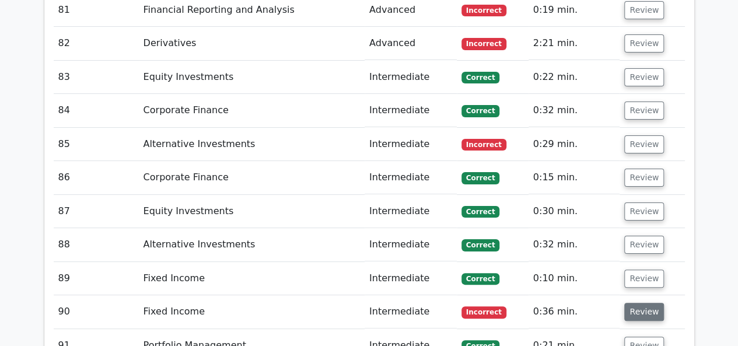
click at [632, 303] on button "Review" at bounding box center [644, 312] width 40 height 18
click at [628, 303] on button "Review" at bounding box center [644, 312] width 40 height 18
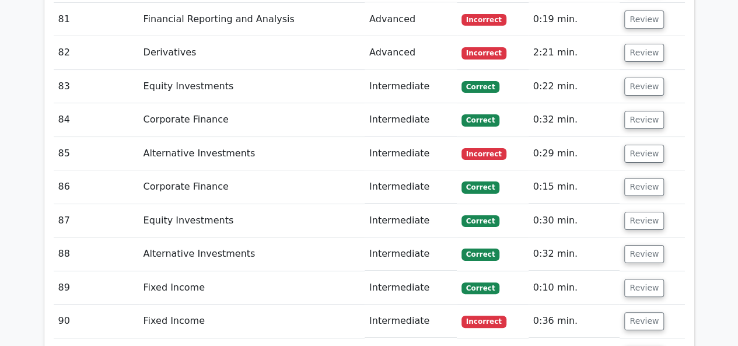
scroll to position [4319, 0]
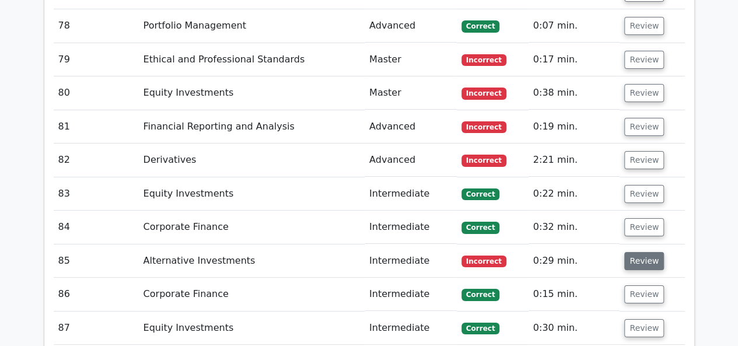
click at [641, 252] on button "Review" at bounding box center [644, 261] width 40 height 18
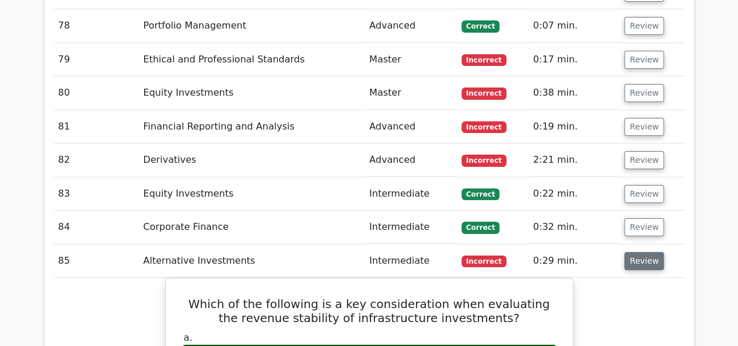
click at [630, 252] on button "Review" at bounding box center [644, 261] width 40 height 18
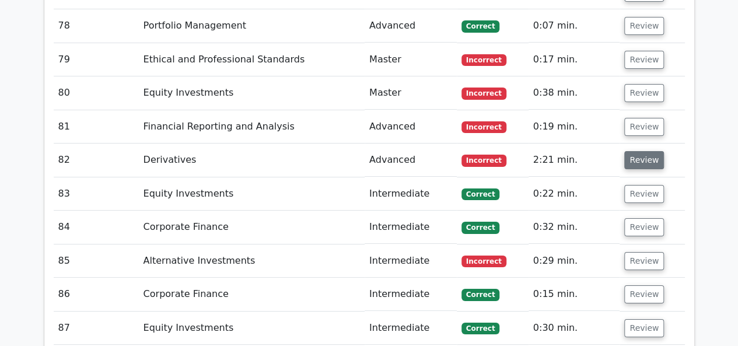
click at [627, 151] on button "Review" at bounding box center [644, 160] width 40 height 18
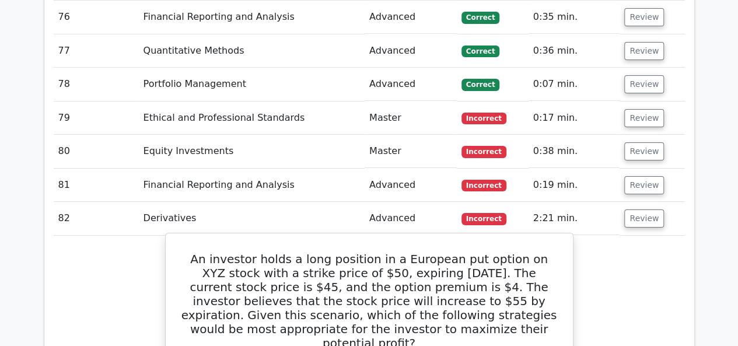
scroll to position [4085, 0]
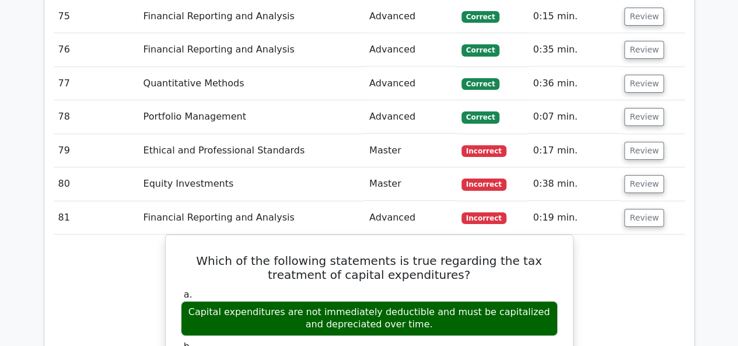
scroll to position [4202, 0]
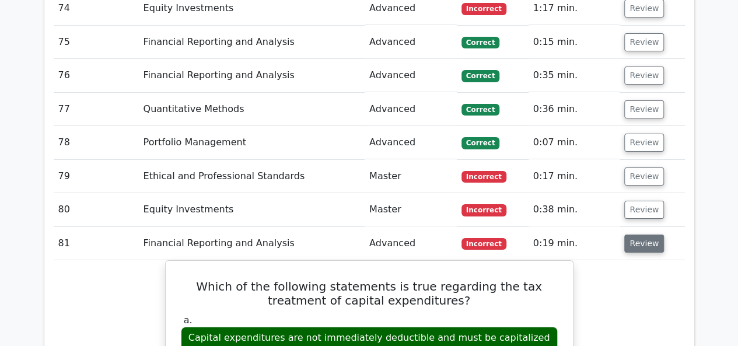
click at [633, 235] on button "Review" at bounding box center [644, 244] width 40 height 18
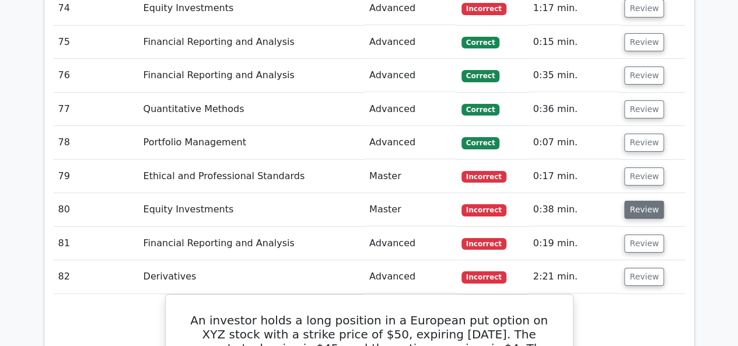
click at [631, 201] on button "Review" at bounding box center [644, 210] width 40 height 18
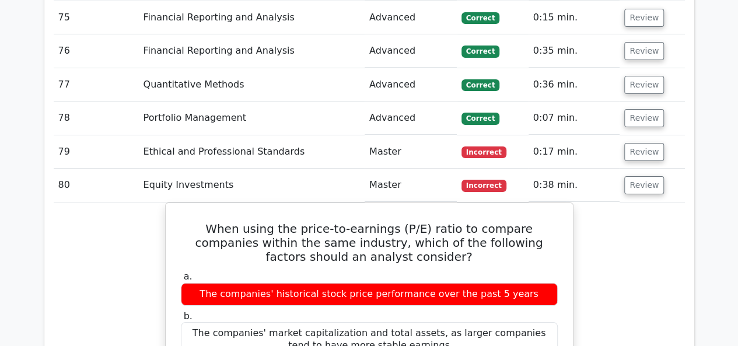
scroll to position [4144, 0]
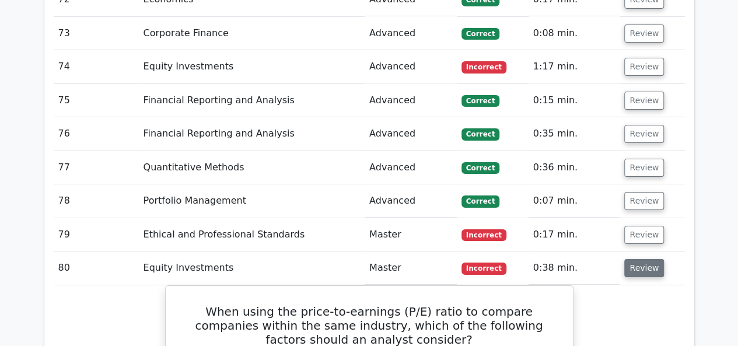
click at [640, 259] on button "Review" at bounding box center [644, 268] width 40 height 18
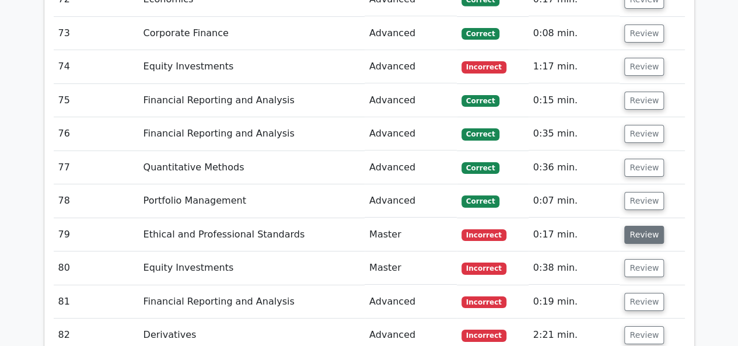
click at [651, 226] on button "Review" at bounding box center [644, 235] width 40 height 18
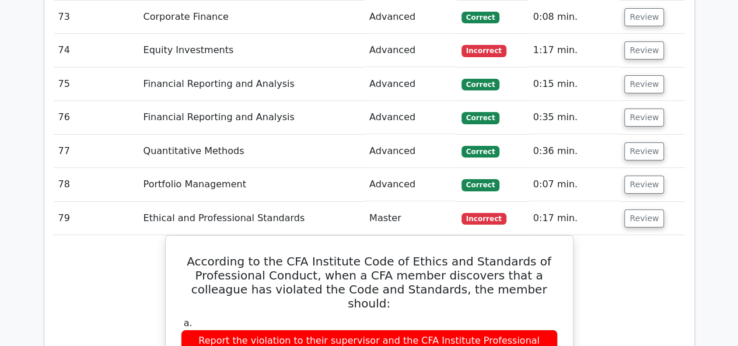
scroll to position [4085, 0]
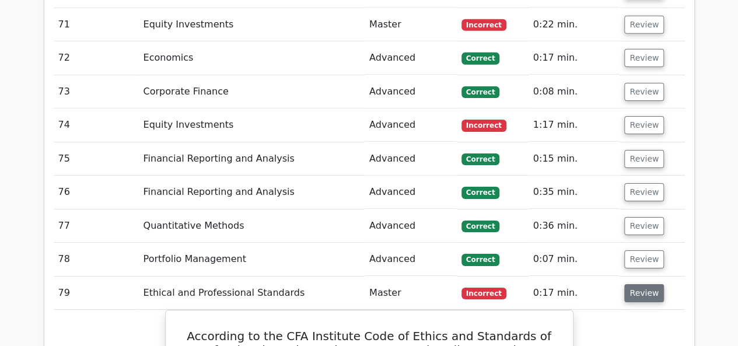
click at [644, 284] on button "Review" at bounding box center [644, 293] width 40 height 18
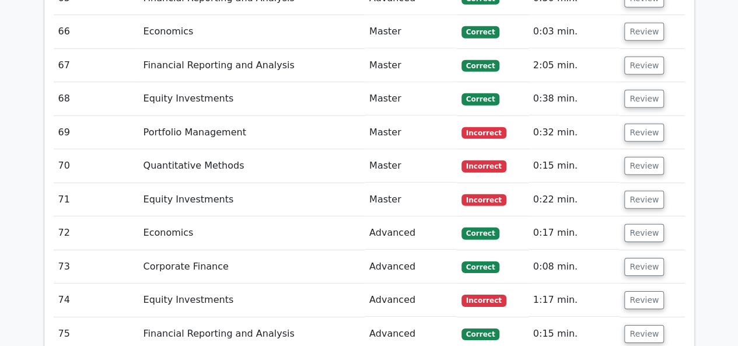
scroll to position [3969, 0]
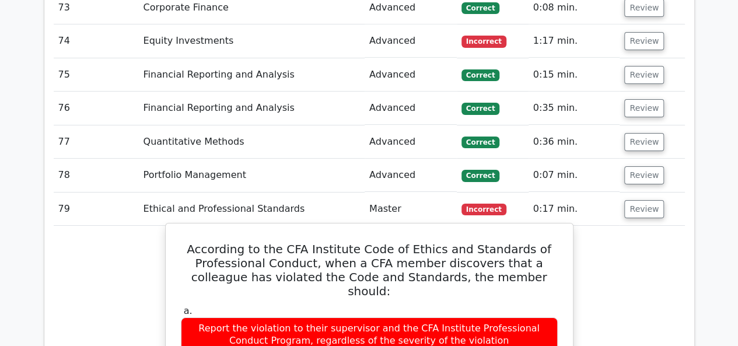
scroll to position [4202, 0]
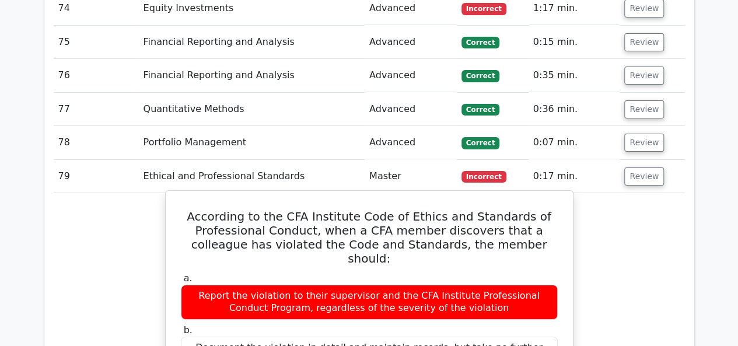
drag, startPoint x: 193, startPoint y: 81, endPoint x: 458, endPoint y: 268, distance: 324.8
copy div "According to the CFA Institute Code of Ethics and Standards of Professional Con…"
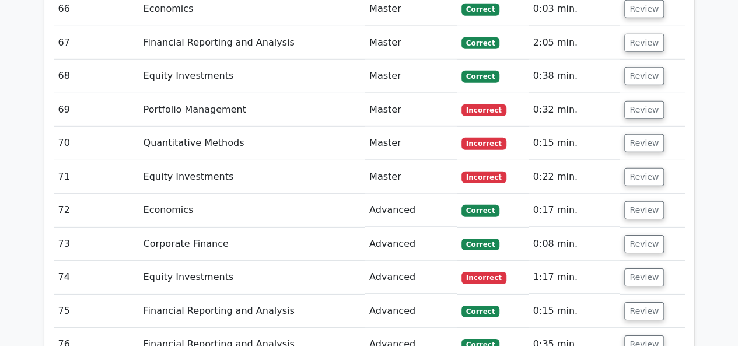
scroll to position [3910, 0]
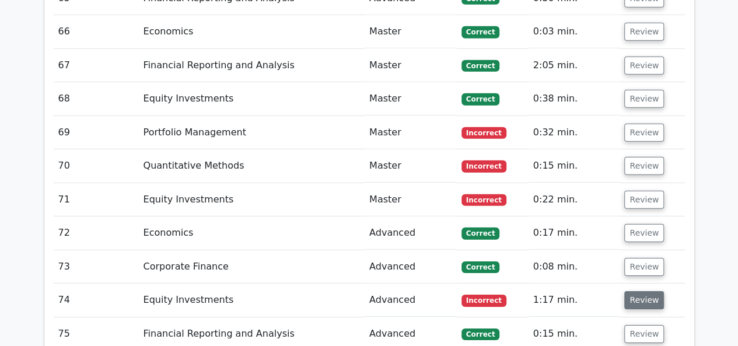
click at [630, 291] on button "Review" at bounding box center [644, 300] width 40 height 18
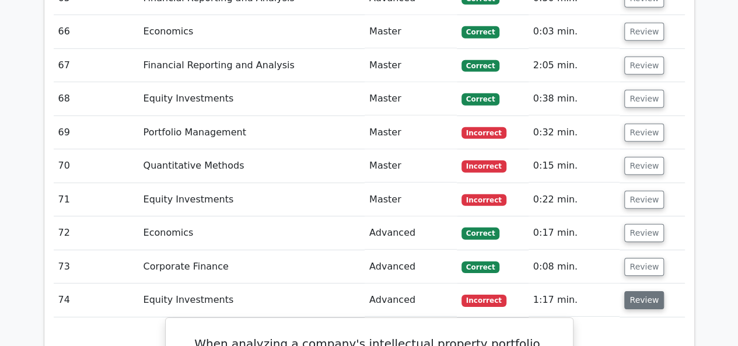
click at [628, 291] on button "Review" at bounding box center [644, 300] width 40 height 18
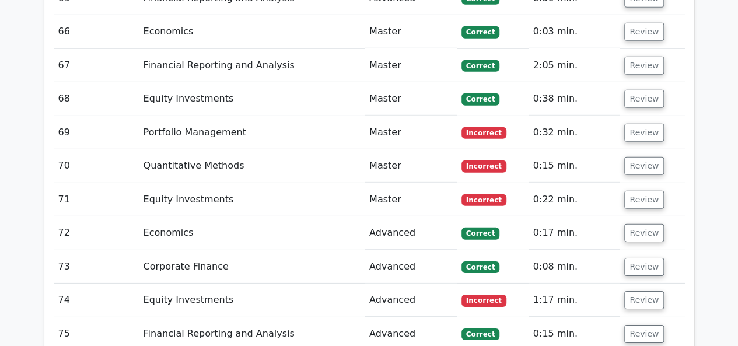
click at [620, 183] on td "Review" at bounding box center [652, 199] width 65 height 33
click at [641, 191] on button "Review" at bounding box center [644, 200] width 40 height 18
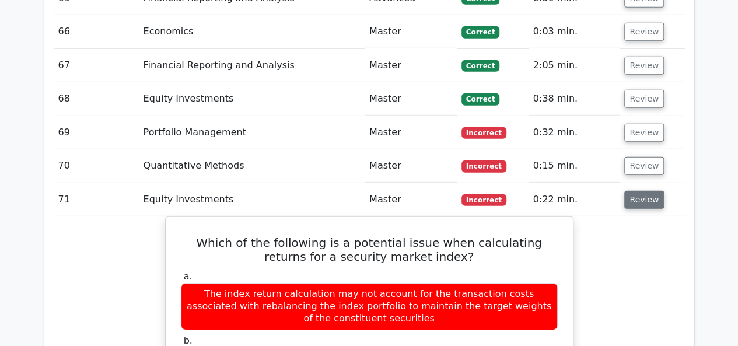
click at [630, 191] on button "Review" at bounding box center [644, 200] width 40 height 18
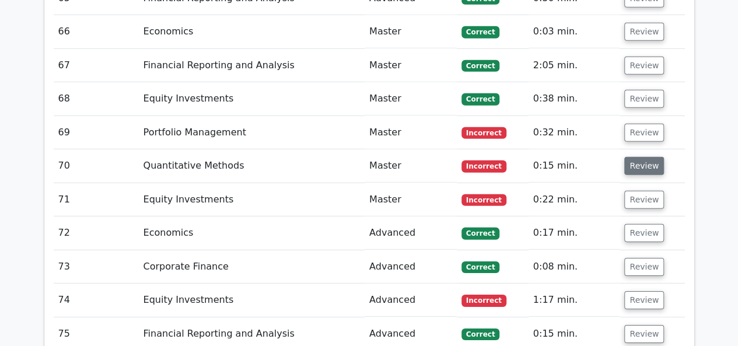
click at [635, 157] on button "Review" at bounding box center [644, 166] width 40 height 18
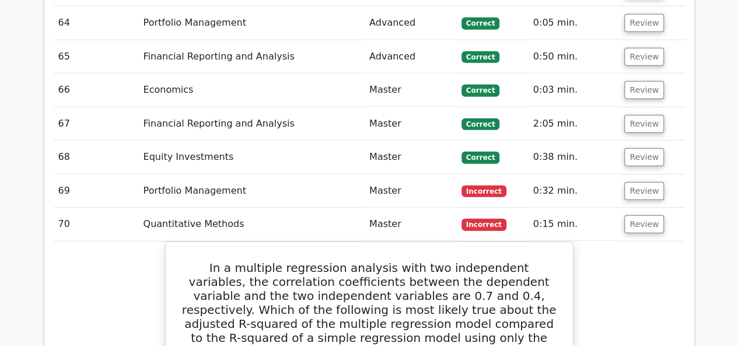
scroll to position [3735, 0]
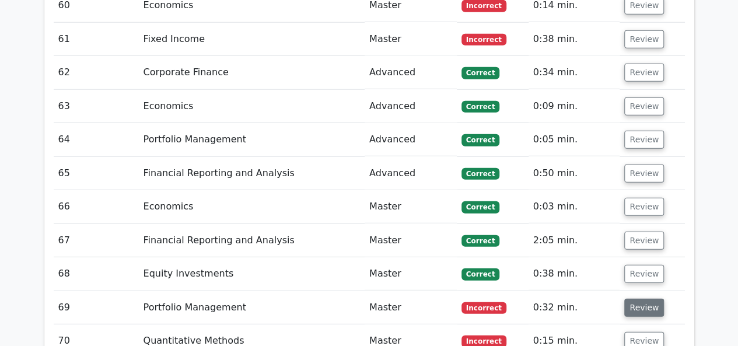
click at [640, 299] on button "Review" at bounding box center [644, 308] width 40 height 18
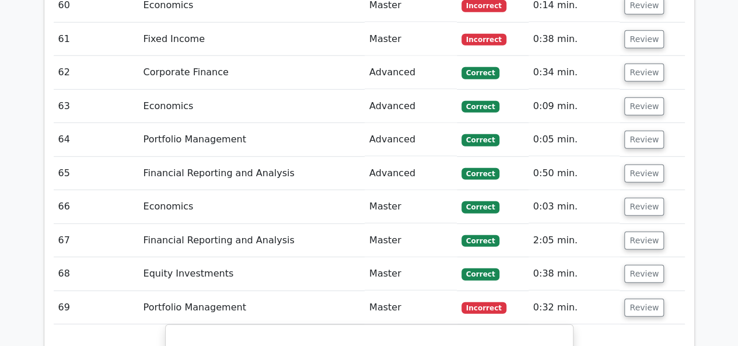
click at [641, 291] on td "Review" at bounding box center [652, 307] width 65 height 33
click at [638, 299] on button "Review" at bounding box center [644, 308] width 40 height 18
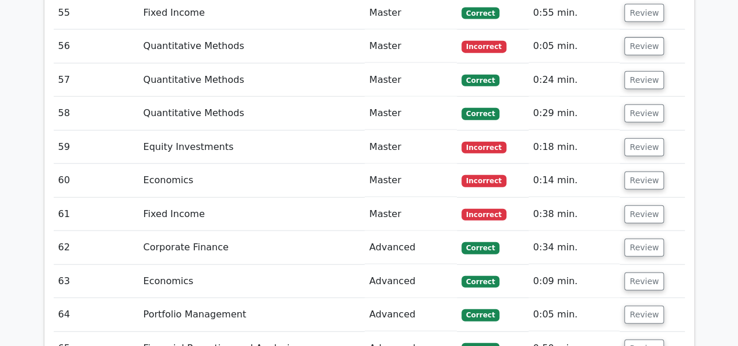
scroll to position [3385, 0]
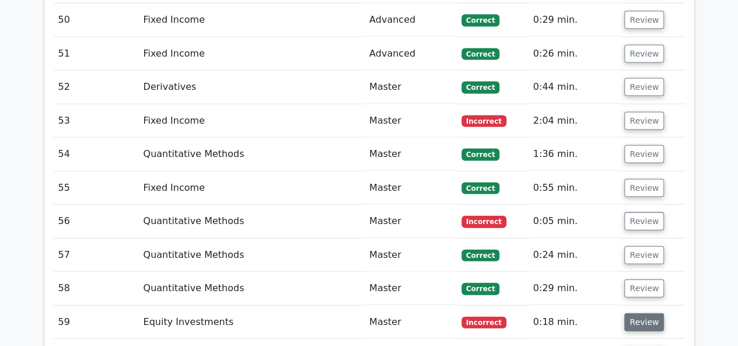
click at [631, 313] on button "Review" at bounding box center [644, 322] width 40 height 18
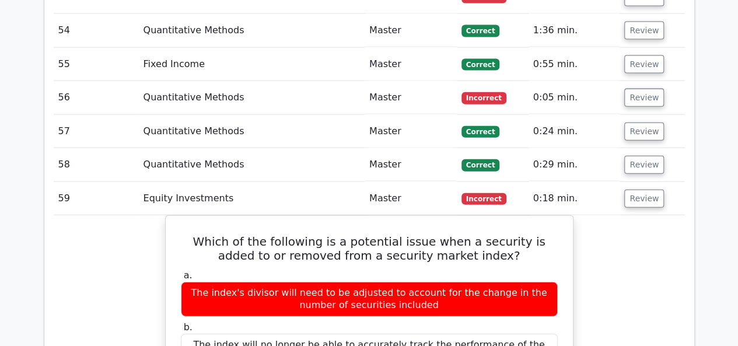
scroll to position [3443, 0]
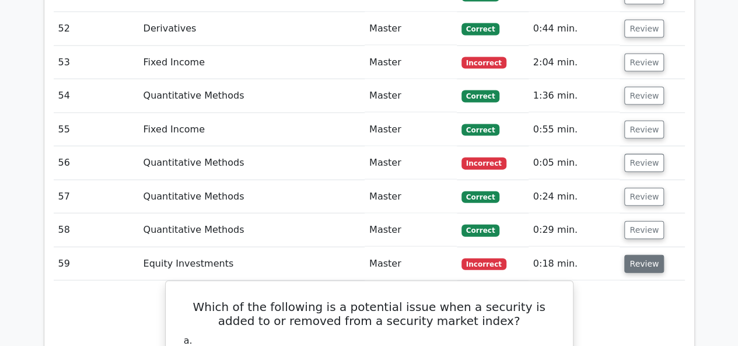
click at [647, 255] on button "Review" at bounding box center [644, 264] width 40 height 18
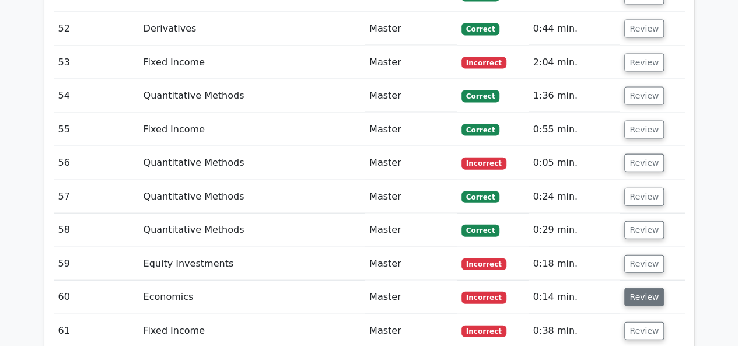
click at [633, 288] on button "Review" at bounding box center [644, 297] width 40 height 18
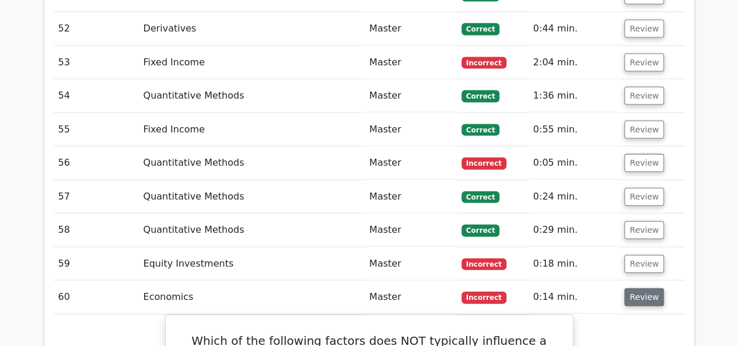
click at [633, 288] on button "Review" at bounding box center [644, 297] width 40 height 18
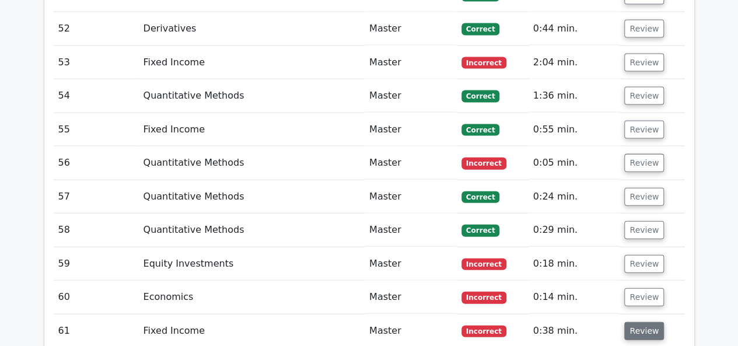
click at [637, 322] on button "Review" at bounding box center [644, 331] width 40 height 18
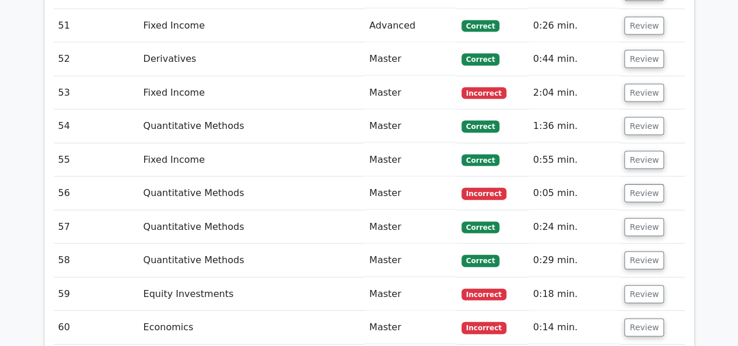
scroll to position [3385, 0]
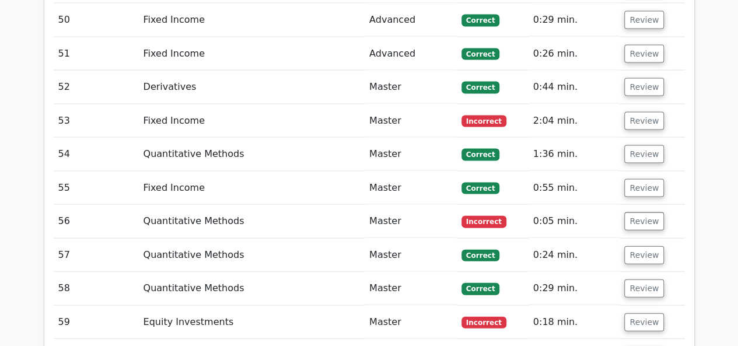
click at [636, 212] on button "Review" at bounding box center [644, 221] width 40 height 18
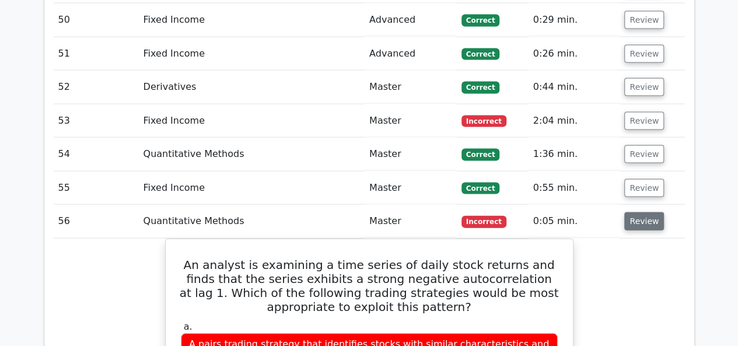
click at [634, 212] on button "Review" at bounding box center [644, 221] width 40 height 18
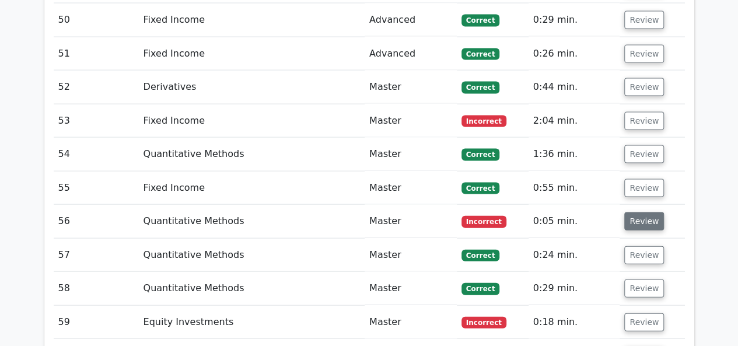
scroll to position [3268, 0]
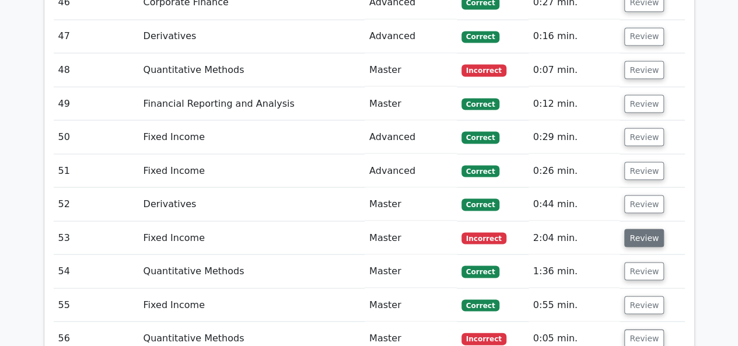
click at [638, 229] on button "Review" at bounding box center [644, 238] width 40 height 18
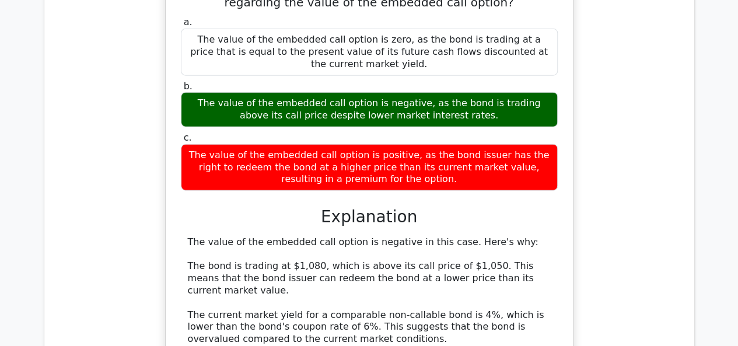
scroll to position [3619, 0]
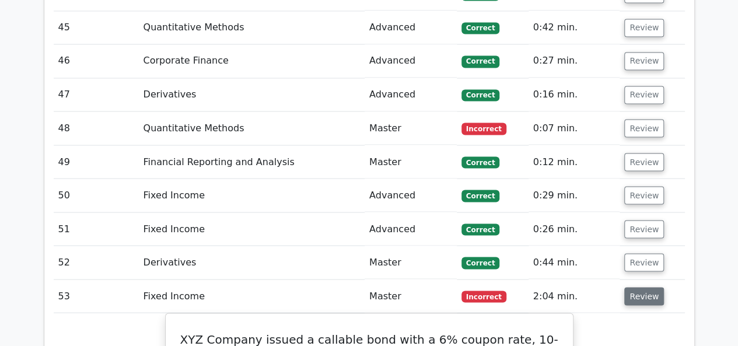
click at [640, 287] on button "Review" at bounding box center [644, 296] width 40 height 18
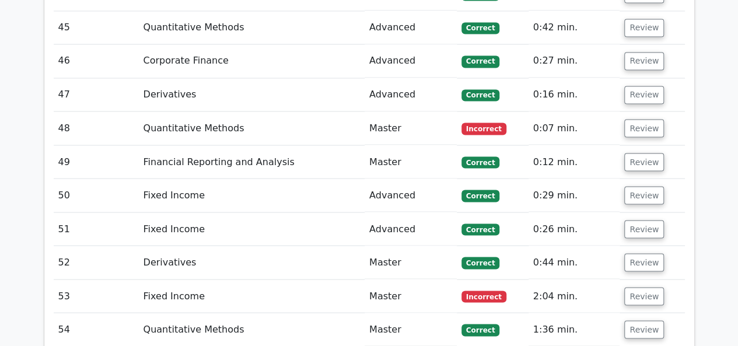
scroll to position [3035, 0]
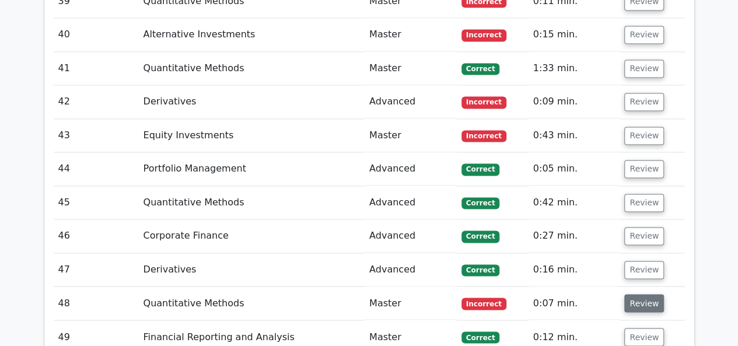
click at [642, 294] on button "Review" at bounding box center [644, 303] width 40 height 18
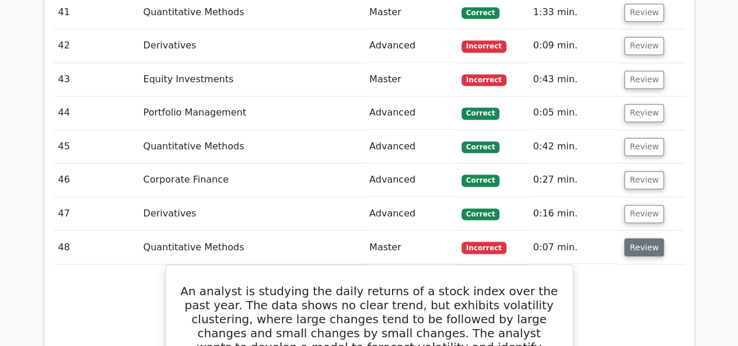
scroll to position [3152, 0]
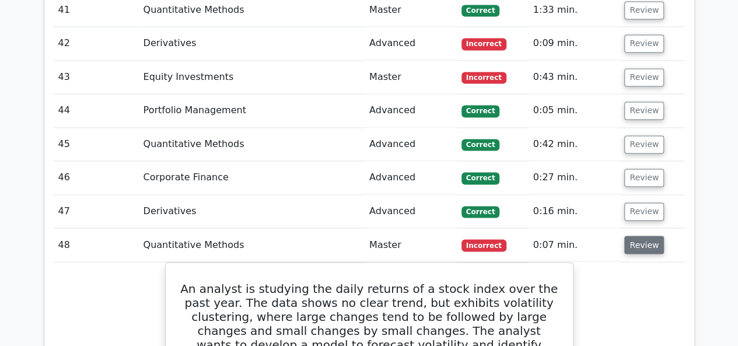
click at [633, 236] on button "Review" at bounding box center [644, 245] width 40 height 18
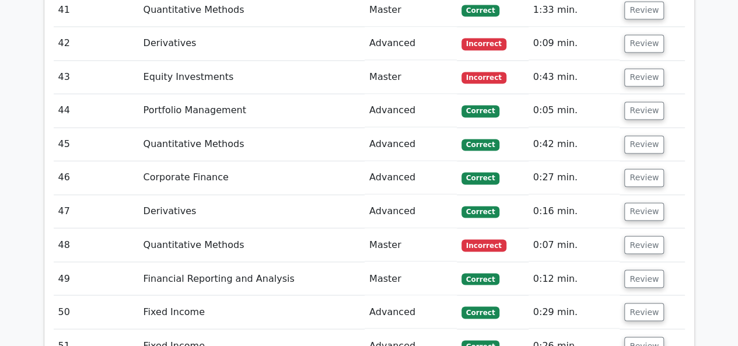
scroll to position [2918, 0]
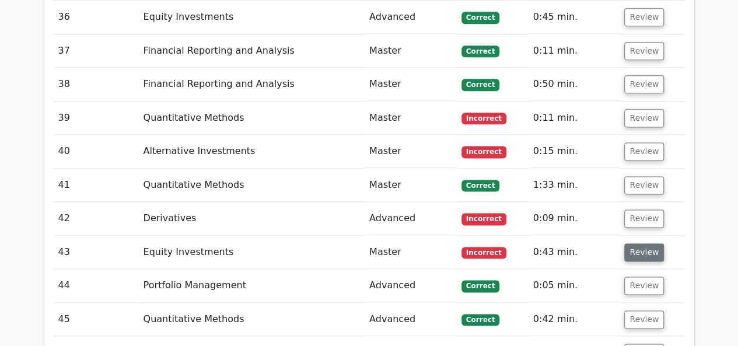
click at [638, 243] on button "Review" at bounding box center [644, 252] width 40 height 18
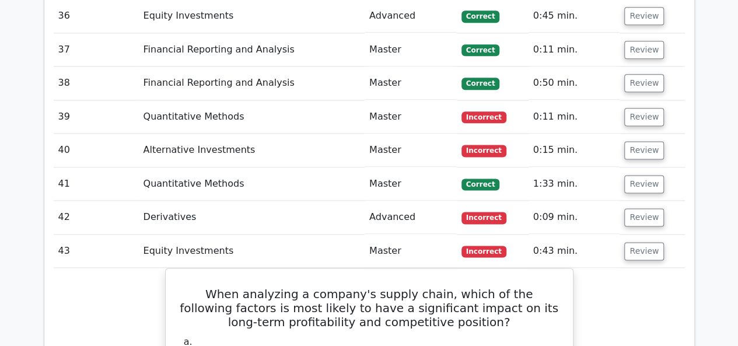
scroll to position [2977, 0]
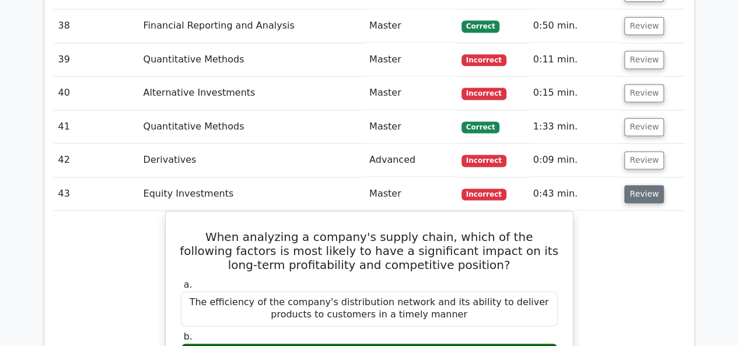
click at [638, 185] on button "Review" at bounding box center [644, 194] width 40 height 18
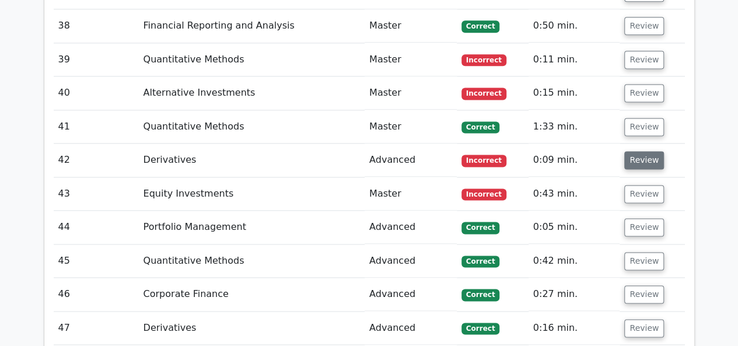
click at [644, 151] on button "Review" at bounding box center [644, 160] width 40 height 18
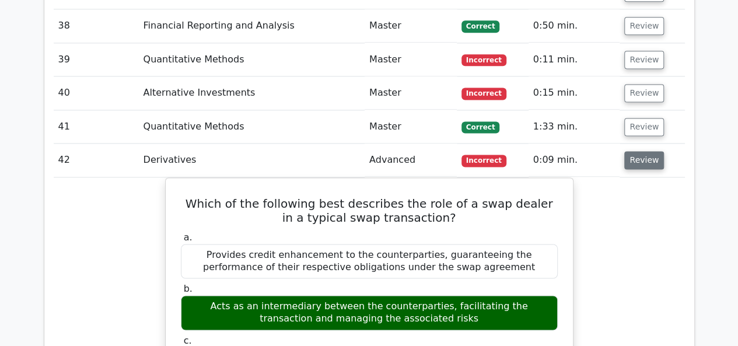
click at [643, 151] on button "Review" at bounding box center [644, 160] width 40 height 18
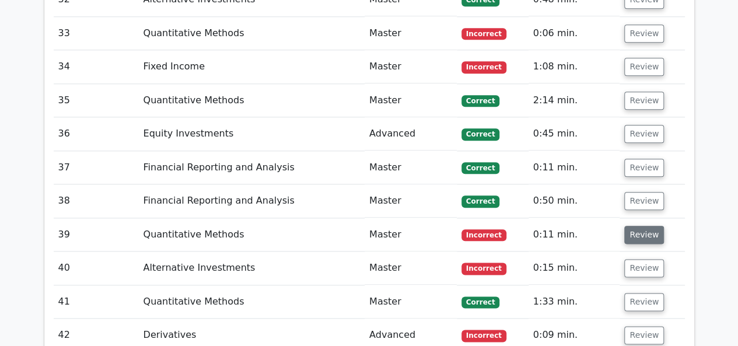
scroll to position [2801, 0]
click at [639, 259] on button "Review" at bounding box center [644, 268] width 40 height 18
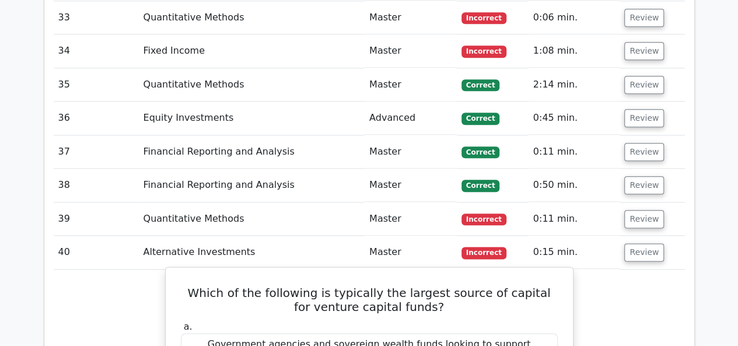
scroll to position [2860, 0]
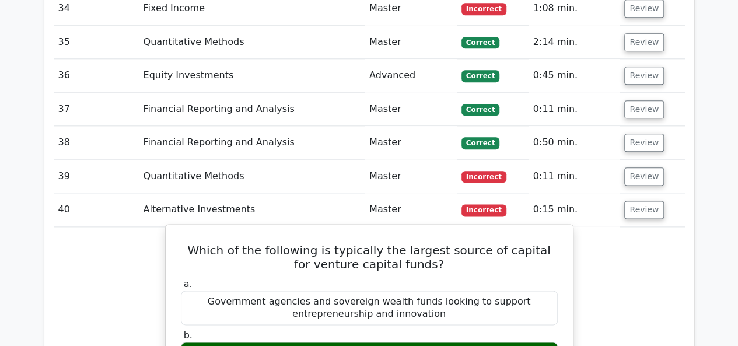
drag, startPoint x: 192, startPoint y: 128, endPoint x: 508, endPoint y: 295, distance: 356.9
copy div "Which of the following is typically the largest source of capital for venture c…"
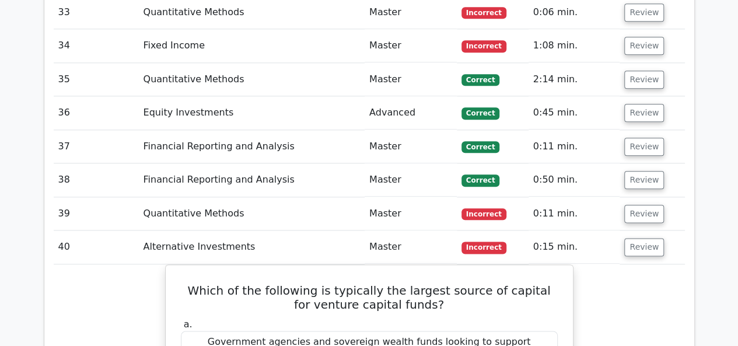
scroll to position [2685, 0]
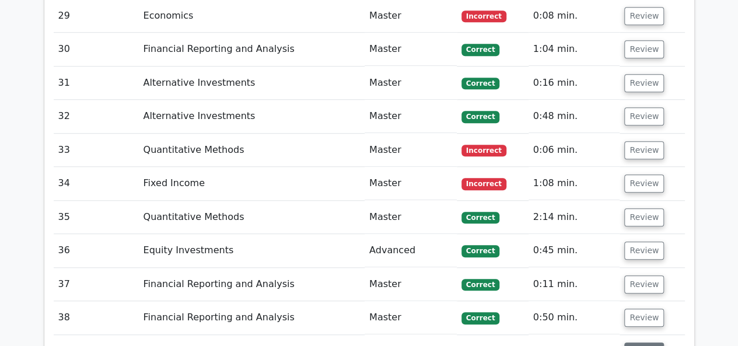
click at [645, 343] on button "Review" at bounding box center [644, 352] width 40 height 18
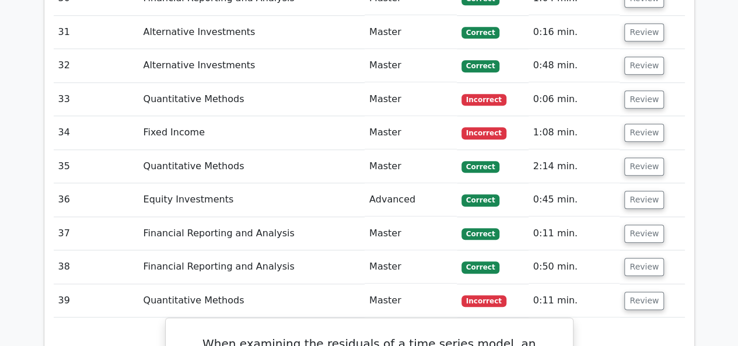
scroll to position [2801, 0]
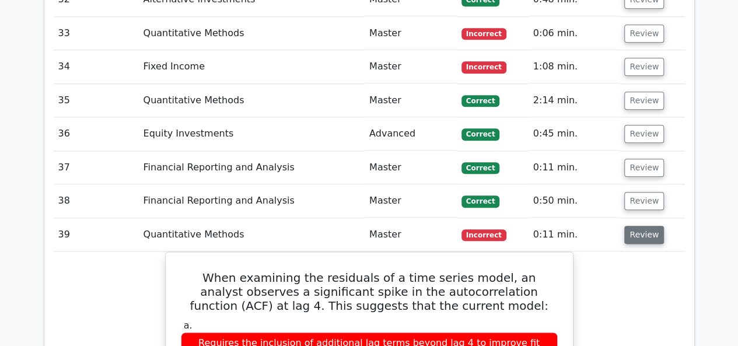
click at [641, 226] on button "Review" at bounding box center [644, 235] width 40 height 18
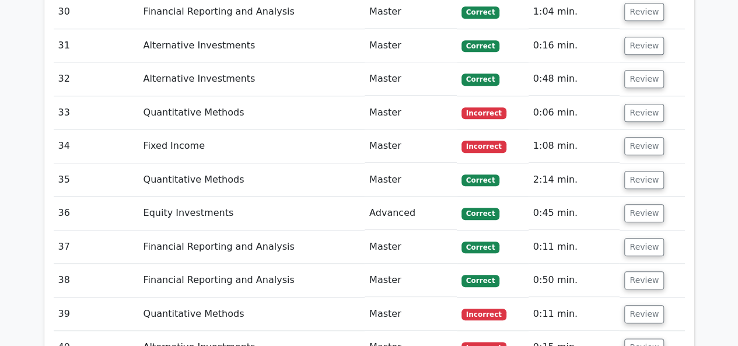
scroll to position [2685, 0]
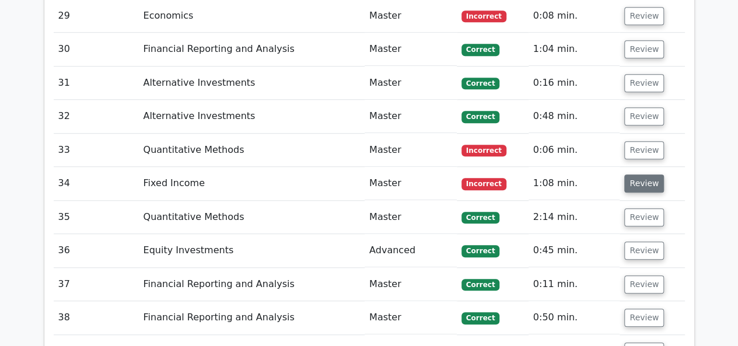
click at [646, 175] on button "Review" at bounding box center [644, 184] width 40 height 18
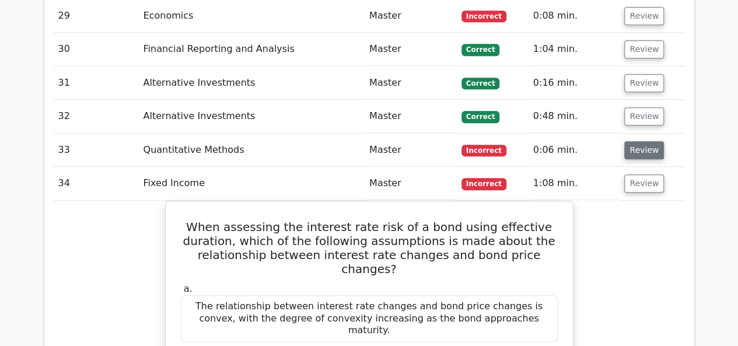
click at [645, 141] on button "Review" at bounding box center [644, 150] width 40 height 18
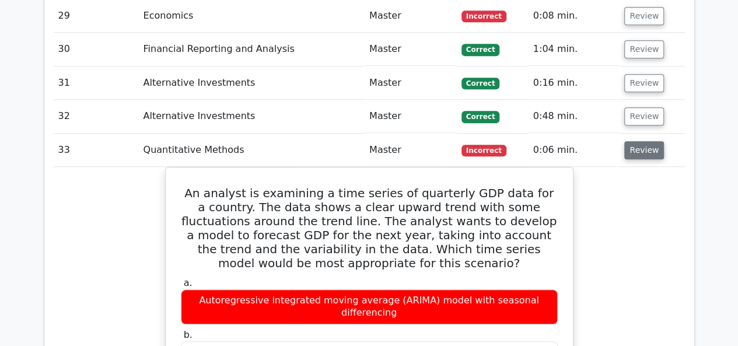
click at [642, 141] on button "Review" at bounding box center [644, 150] width 40 height 18
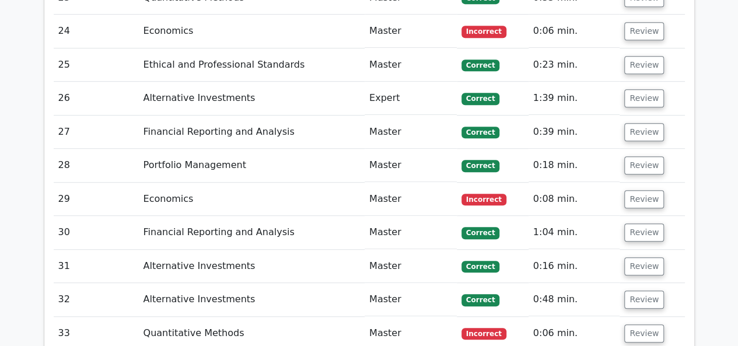
scroll to position [2451, 0]
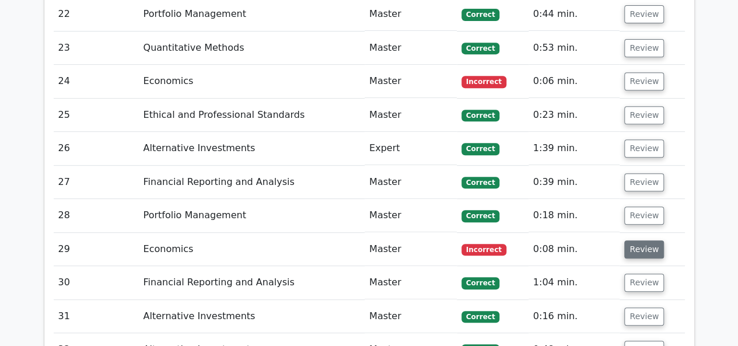
click at [631, 240] on button "Review" at bounding box center [644, 249] width 40 height 18
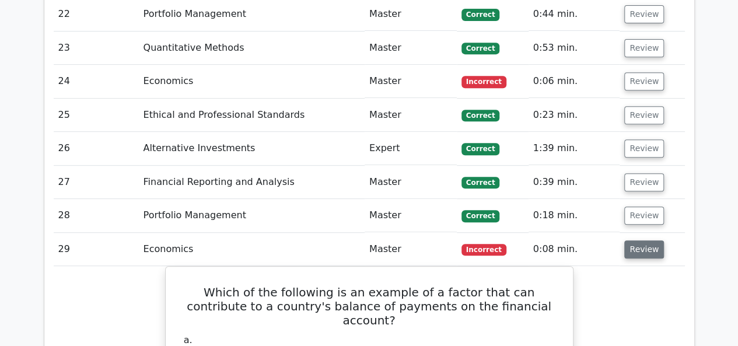
click at [631, 240] on button "Review" at bounding box center [644, 249] width 40 height 18
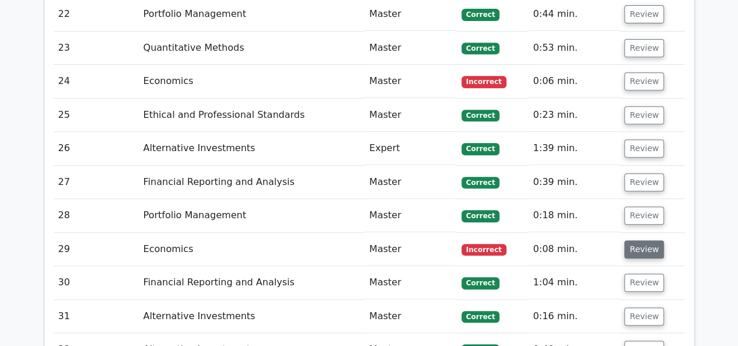
scroll to position [2276, 0]
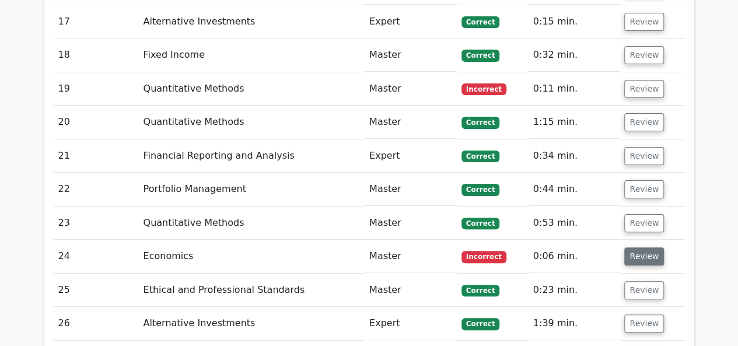
click at [634, 247] on button "Review" at bounding box center [644, 256] width 40 height 18
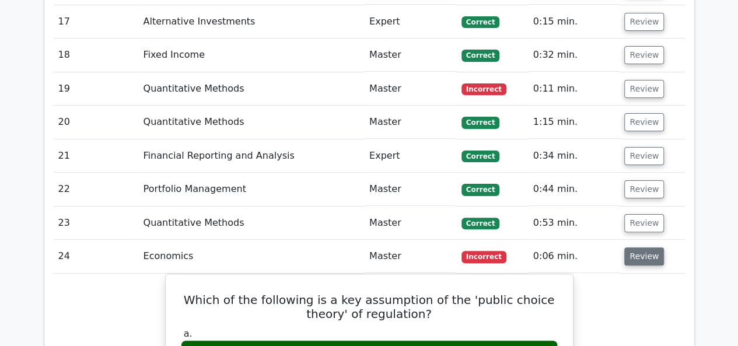
click at [634, 247] on button "Review" at bounding box center [644, 256] width 40 height 18
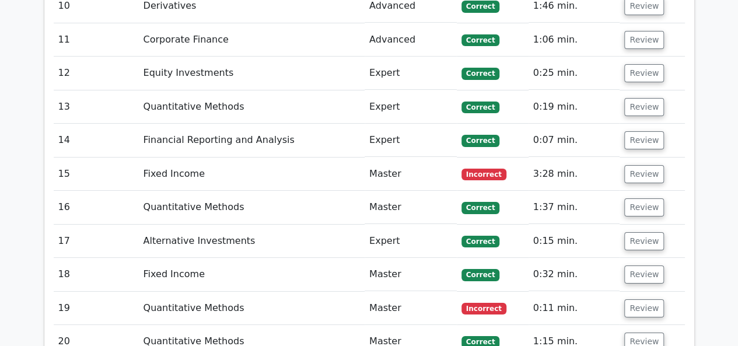
scroll to position [2043, 0]
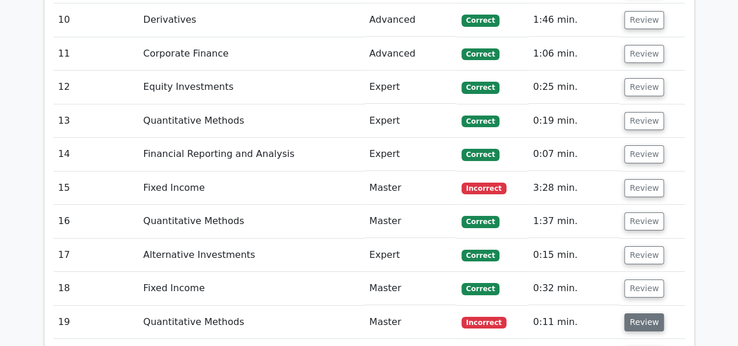
click at [636, 313] on button "Review" at bounding box center [644, 322] width 40 height 18
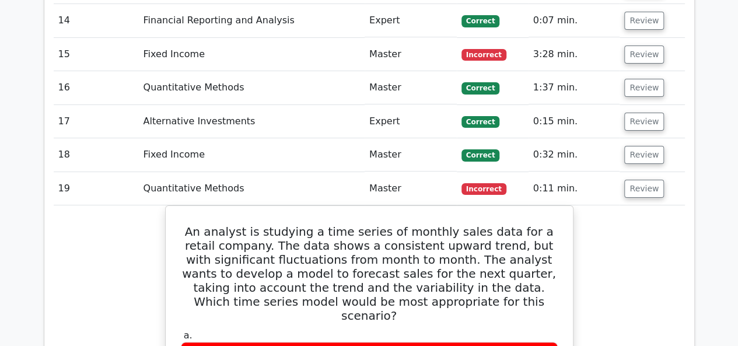
scroll to position [2159, 0]
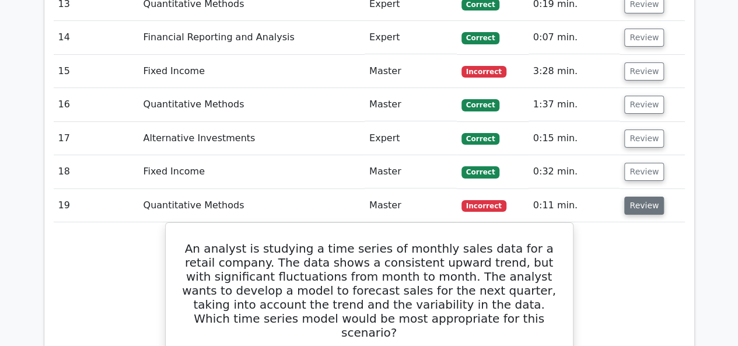
click at [638, 197] on button "Review" at bounding box center [644, 206] width 40 height 18
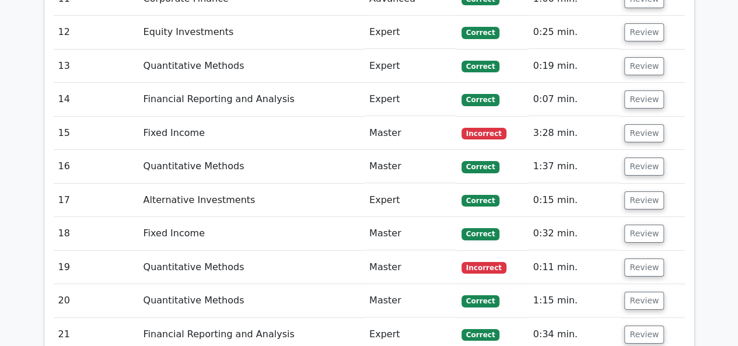
scroll to position [1984, 0]
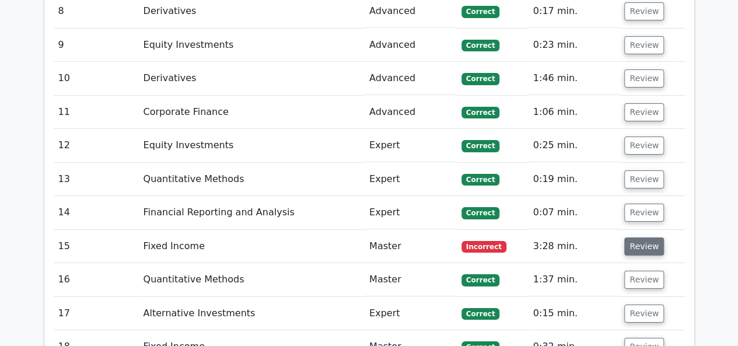
click at [627, 238] on button "Review" at bounding box center [644, 247] width 40 height 18
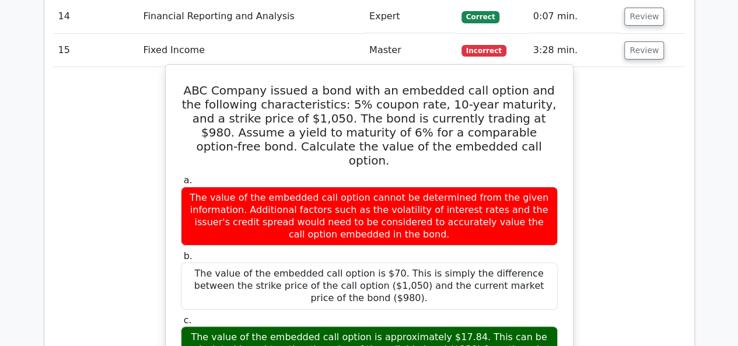
scroll to position [2043, 0]
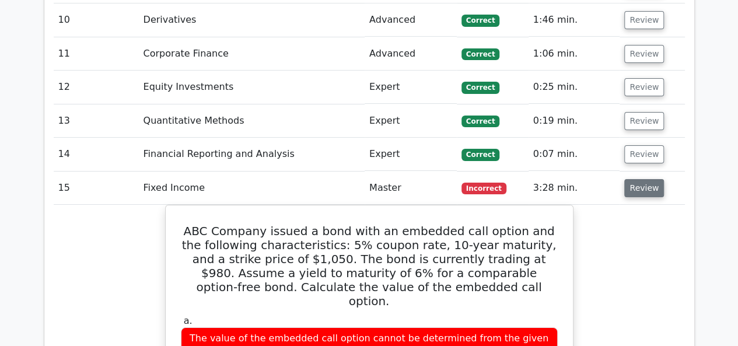
click at [641, 179] on button "Review" at bounding box center [644, 188] width 40 height 18
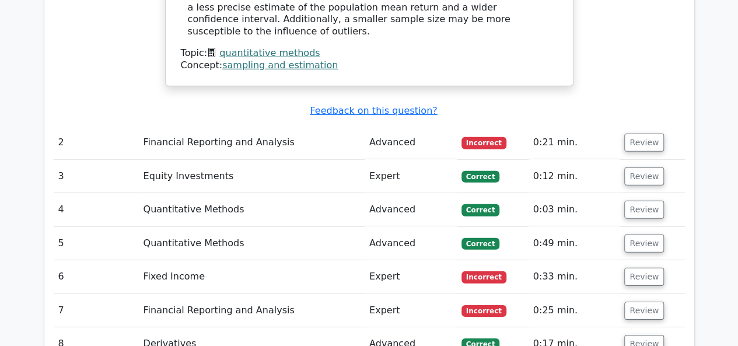
scroll to position [1634, 0]
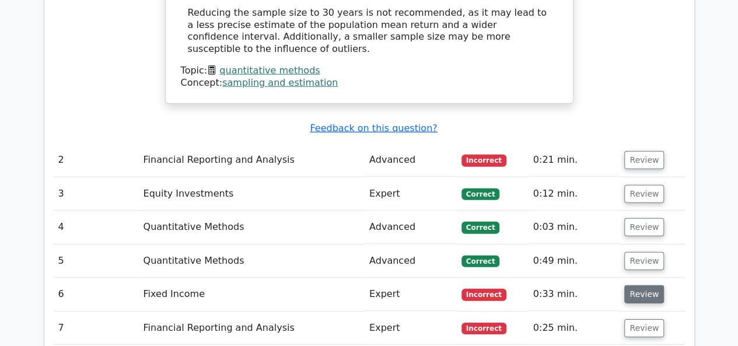
click at [653, 285] on button "Review" at bounding box center [644, 294] width 40 height 18
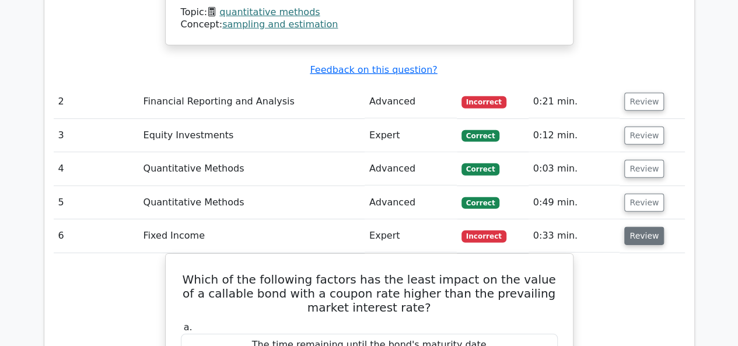
scroll to position [1751, 0]
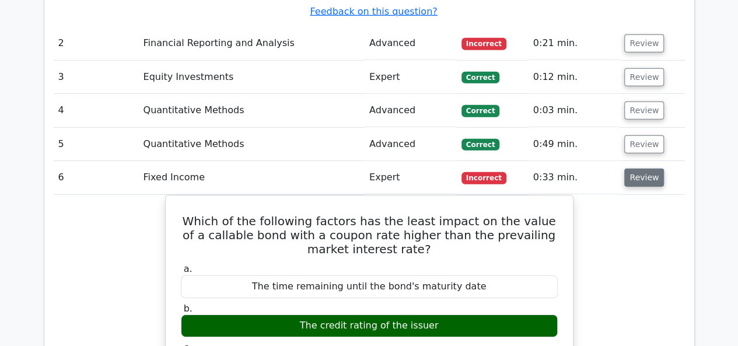
click at [638, 169] on button "Review" at bounding box center [644, 178] width 40 height 18
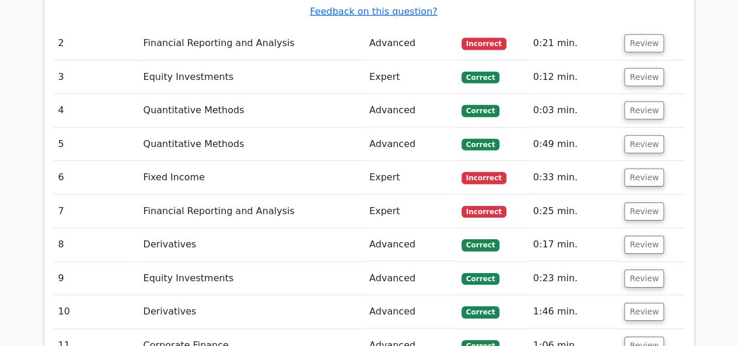
click at [636, 195] on td "Review" at bounding box center [652, 211] width 65 height 33
click at [636, 203] on button "Review" at bounding box center [644, 212] width 40 height 18
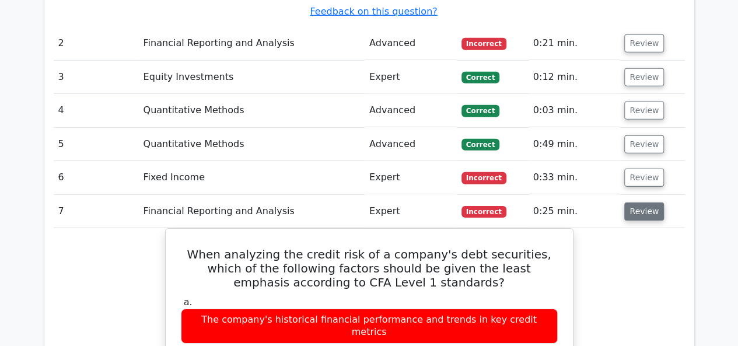
click at [633, 203] on button "Review" at bounding box center [644, 212] width 40 height 18
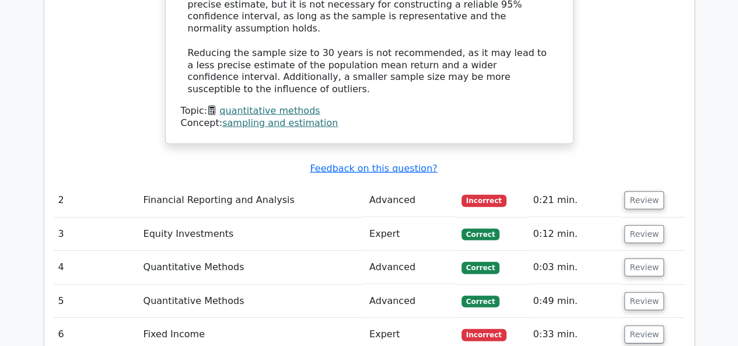
scroll to position [1576, 0]
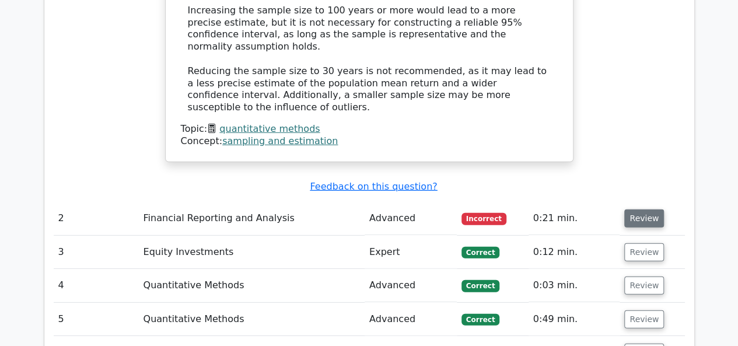
click at [637, 210] on button "Review" at bounding box center [644, 219] width 40 height 18
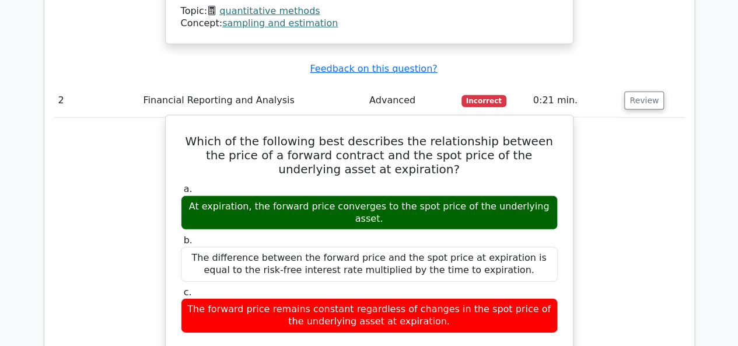
scroll to position [1693, 0]
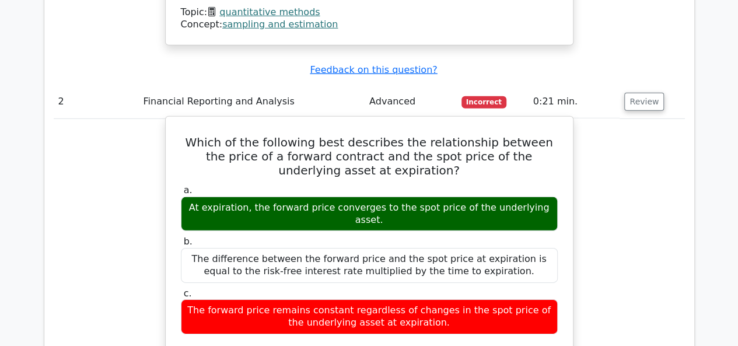
drag, startPoint x: 459, startPoint y: 203, endPoint x: 182, endPoint y: 33, distance: 324.9
copy div "Which of the following best describes the relationship between the price of a f…"
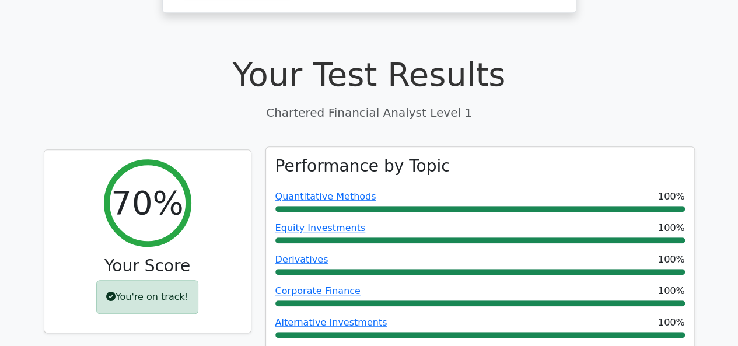
scroll to position [292, 0]
